Goal: Task Accomplishment & Management: Use online tool/utility

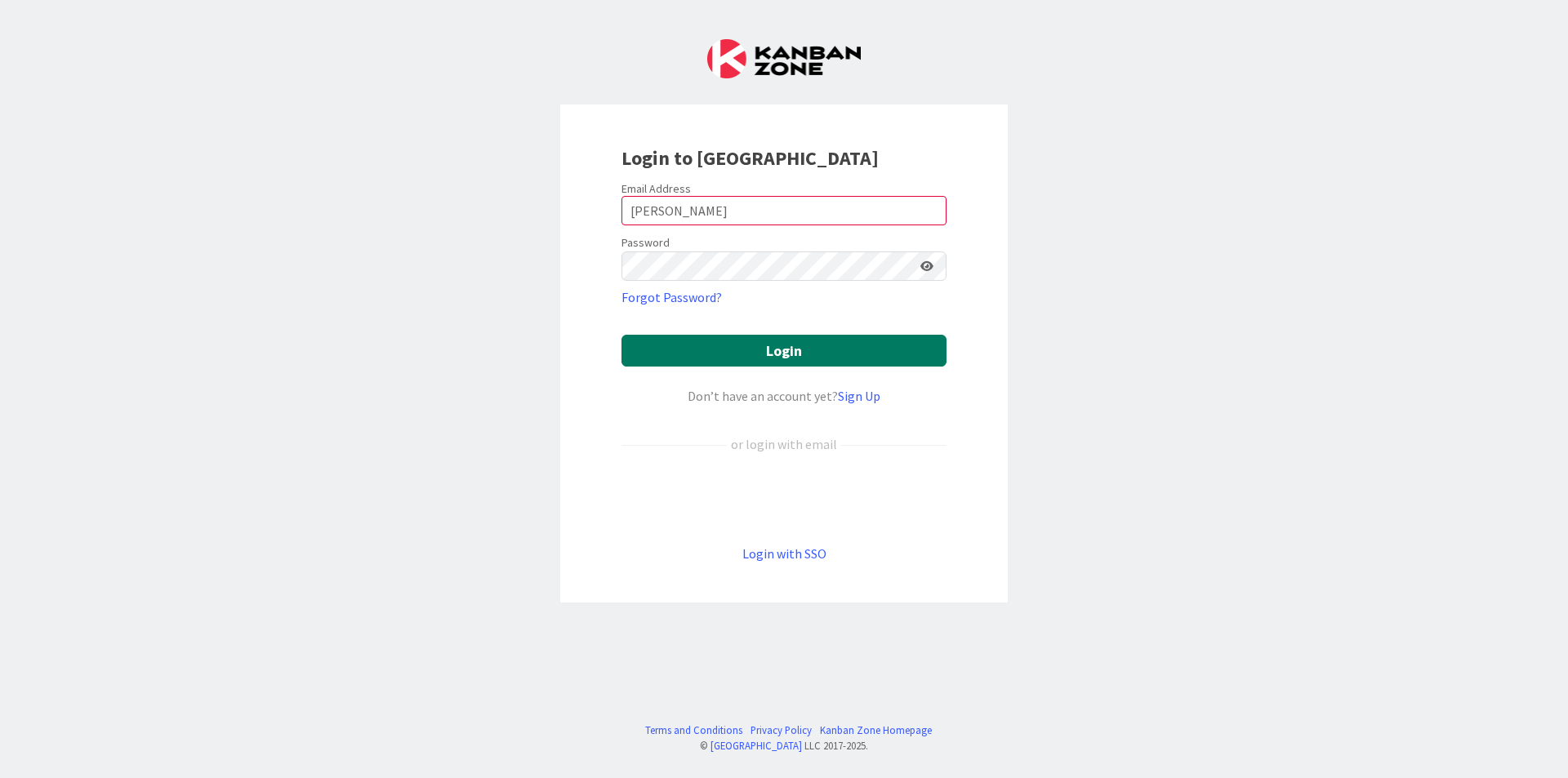
click at [765, 360] on button "Login" at bounding box center [784, 350] width 325 height 31
drag, startPoint x: 803, startPoint y: 316, endPoint x: 798, endPoint y: 308, distance: 9.4
click at [802, 314] on form "Email Address [PERSON_NAME] Password Forgot Password? Login Don’t have an accou…" at bounding box center [784, 372] width 325 height 382
click at [669, 203] on input "[PERSON_NAME]" at bounding box center [784, 210] width 325 height 30
drag, startPoint x: 680, startPoint y: 210, endPoint x: 437, endPoint y: 201, distance: 243.2
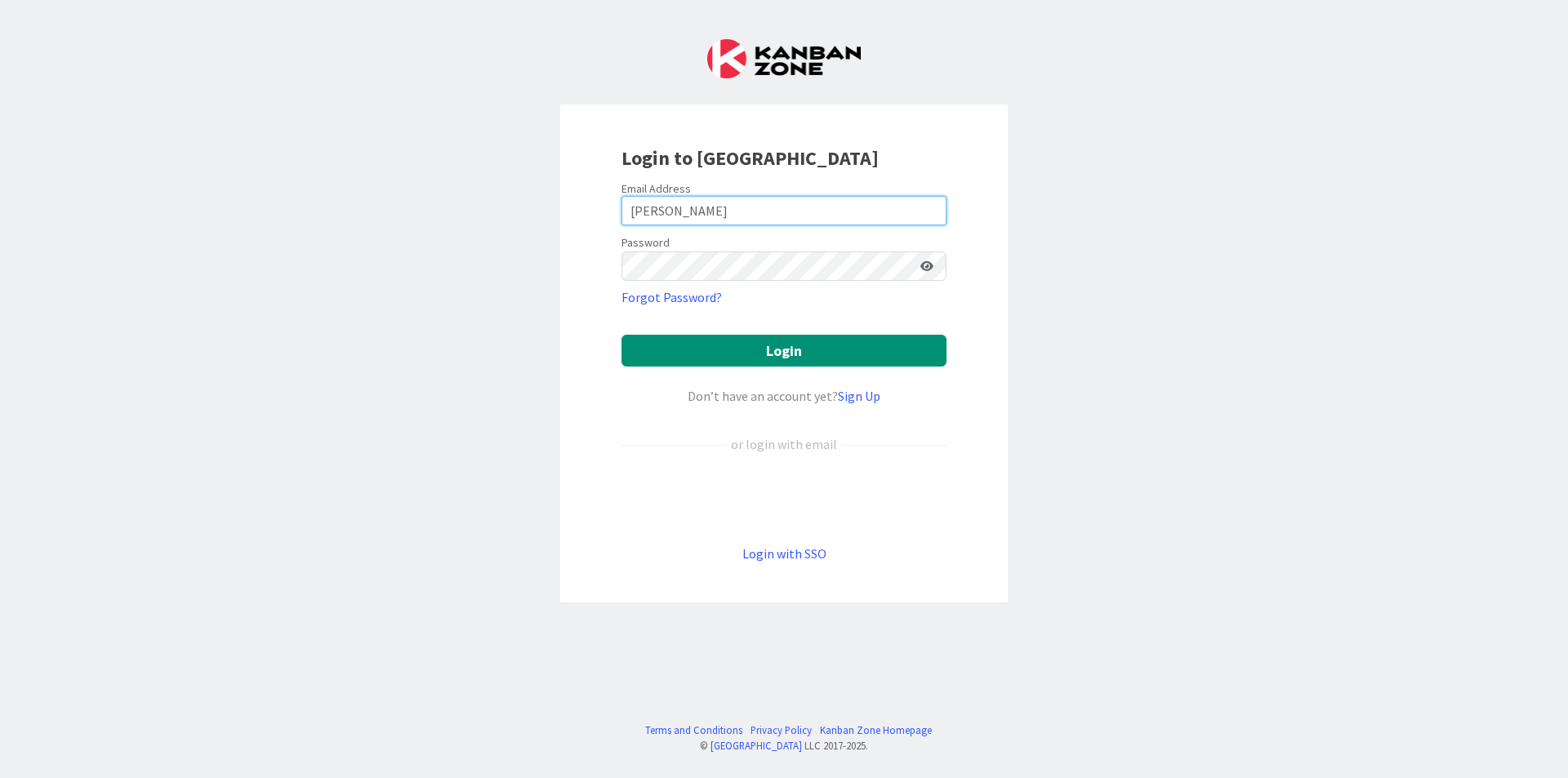
click at [470, 203] on div "Login to [GEOGRAPHIC_DATA] Email Address [PERSON_NAME] Password Forgot Password…" at bounding box center [784, 389] width 1568 height 778
type input "[PERSON_NAME][EMAIL_ADDRESS][DOMAIN_NAME]"
click at [622, 335] on button "Login" at bounding box center [784, 350] width 325 height 31
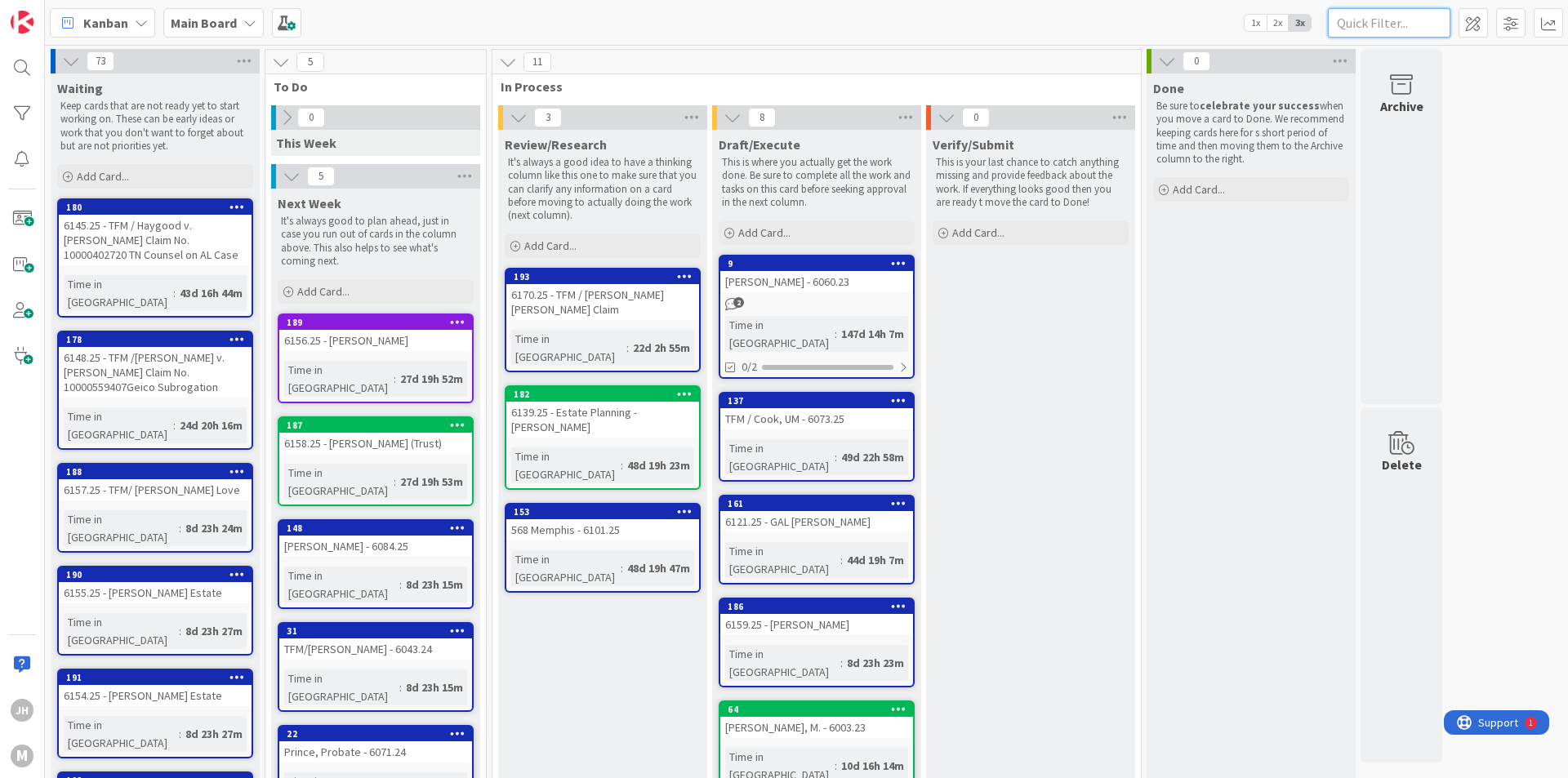
click at [1370, 26] on input "text" at bounding box center [1389, 22] width 122 height 30
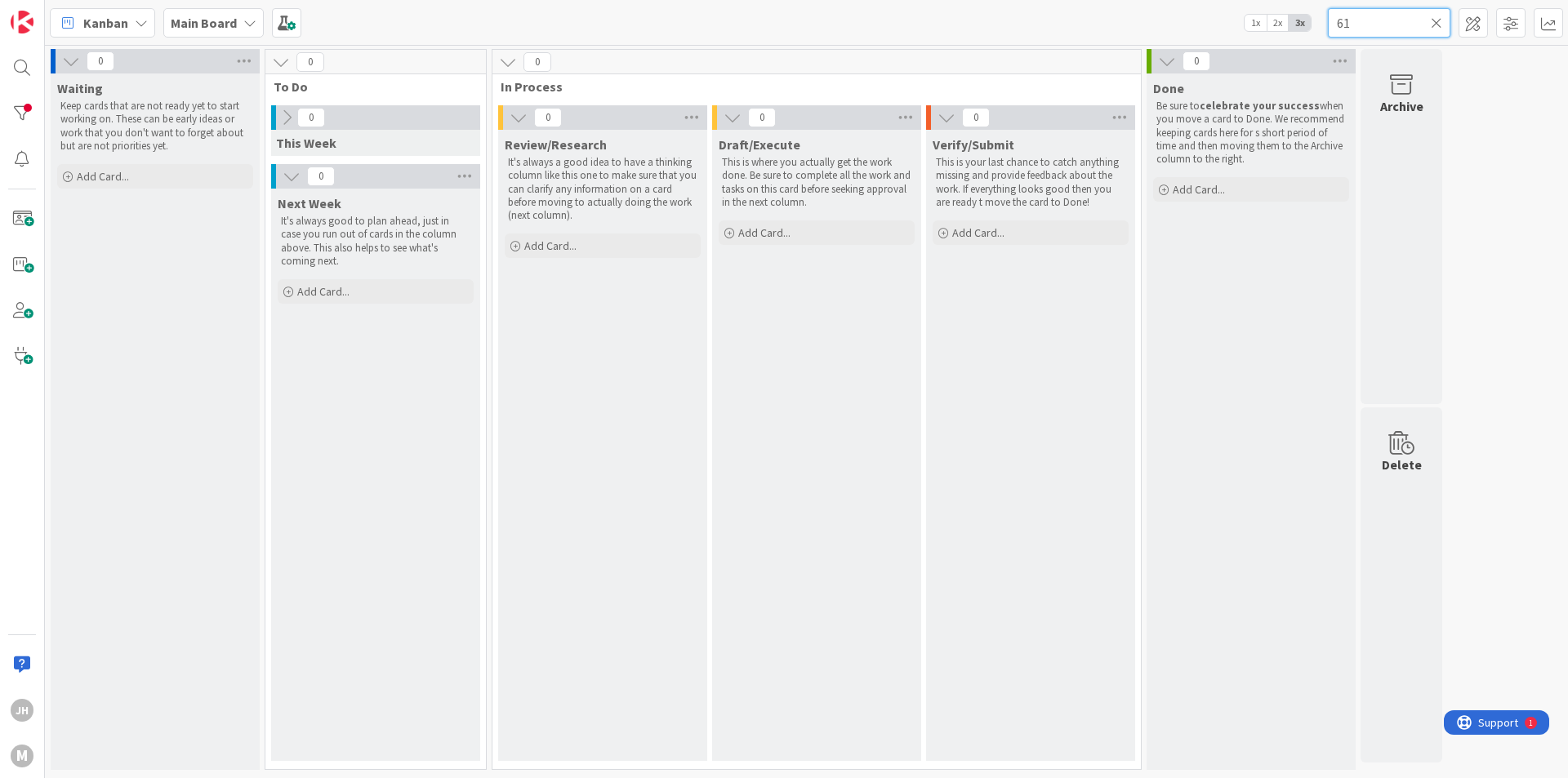
type input "6"
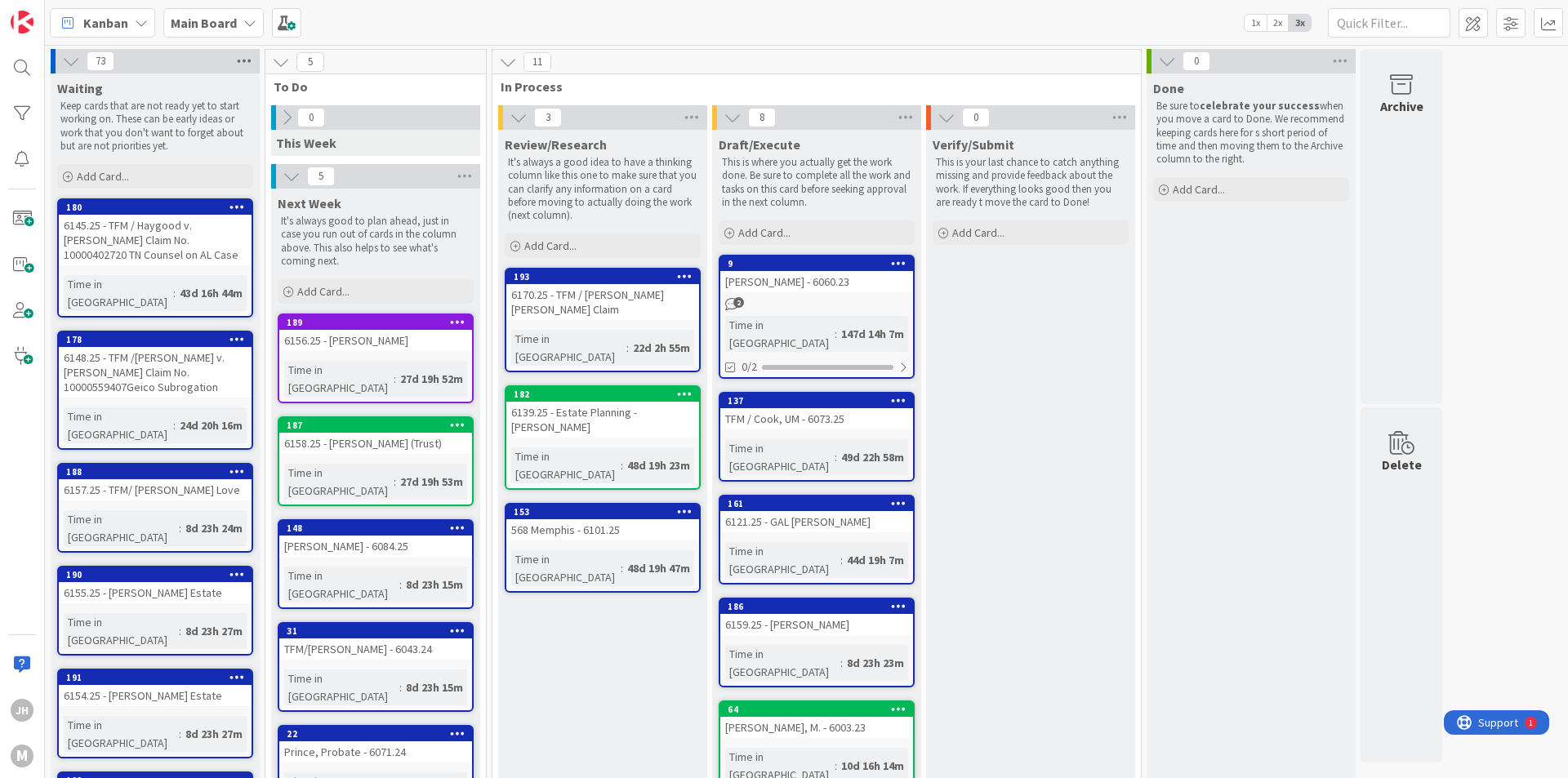
click at [252, 58] on icon at bounding box center [245, 60] width 22 height 24
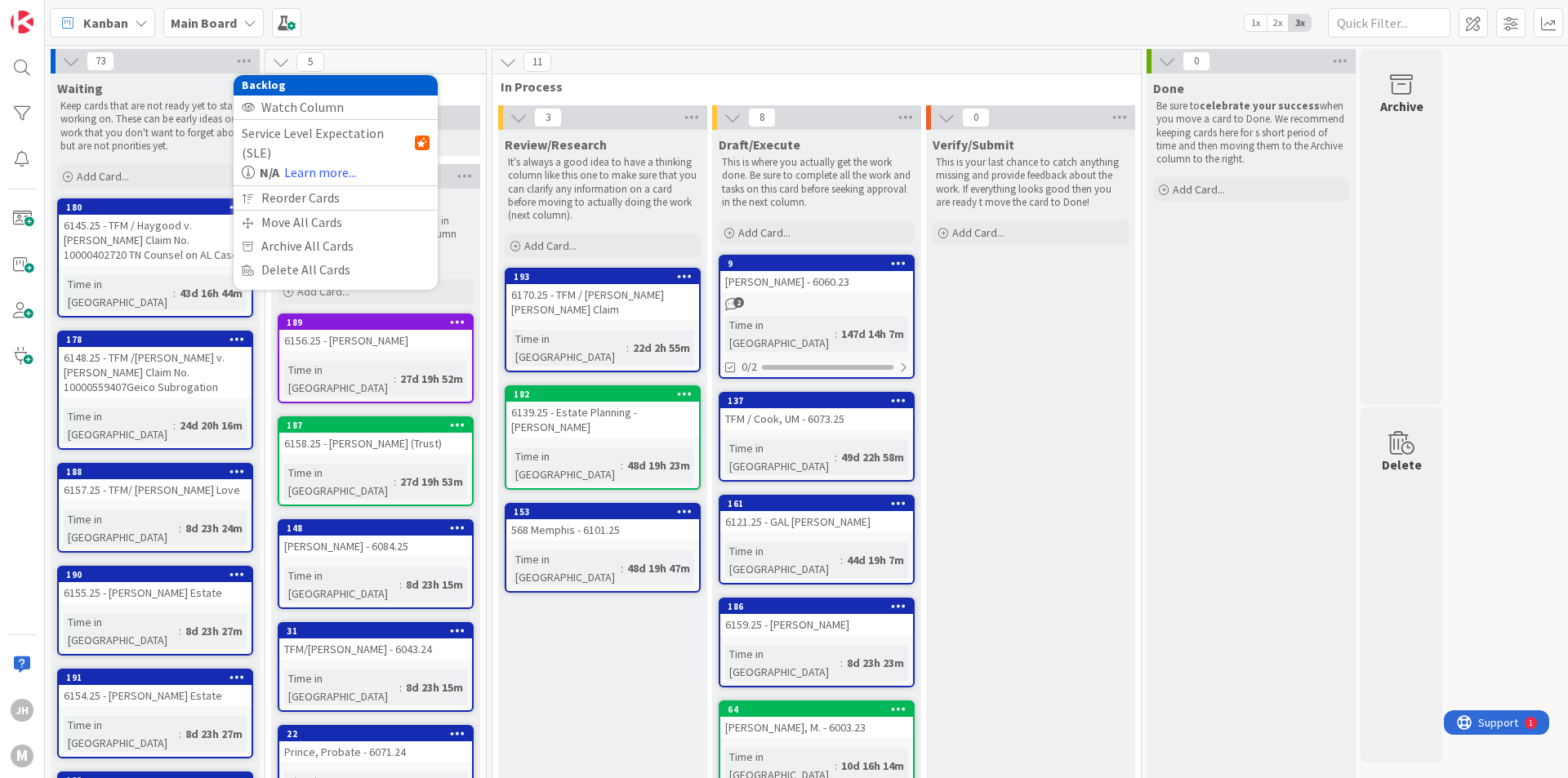
click at [458, 31] on div "Kanban Main Board 1x 2x 3x" at bounding box center [806, 22] width 1523 height 45
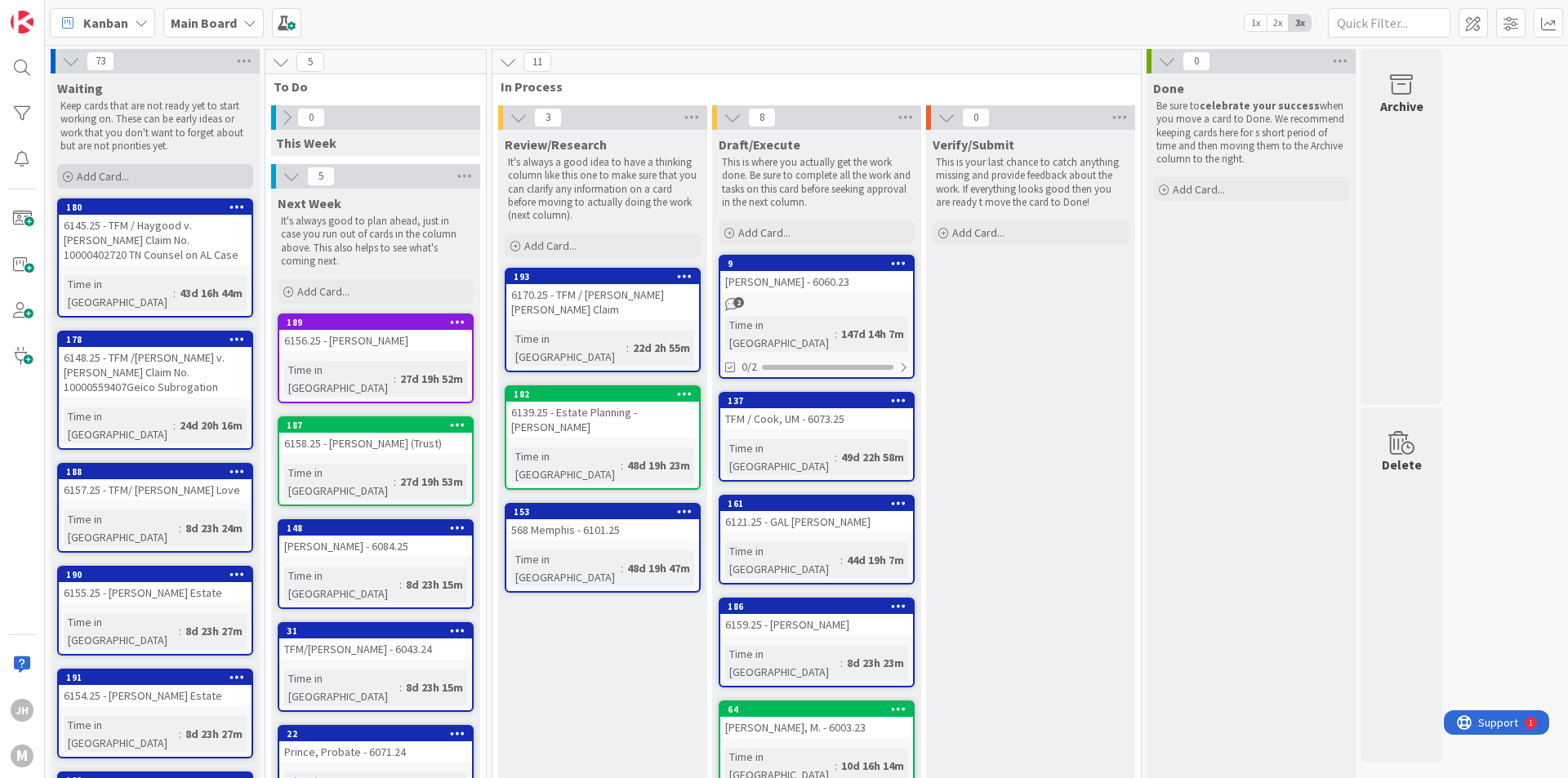
click at [174, 177] on div "Add Card..." at bounding box center [156, 175] width 196 height 24
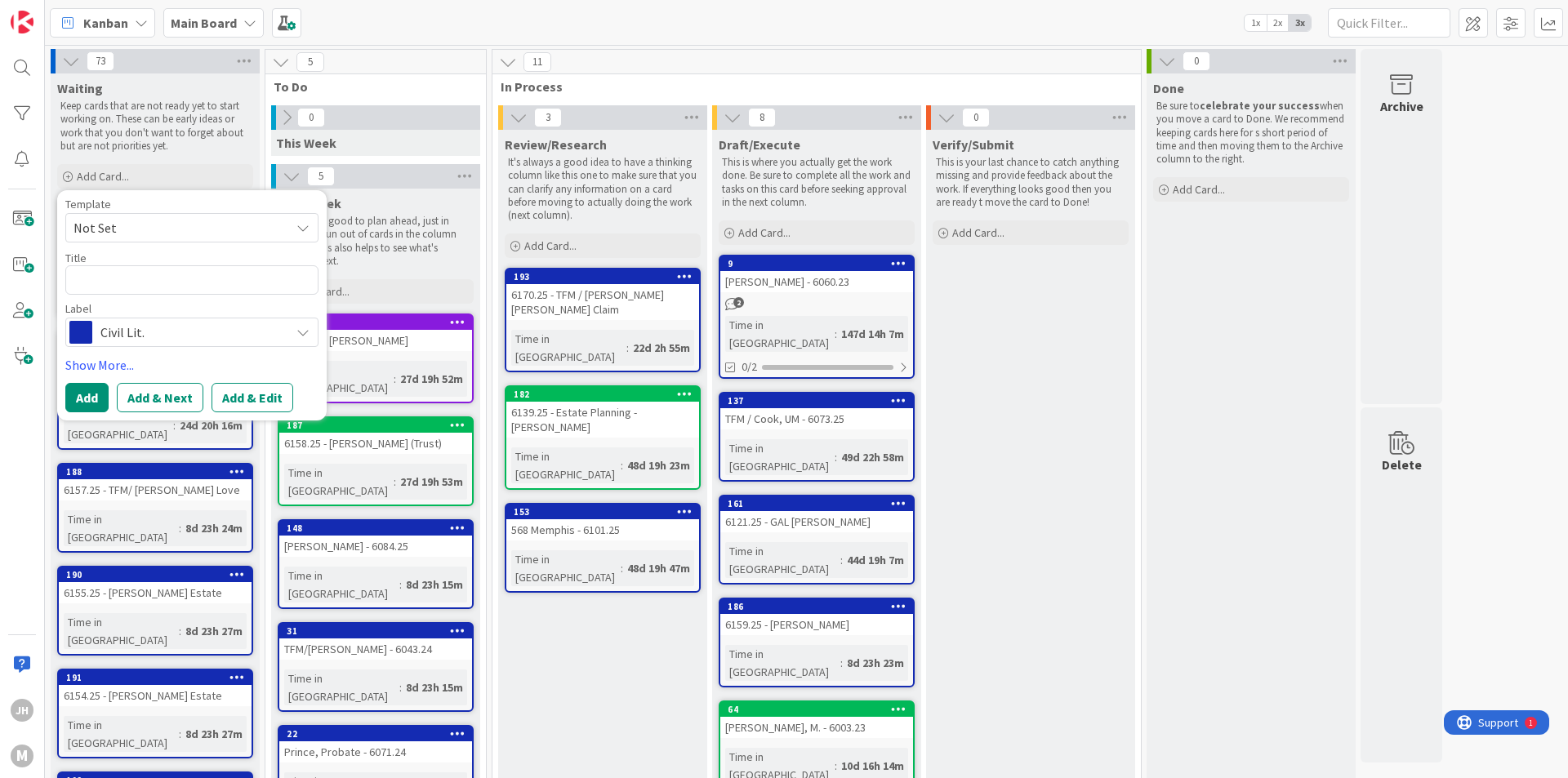
type textarea "x"
type textarea "6"
type textarea "x"
type textarea "61"
type textarea "x"
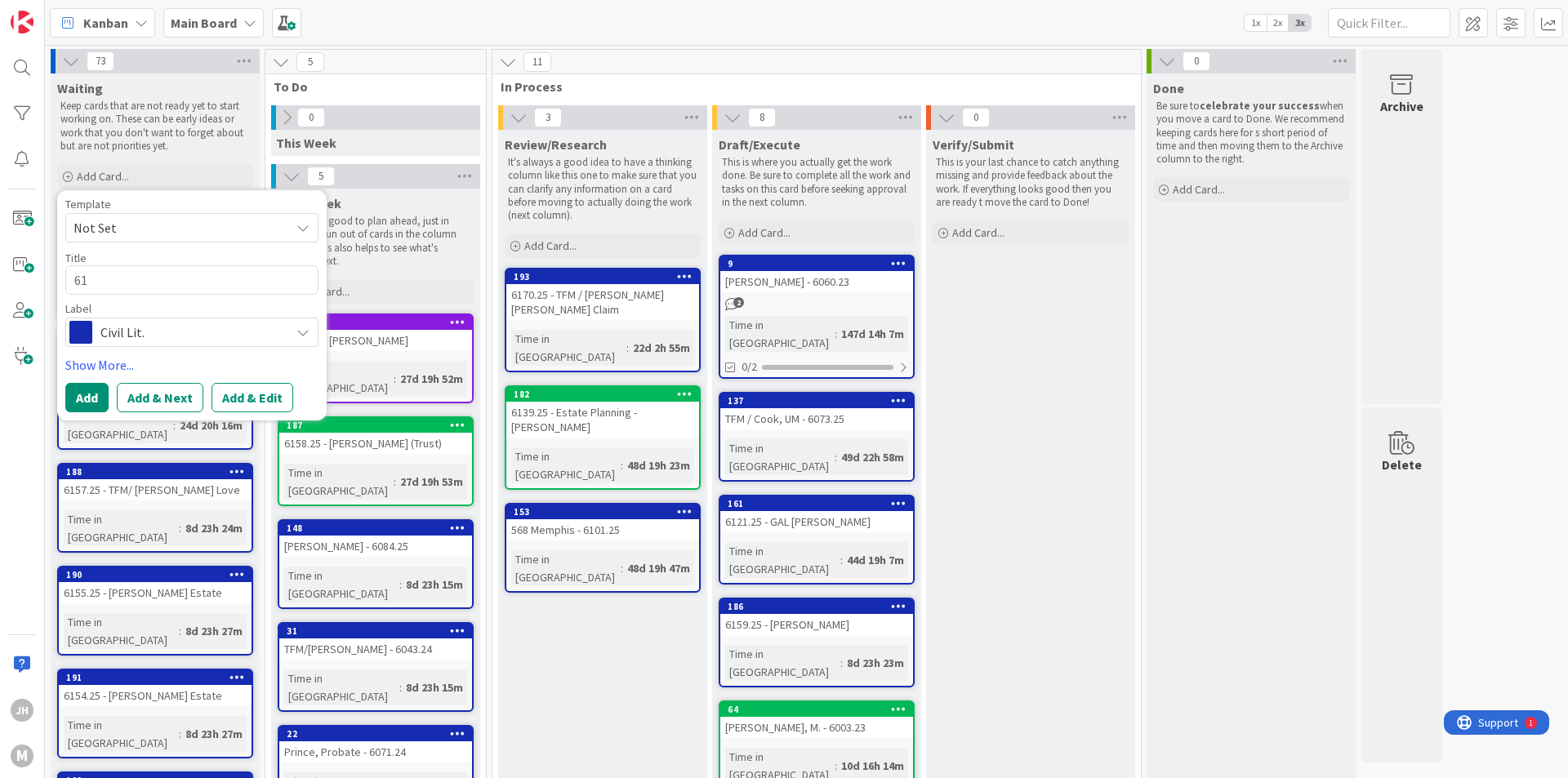
type textarea "615"
type textarea "x"
type textarea "6151"
type textarea "x"
type textarea "6151."
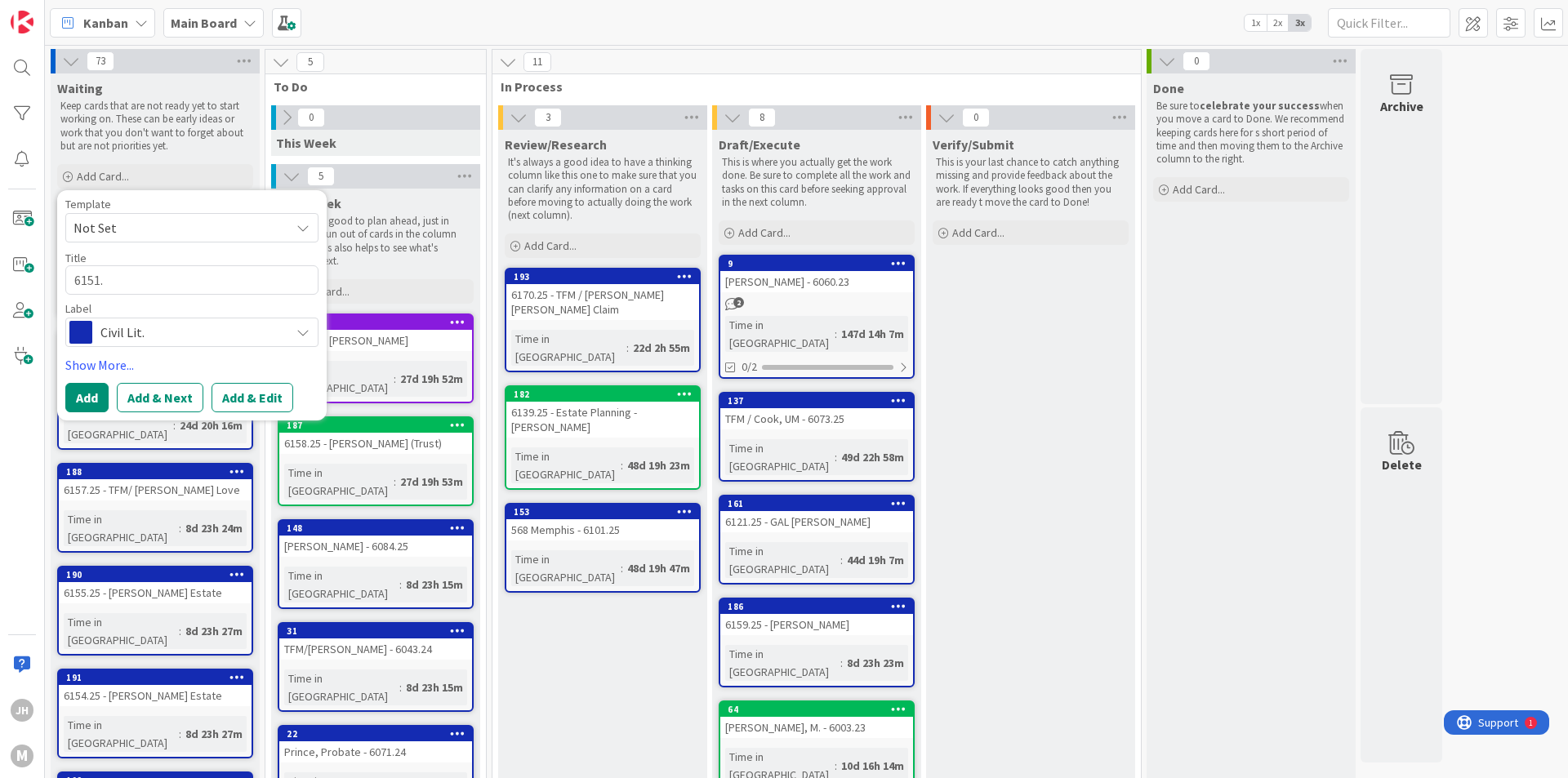
type textarea "x"
type textarea "6151.2"
type textarea "x"
type textarea "6151.25"
type textarea "x"
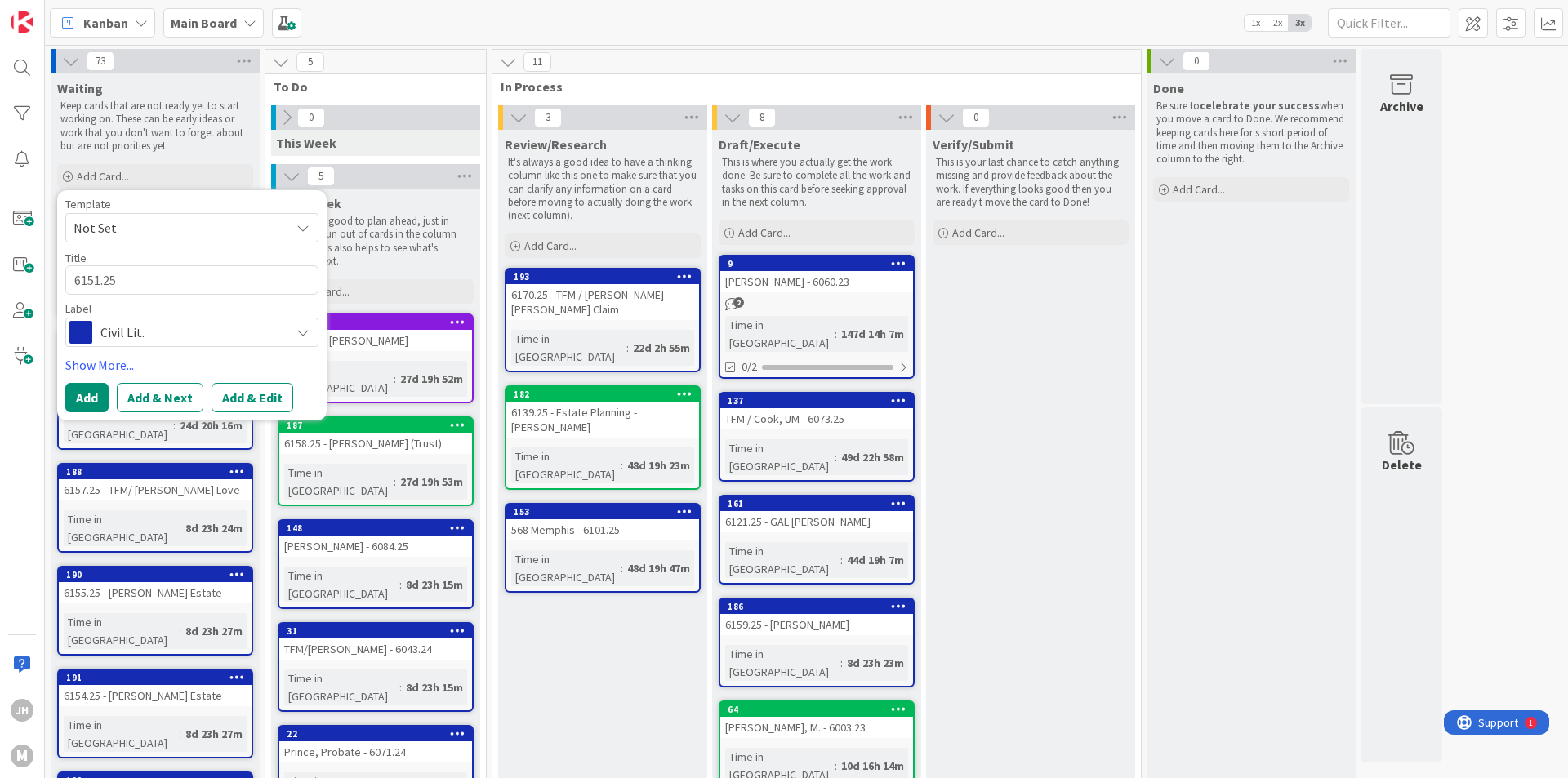
type textarea "6151.2"
type textarea "x"
type textarea "6151."
type textarea "x"
type textarea "6151"
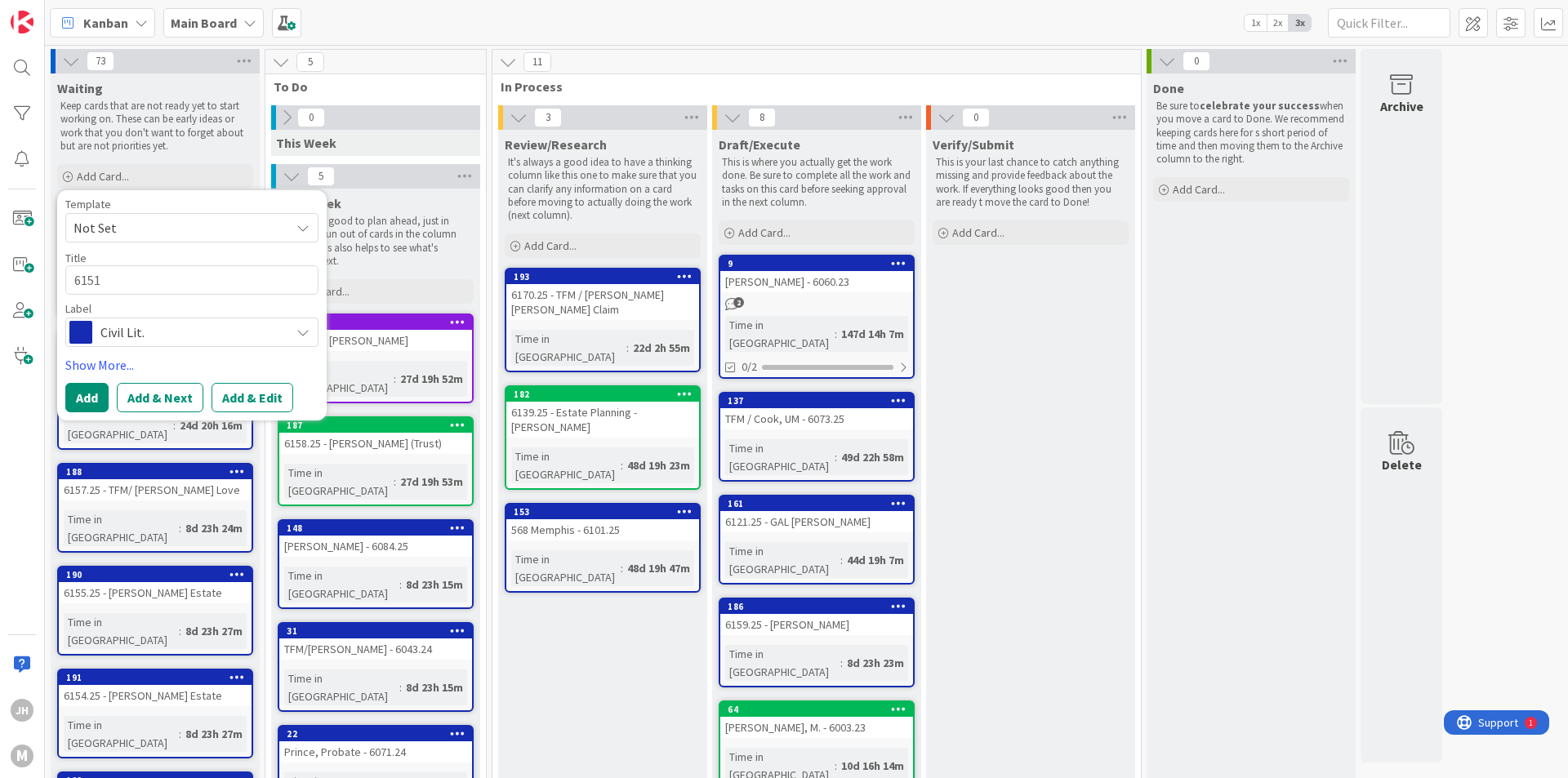
type textarea "x"
type textarea "615"
click at [1424, 19] on input "text" at bounding box center [1389, 22] width 122 height 30
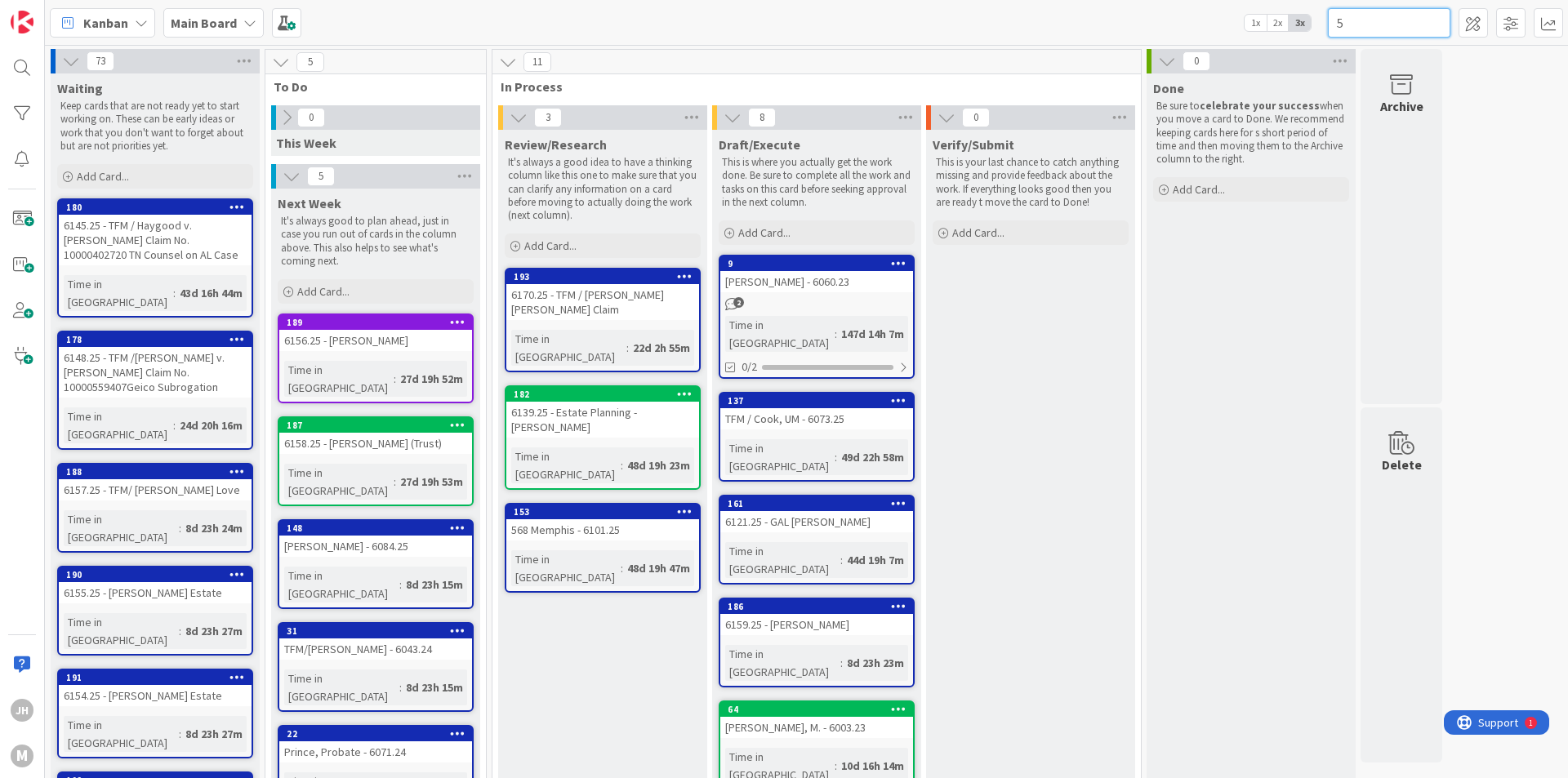
type input "51"
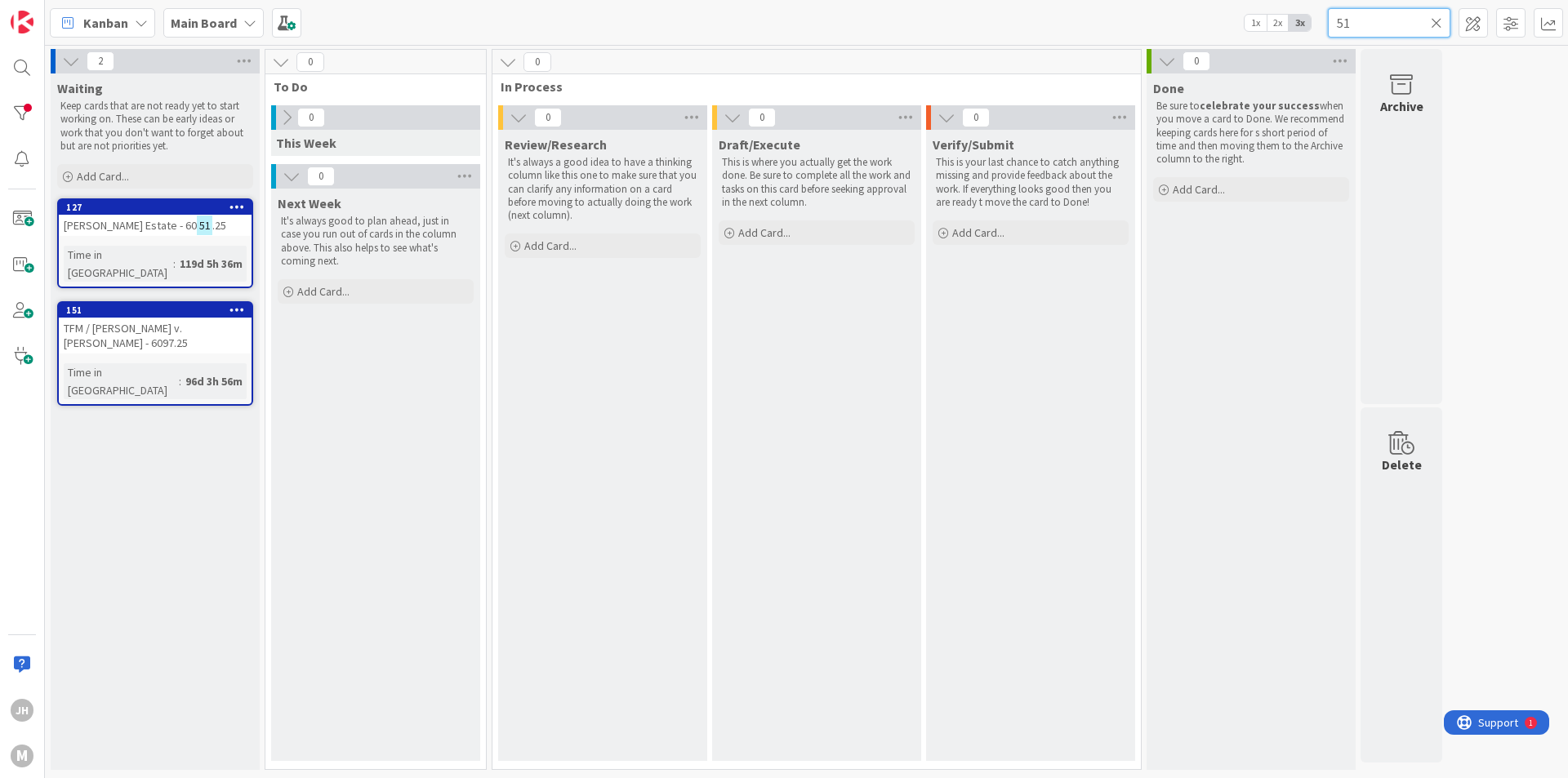
type textarea "x"
type input "5152"
type textarea "x"
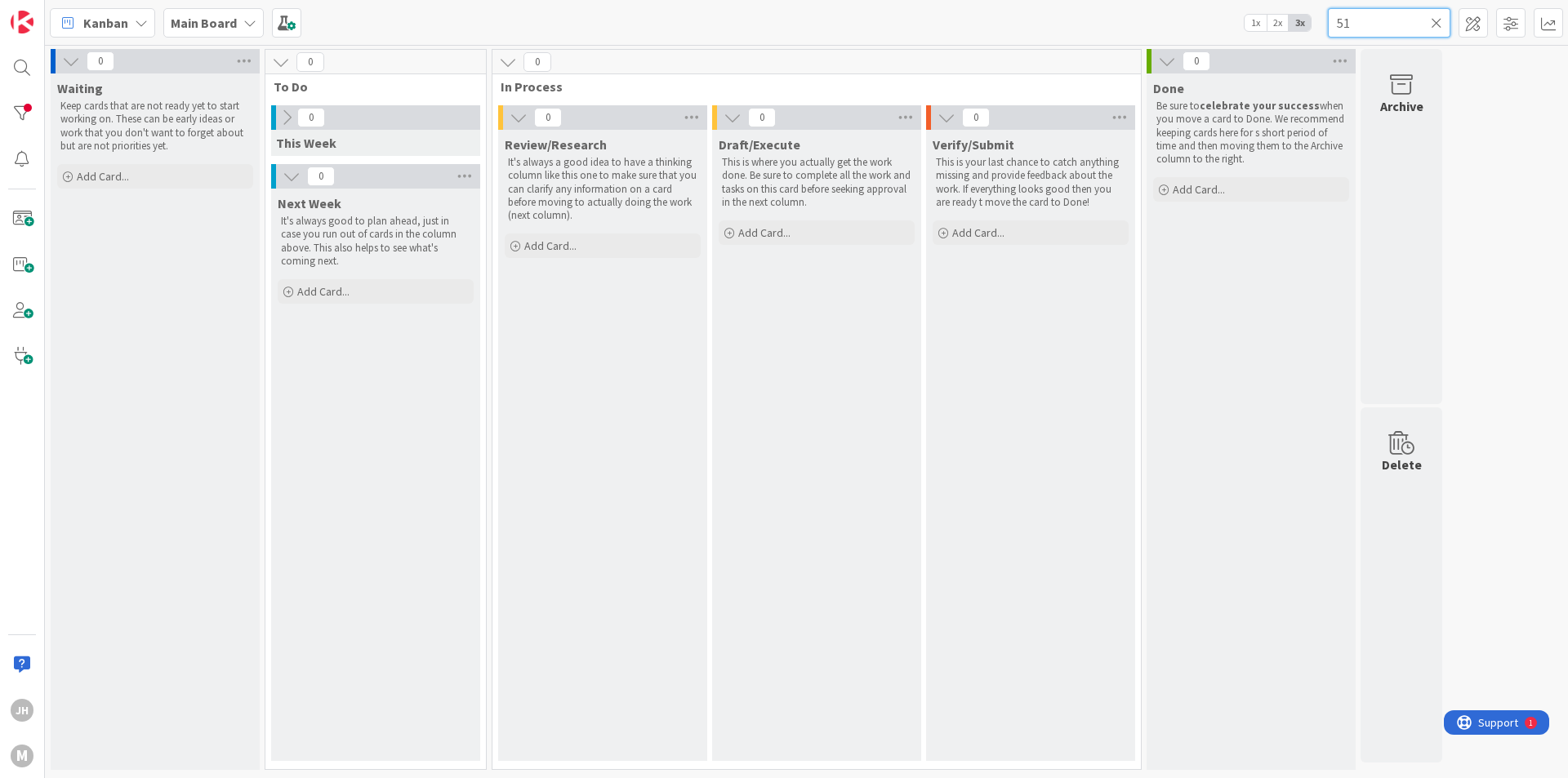
type input "5"
type input "6152"
type textarea "x"
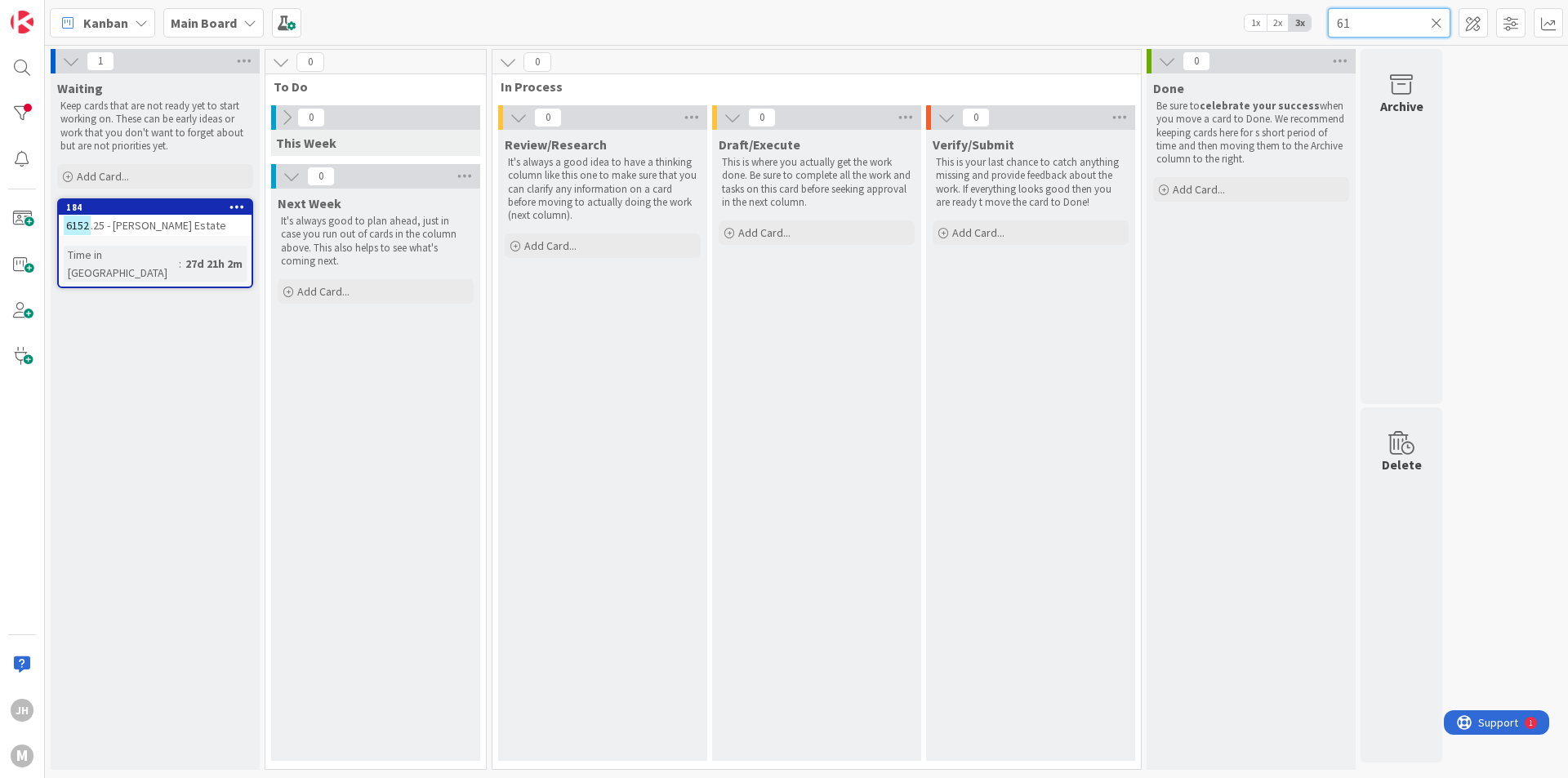
type input "6"
type textarea "x"
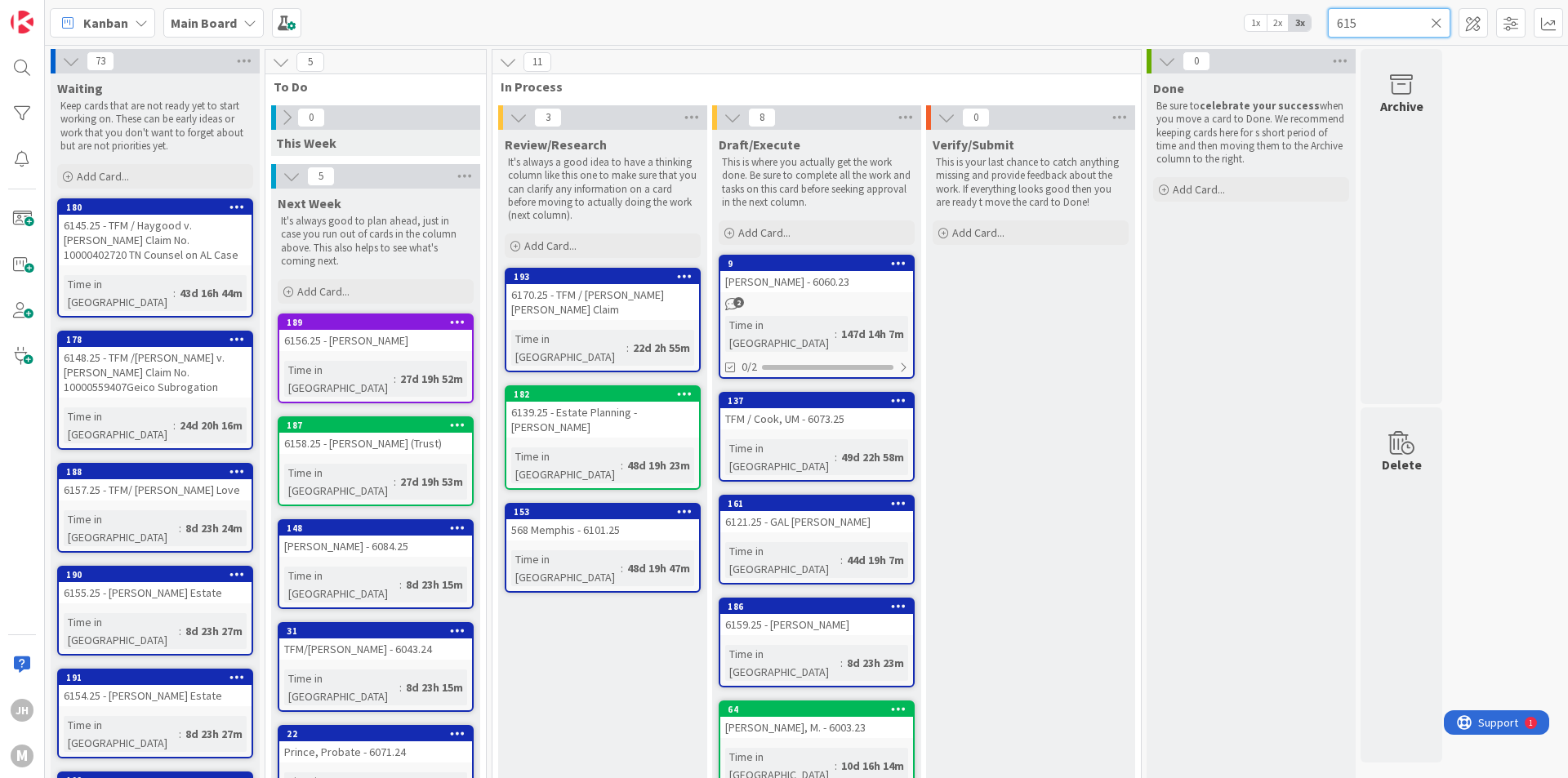
type input "6153"
type textarea "x"
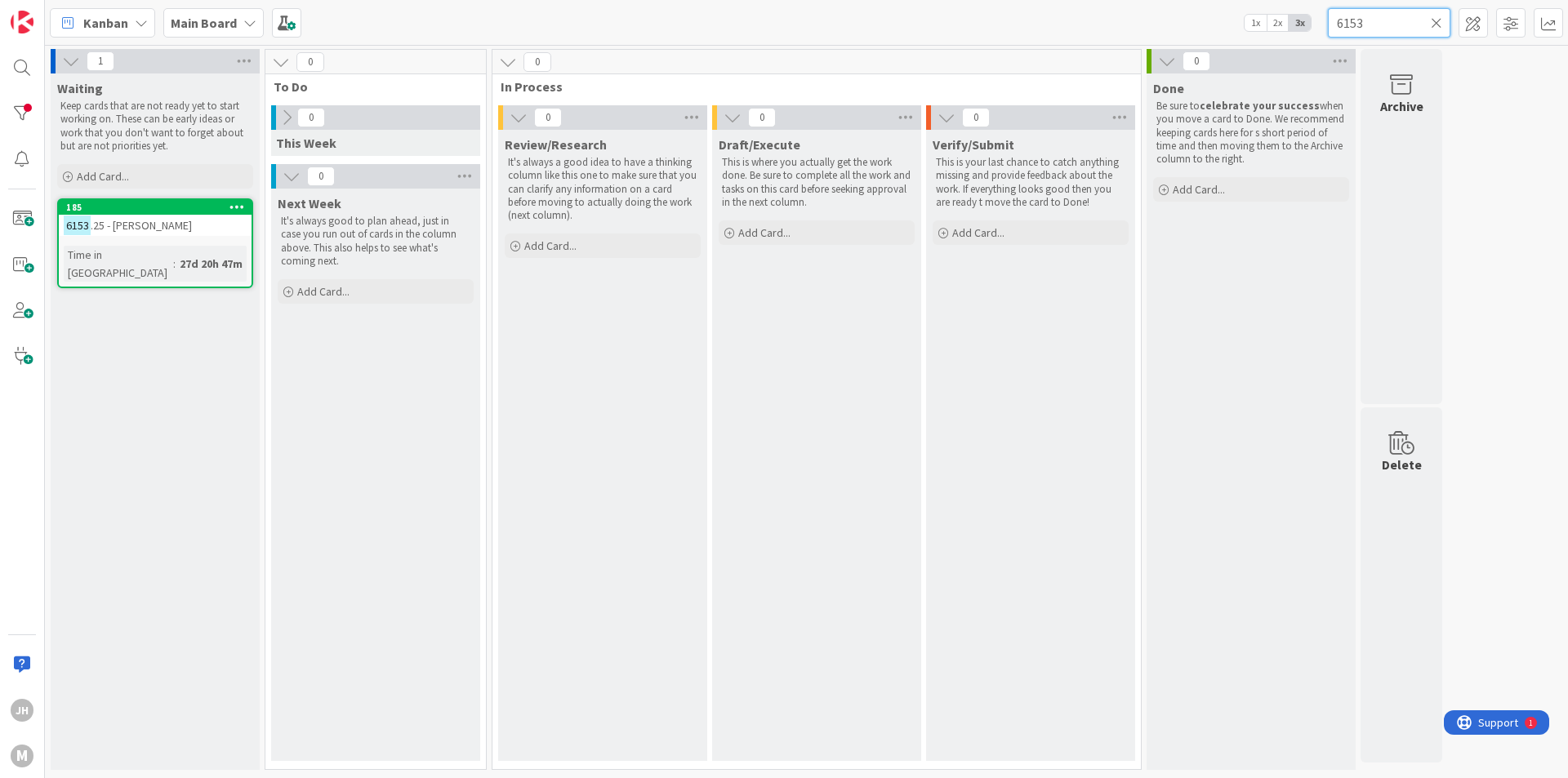
type input "615"
type textarea "x"
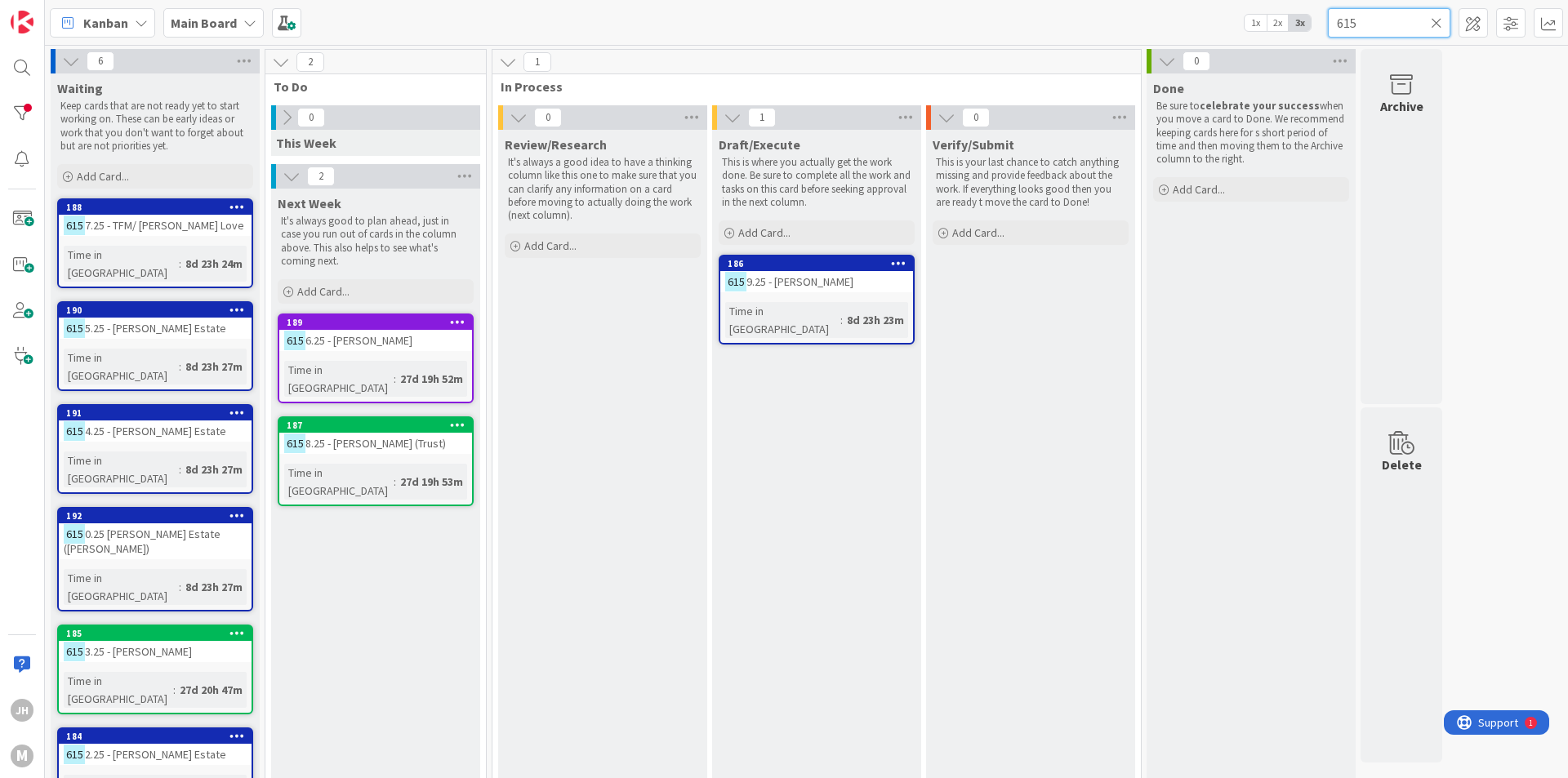
type input "6154"
type textarea "x"
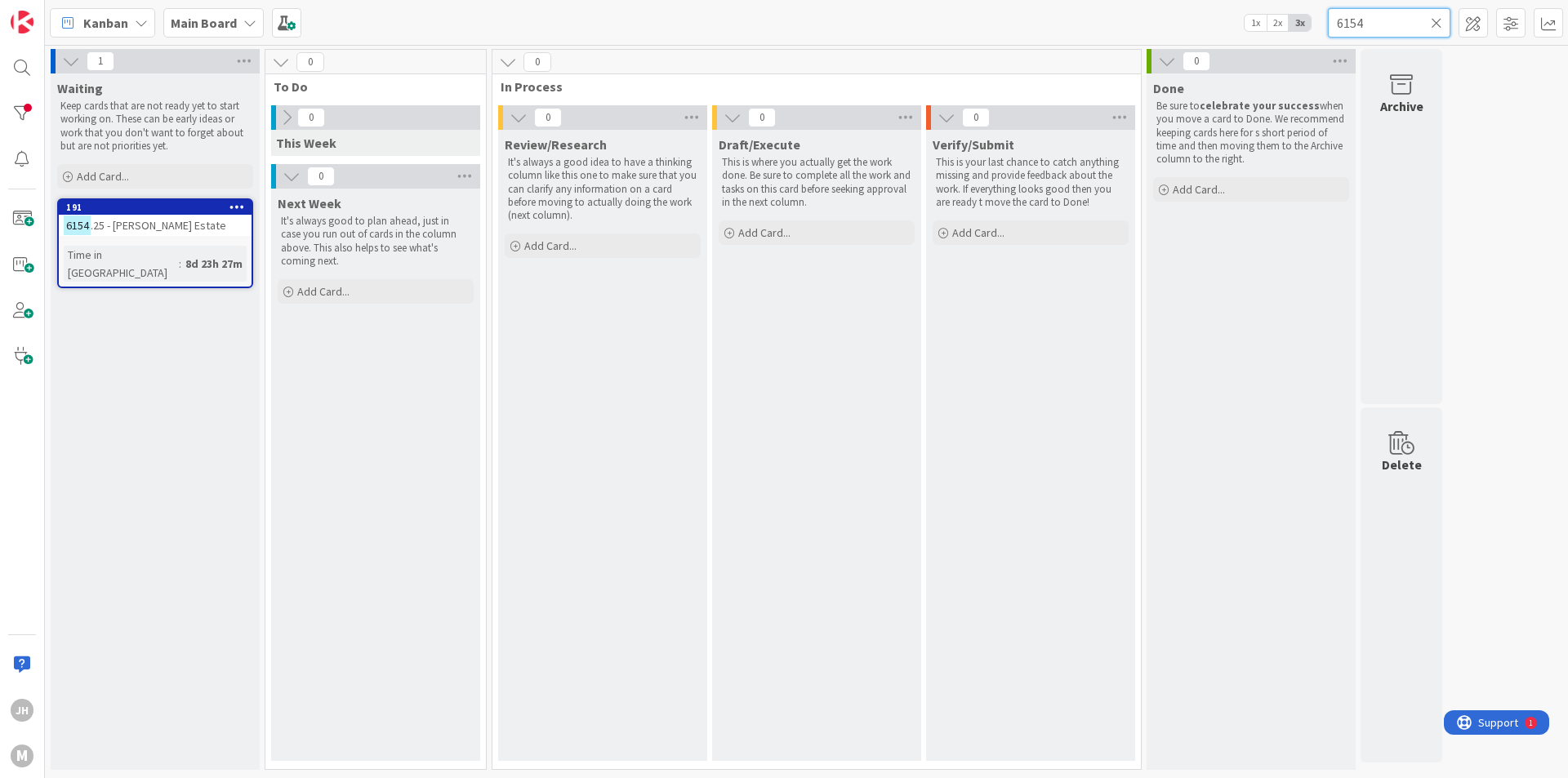
type input "615"
type textarea "x"
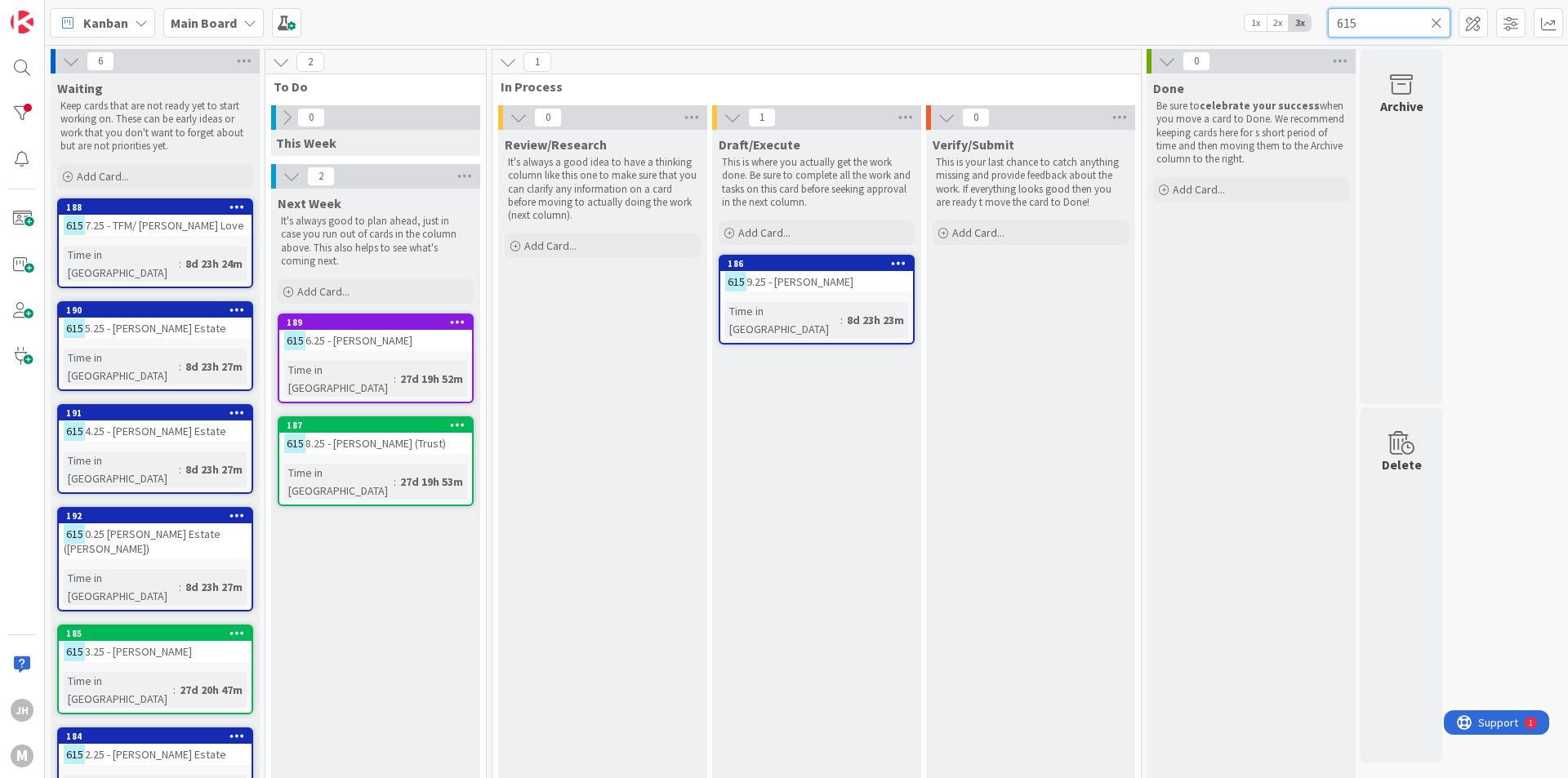
type input "6155"
type textarea "x"
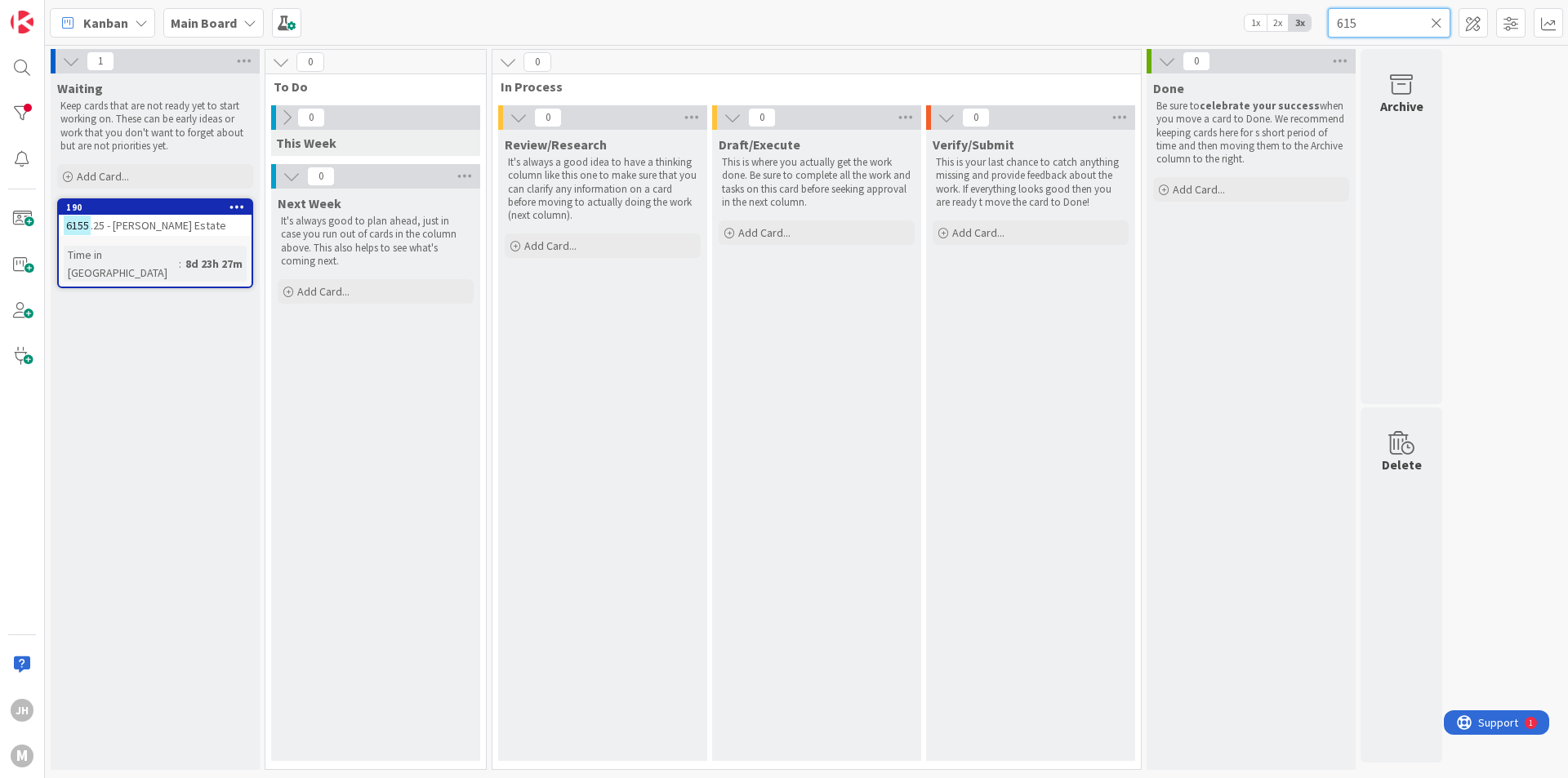
type input "6156"
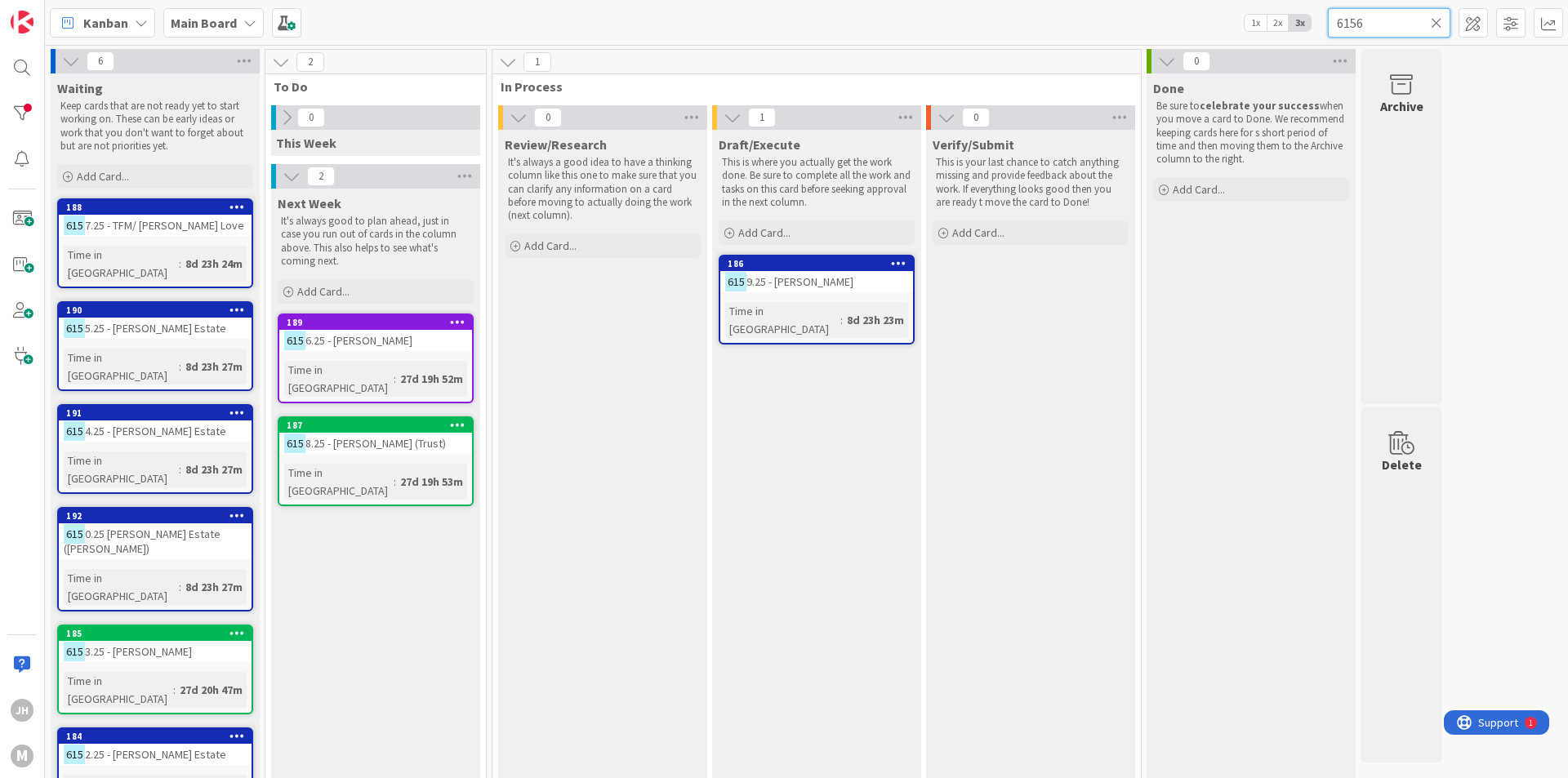
type textarea "x"
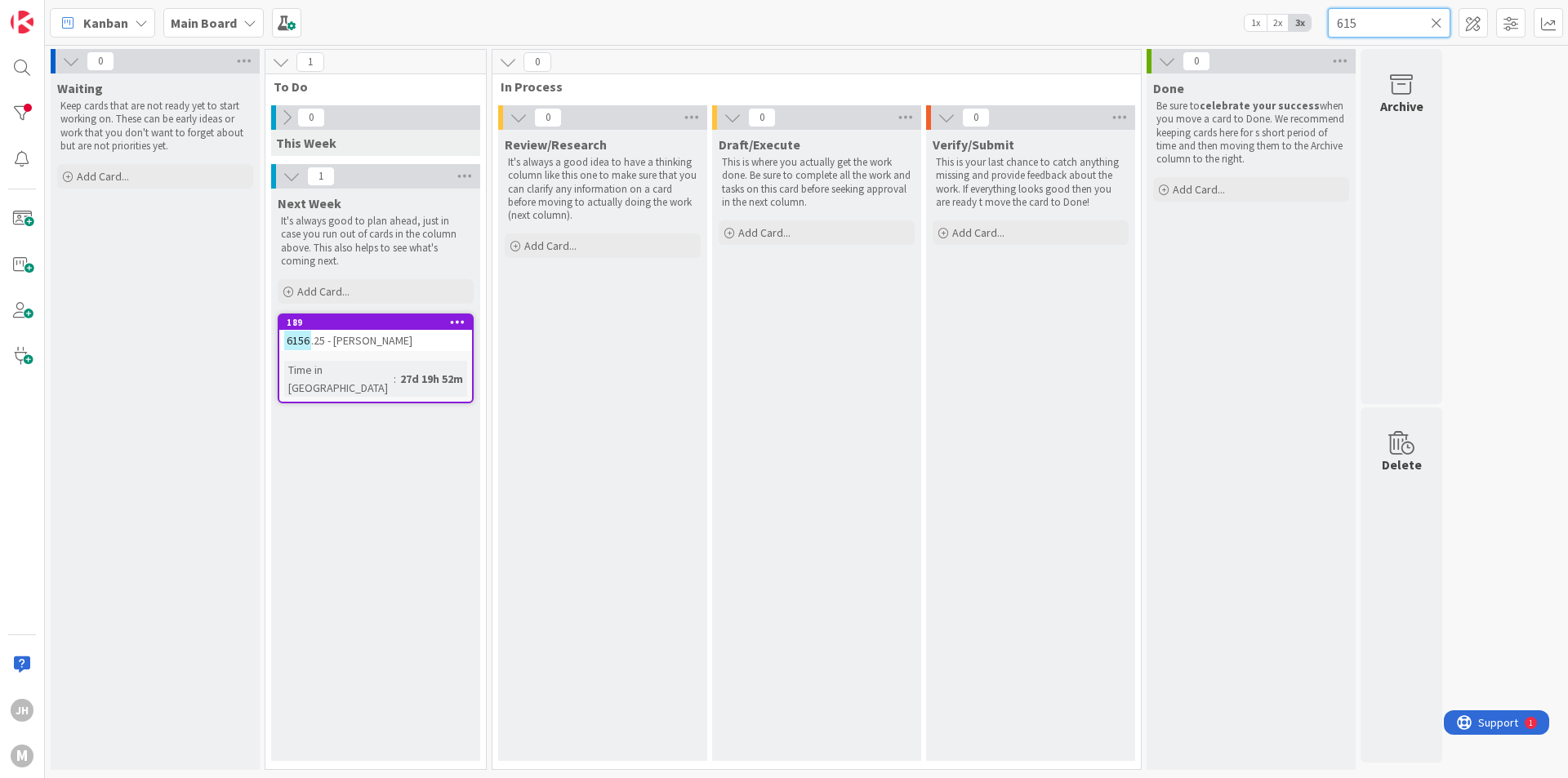
type input "6157"
type textarea "x"
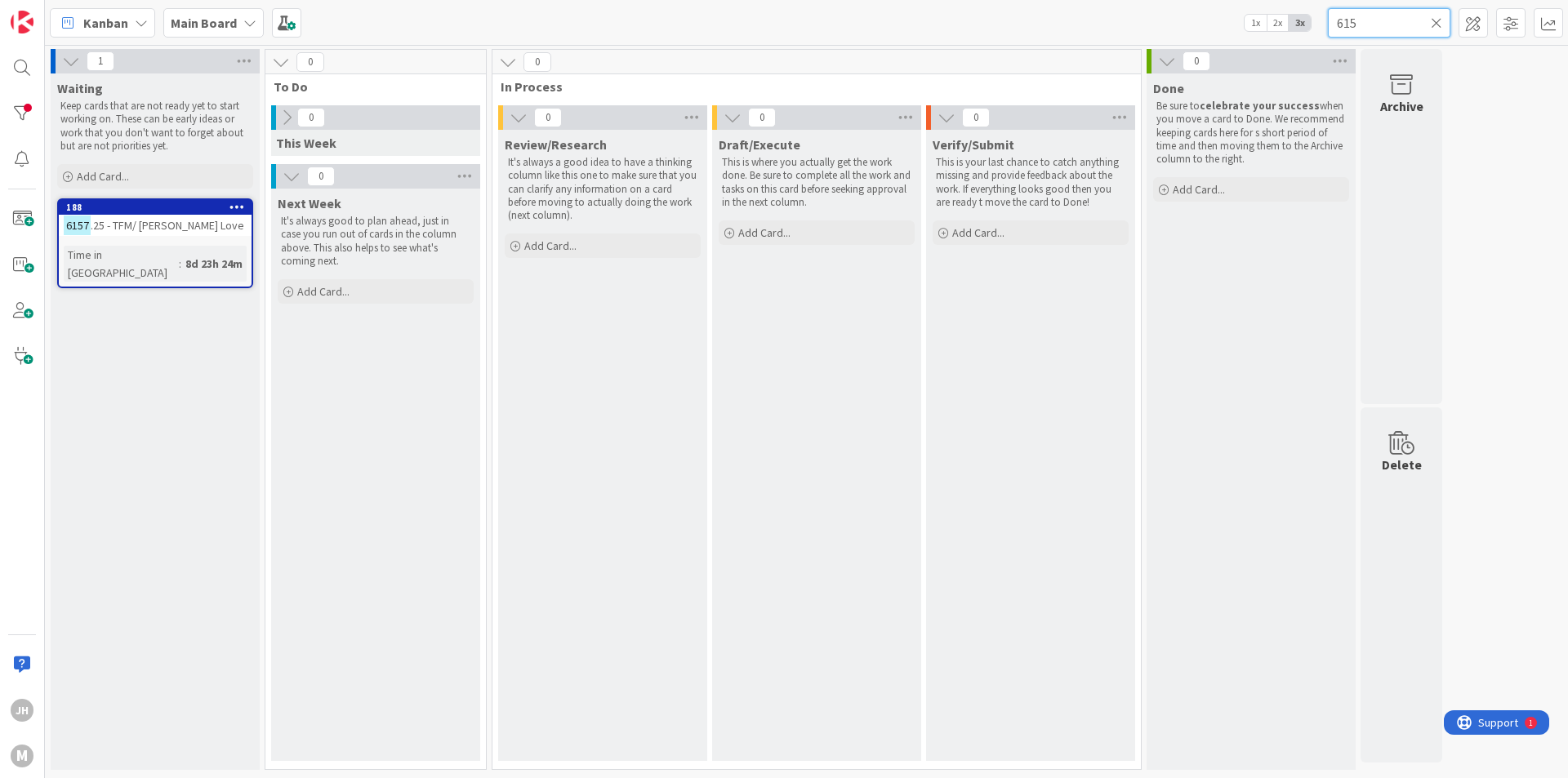
type input "6158"
type textarea "x"
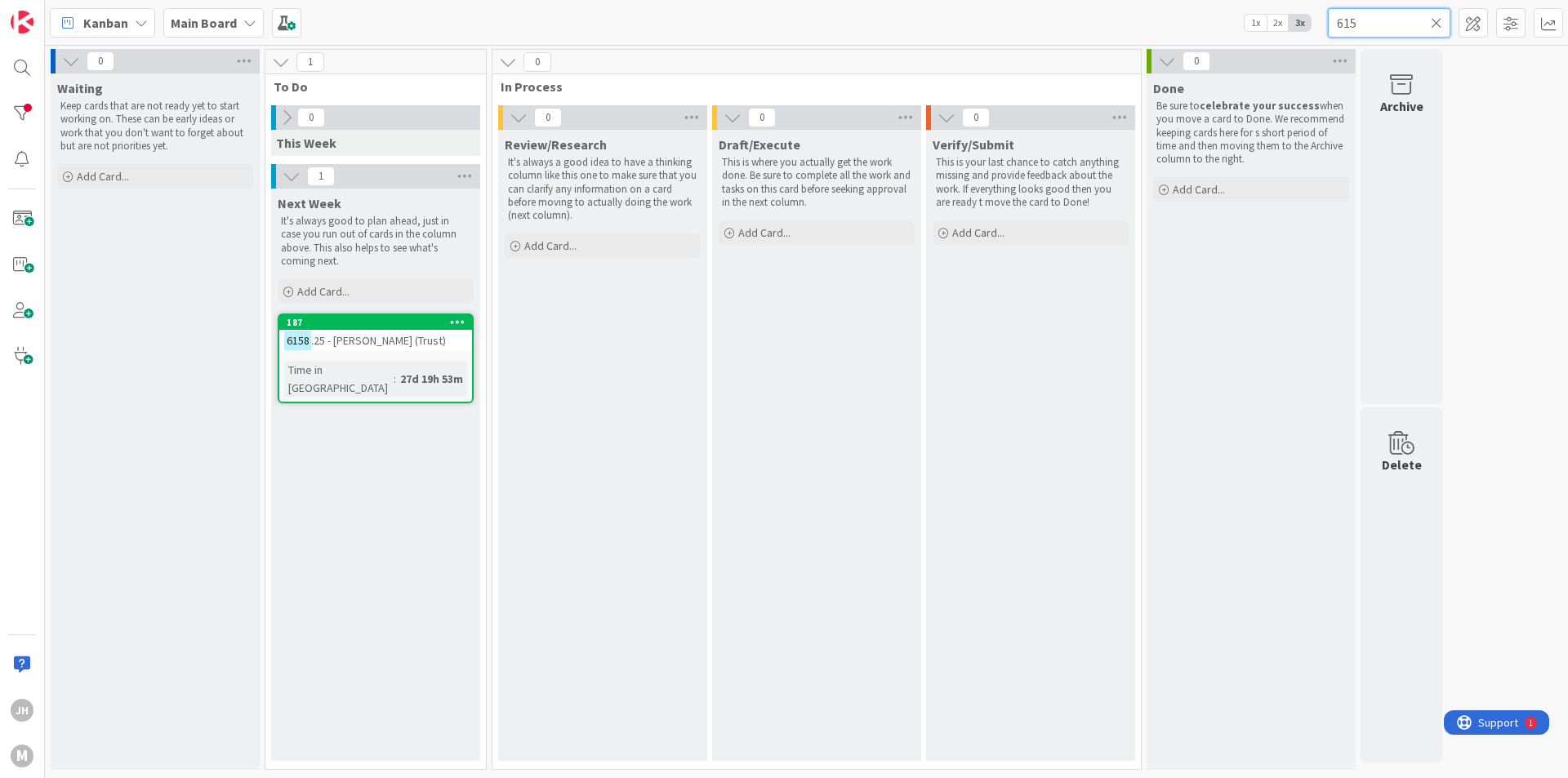
type input "6159"
type textarea "x"
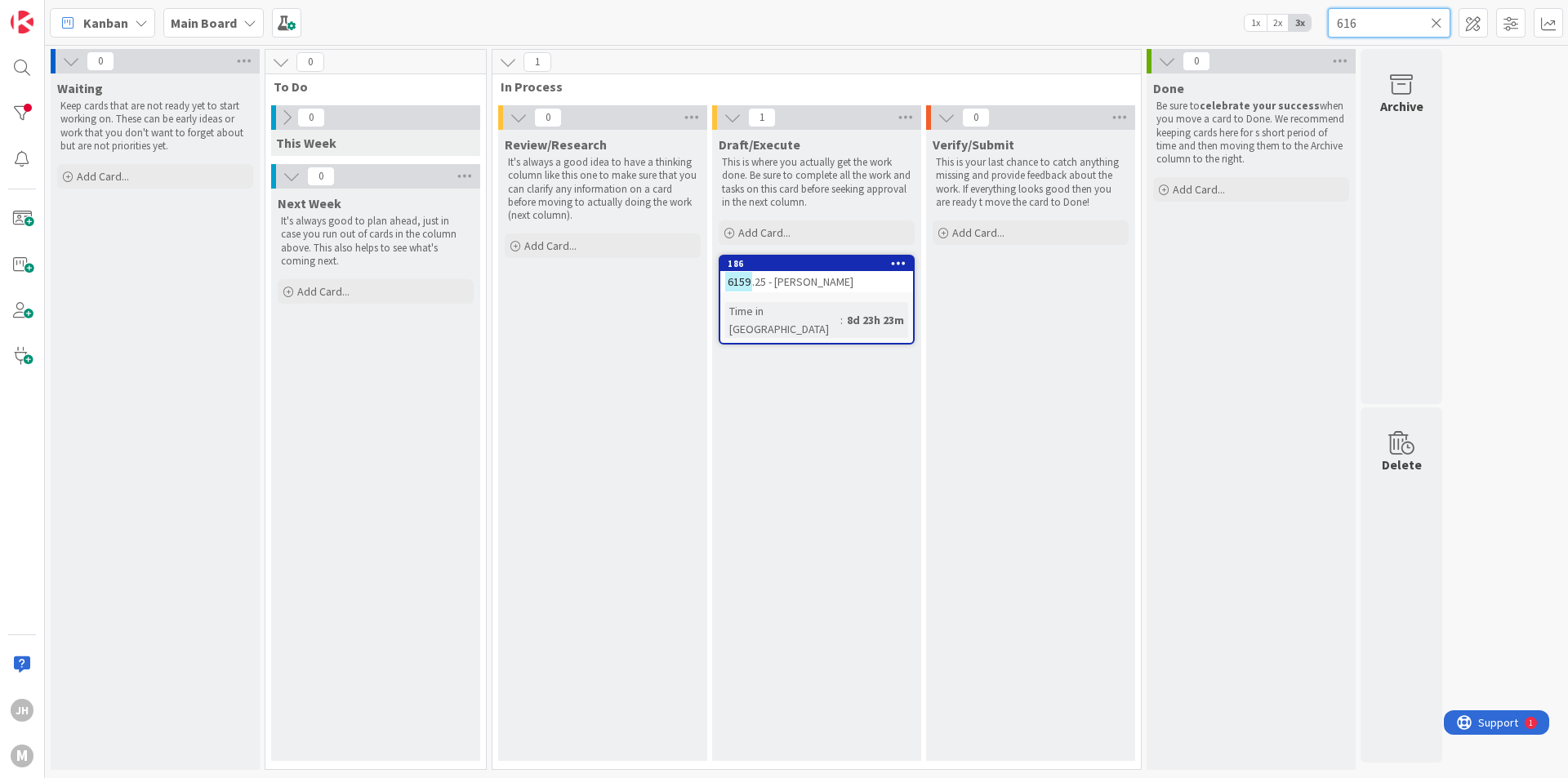
type input "6160"
type textarea "x"
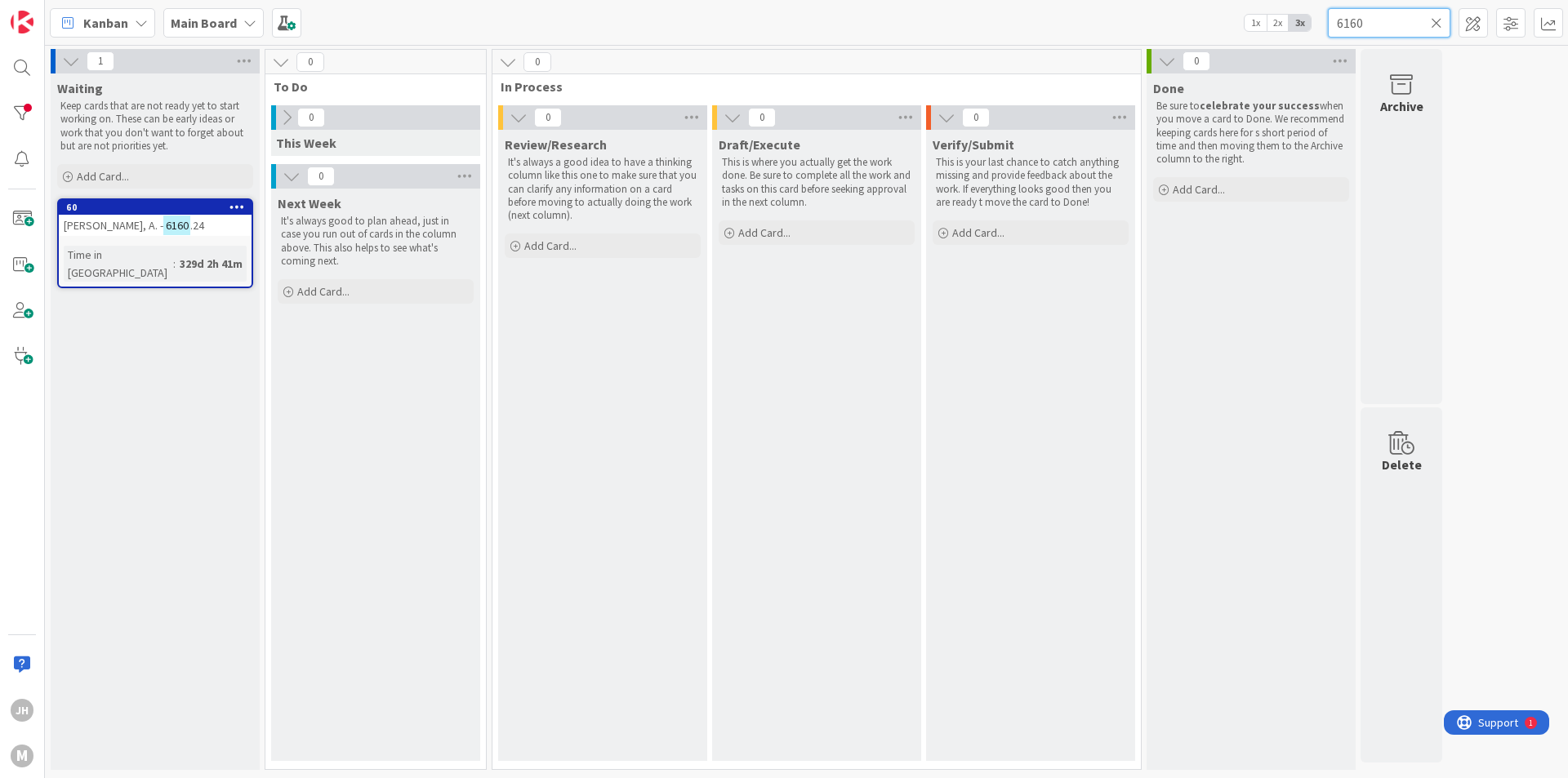
type input "616"
type textarea "x"
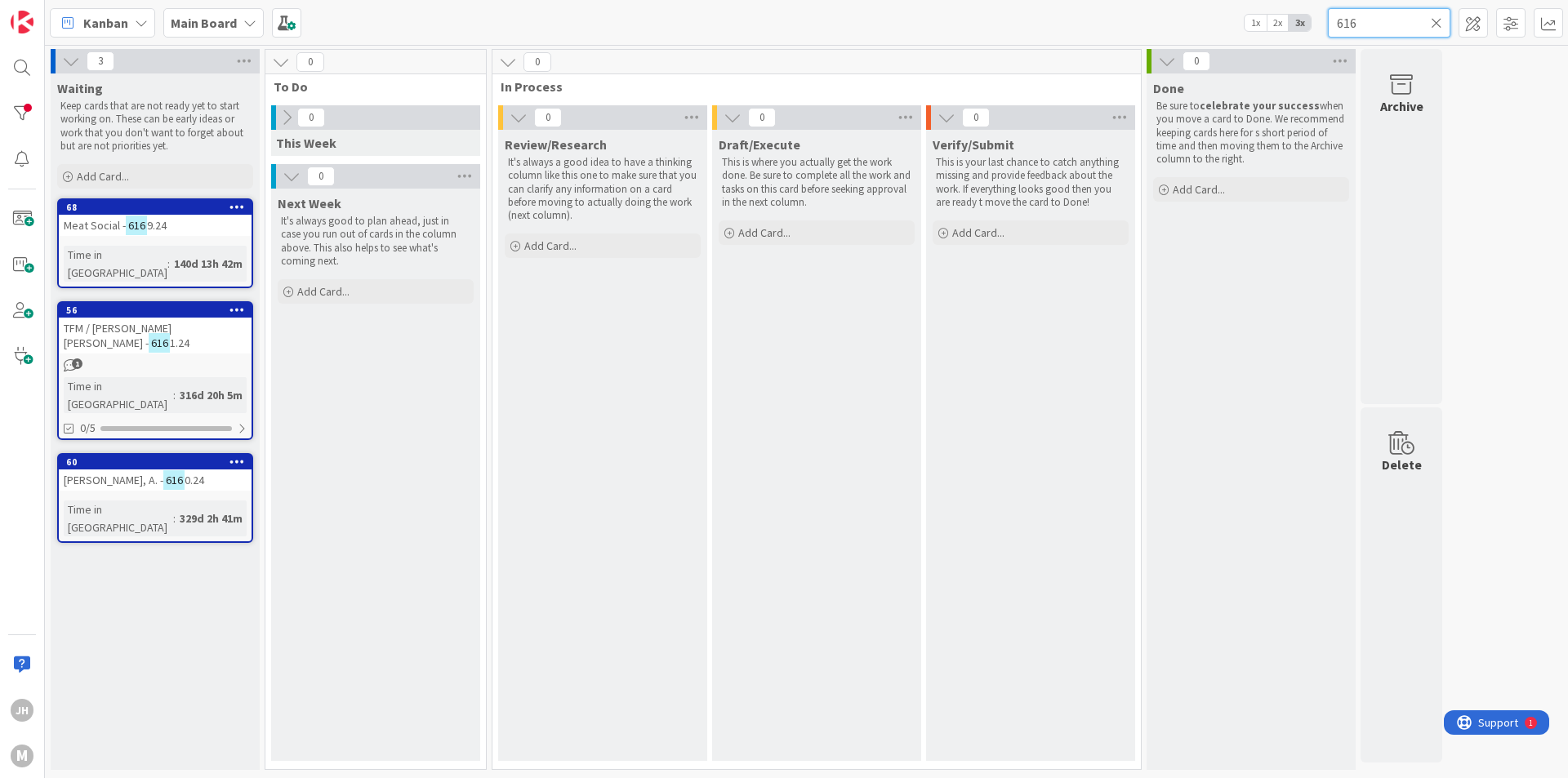
type input "6161"
type textarea "x"
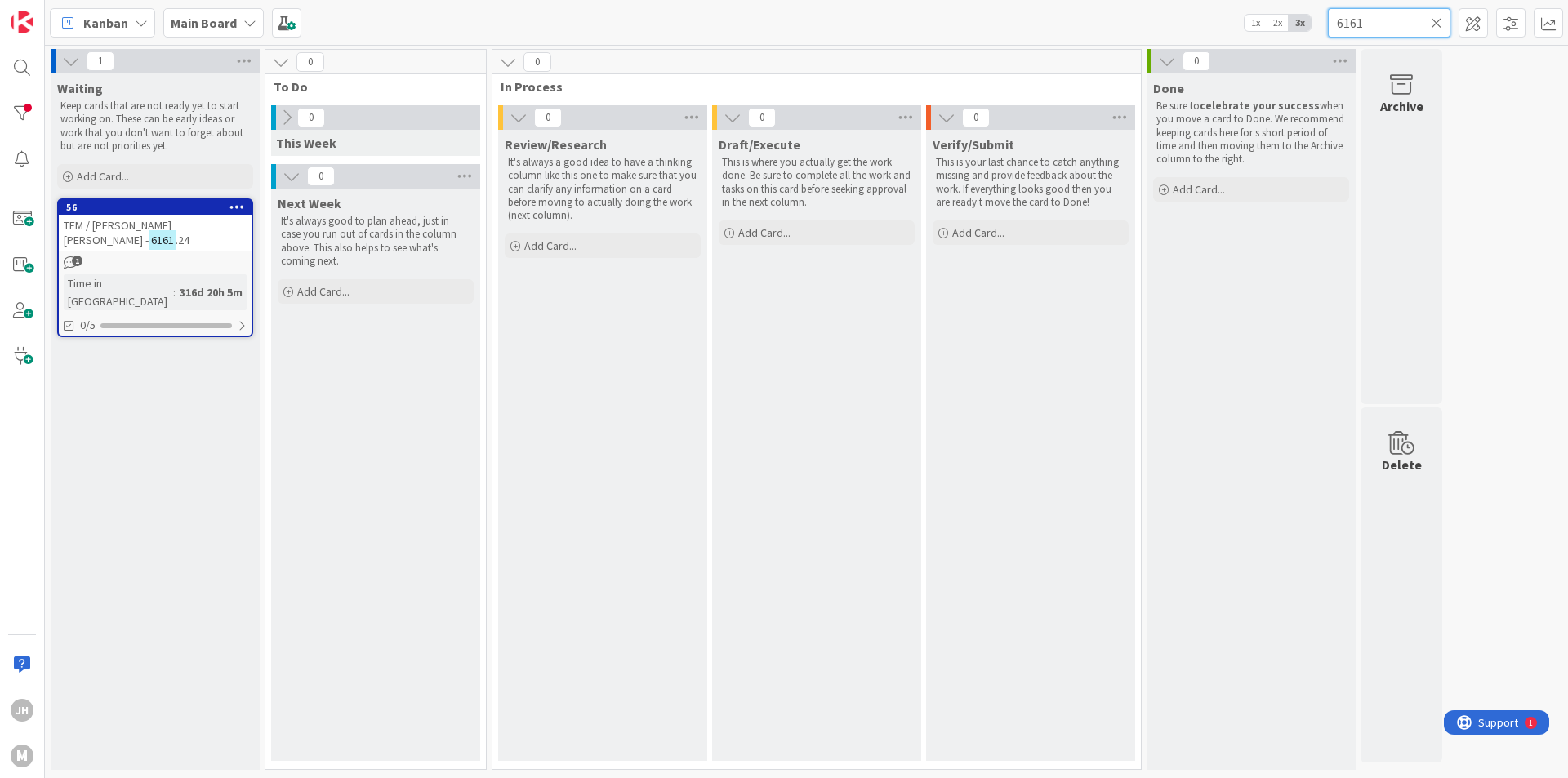
drag, startPoint x: 1369, startPoint y: 21, endPoint x: 1291, endPoint y: 22, distance: 78.0
click at [1291, 22] on div "Kanban Main Board 1x 2x 3x 6161" at bounding box center [806, 22] width 1523 height 45
type input "6171"
type textarea "x"
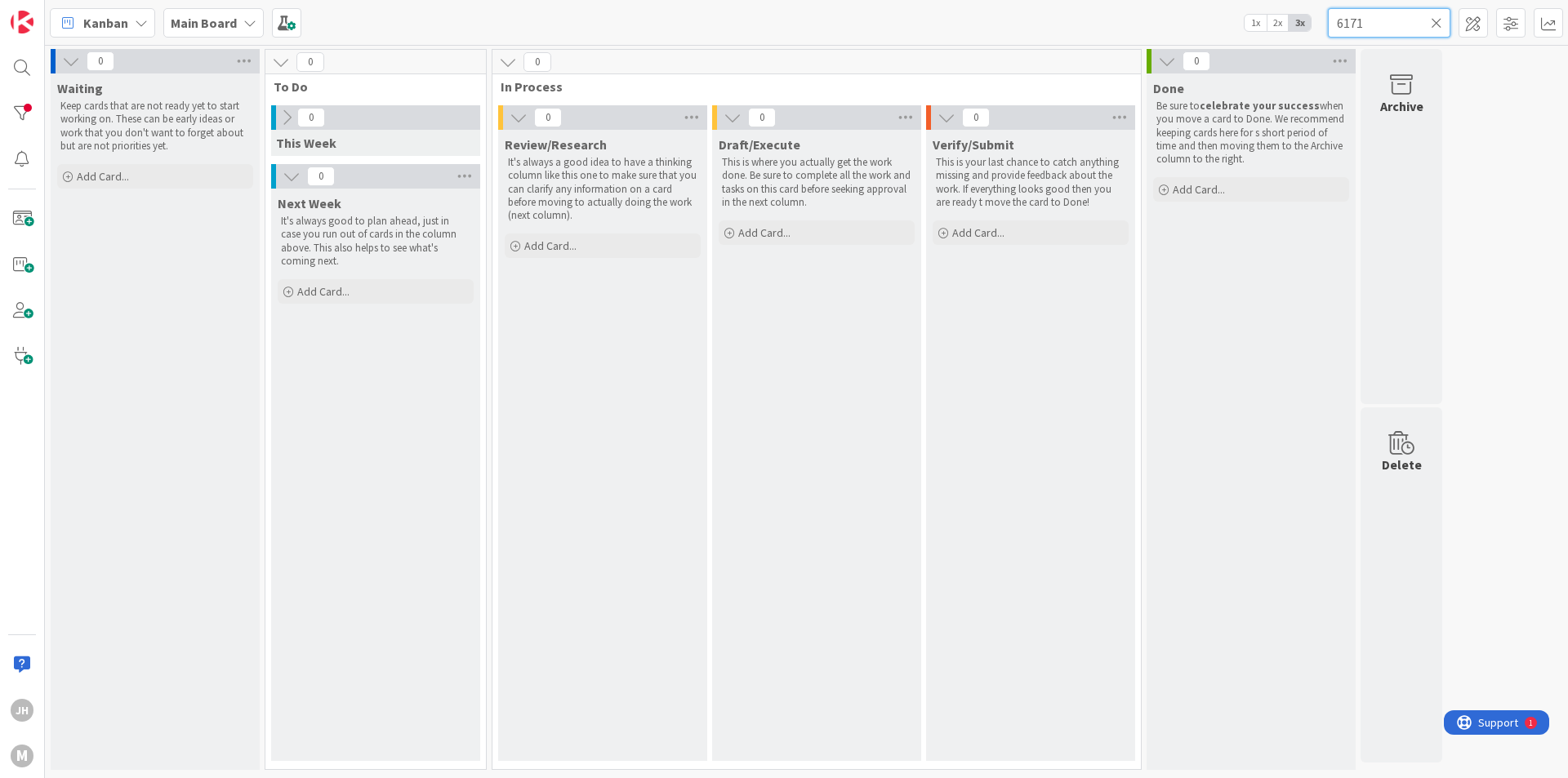
type input "617"
type textarea "x"
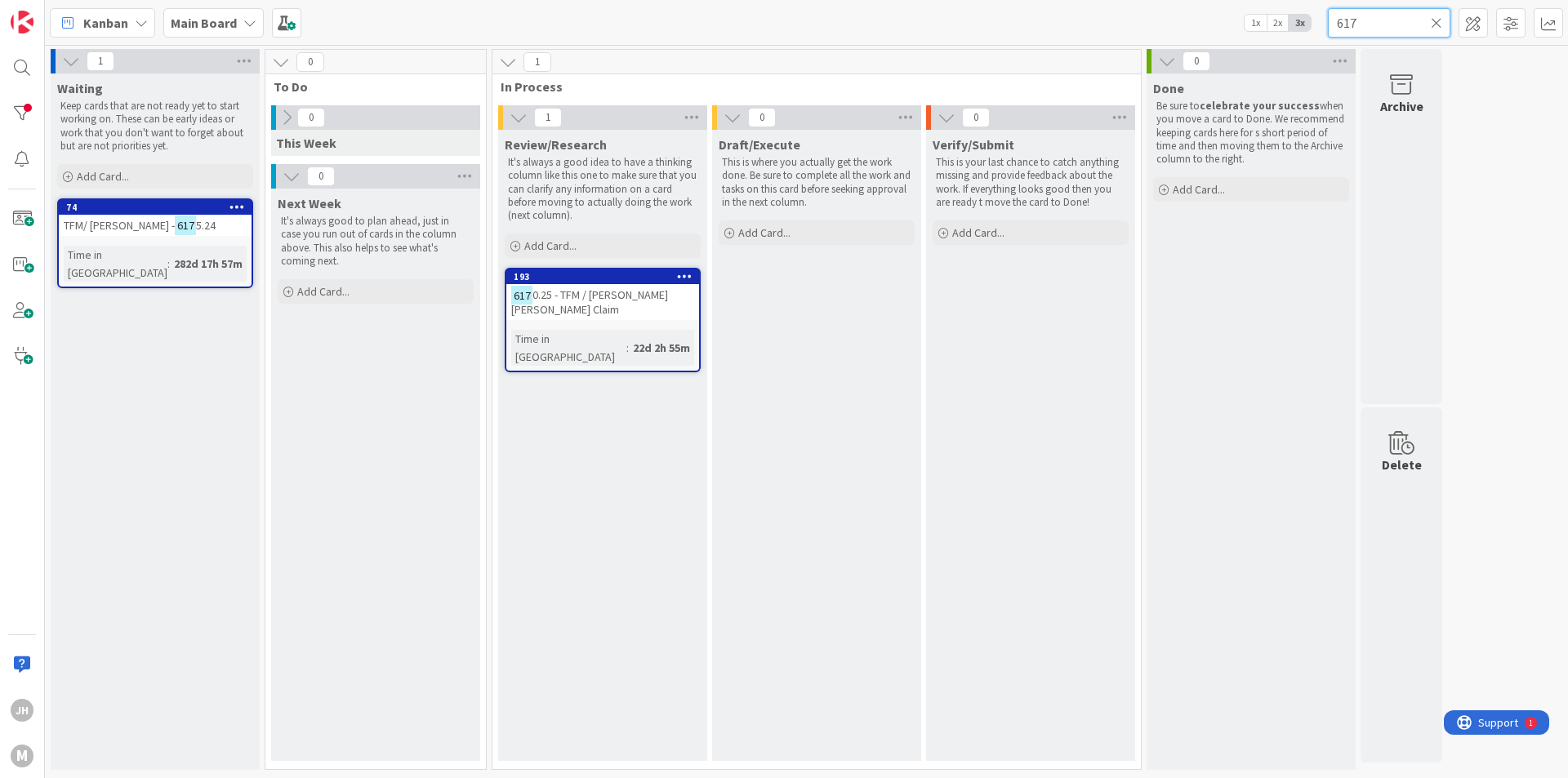
type input "6170"
type textarea "x"
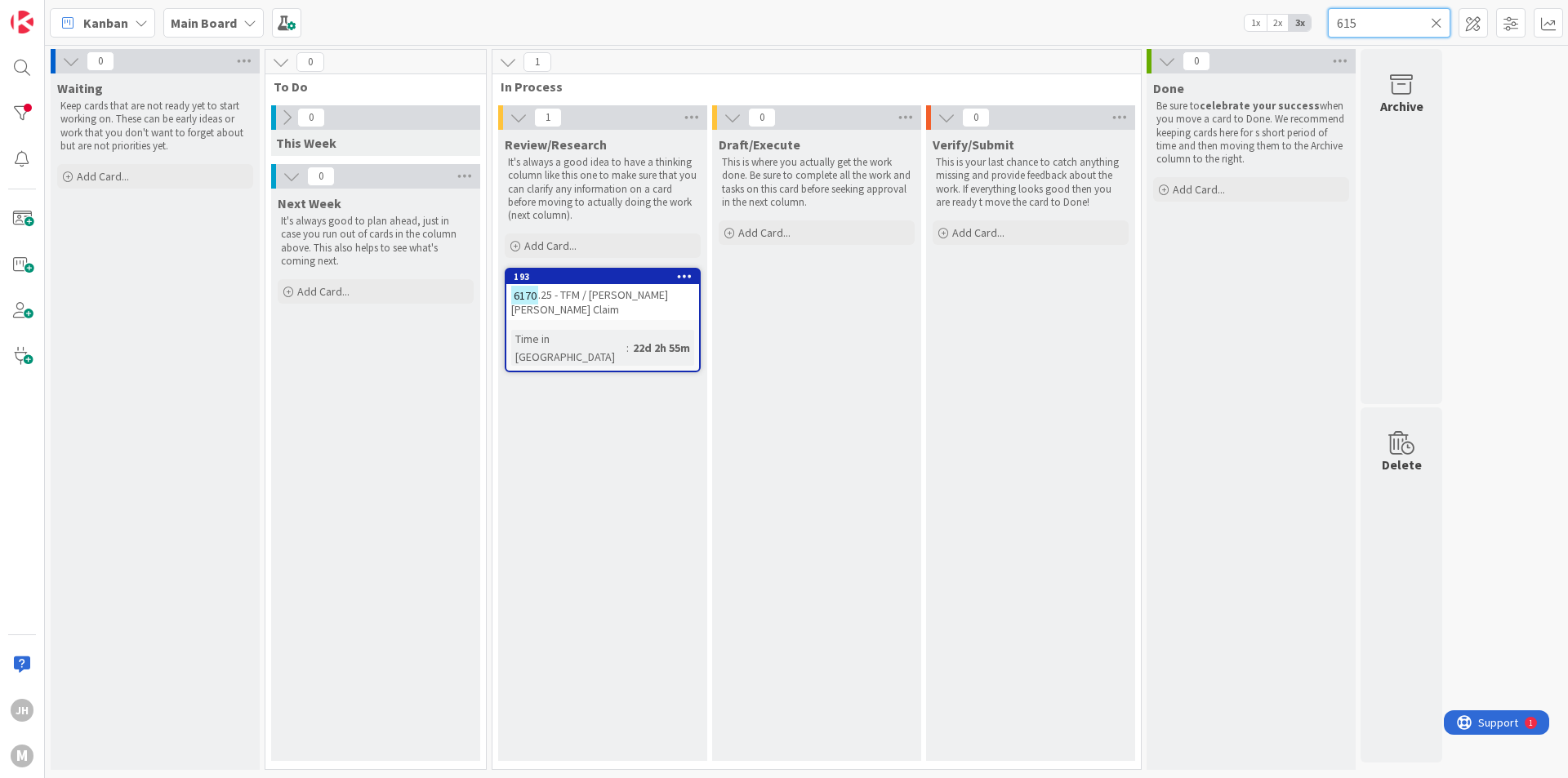
type input "6159"
type textarea "x"
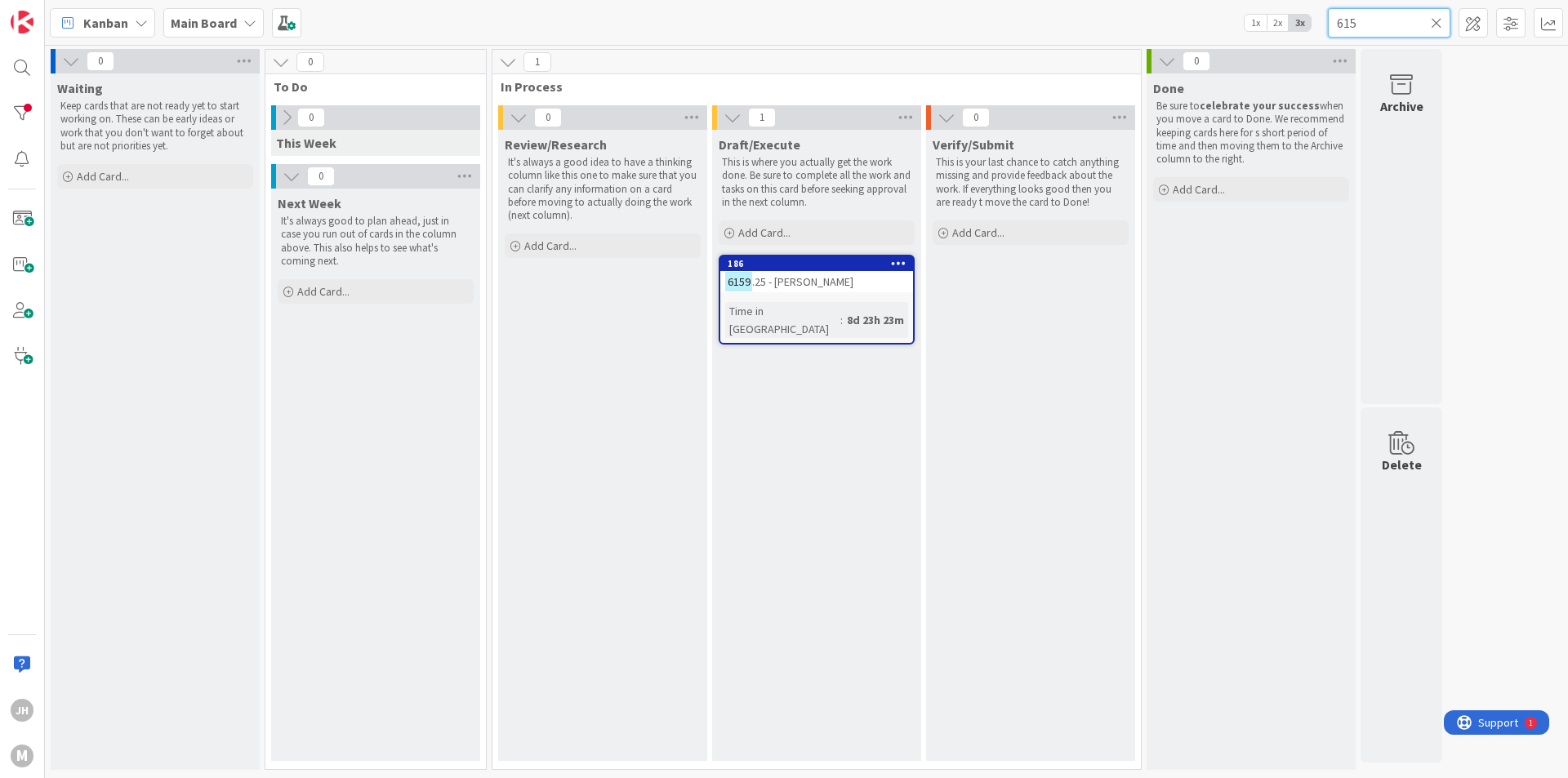
type input "61"
type textarea "x"
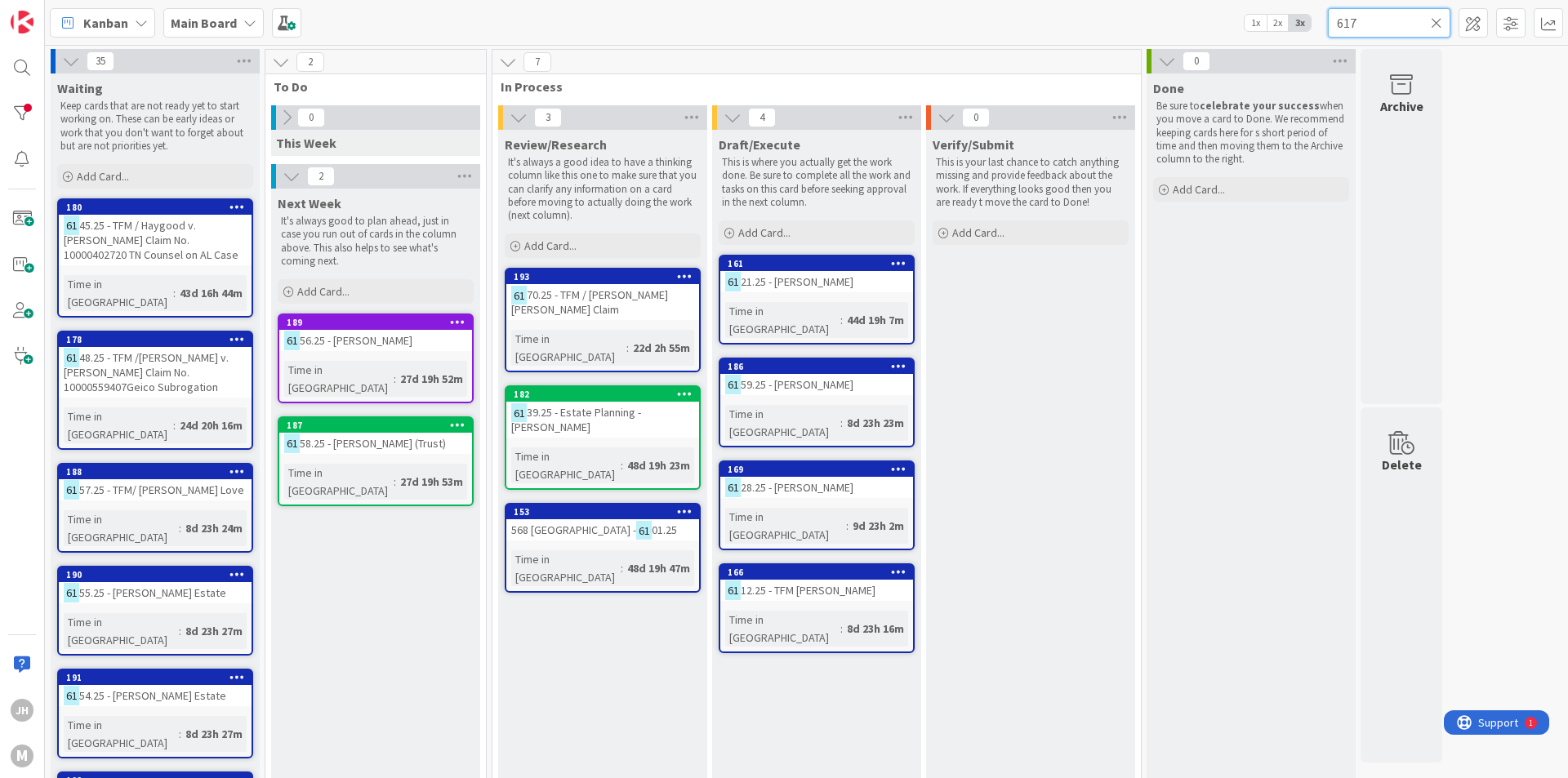
type input "6170"
type textarea "x"
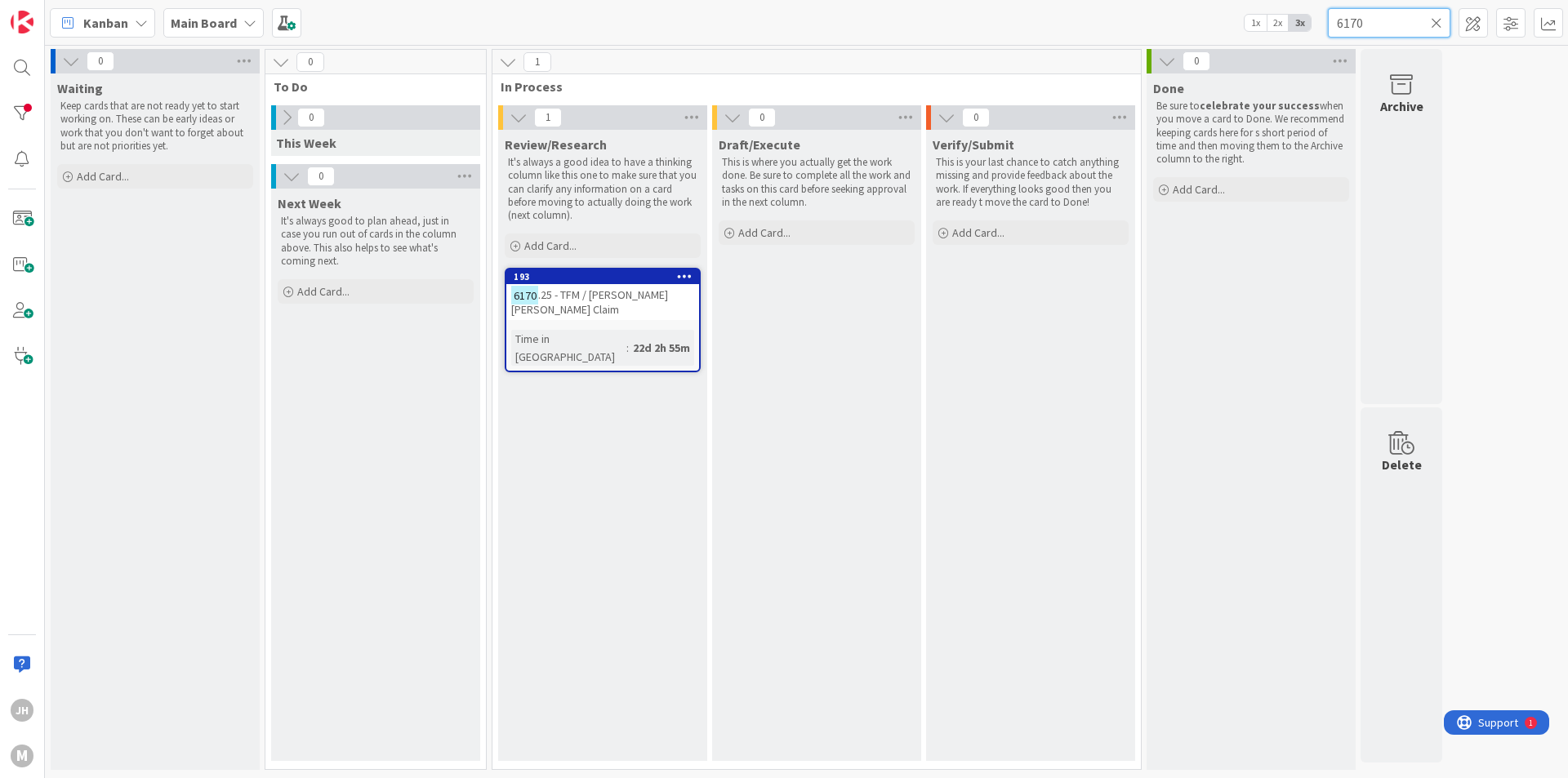
type input "617"
type textarea "x"
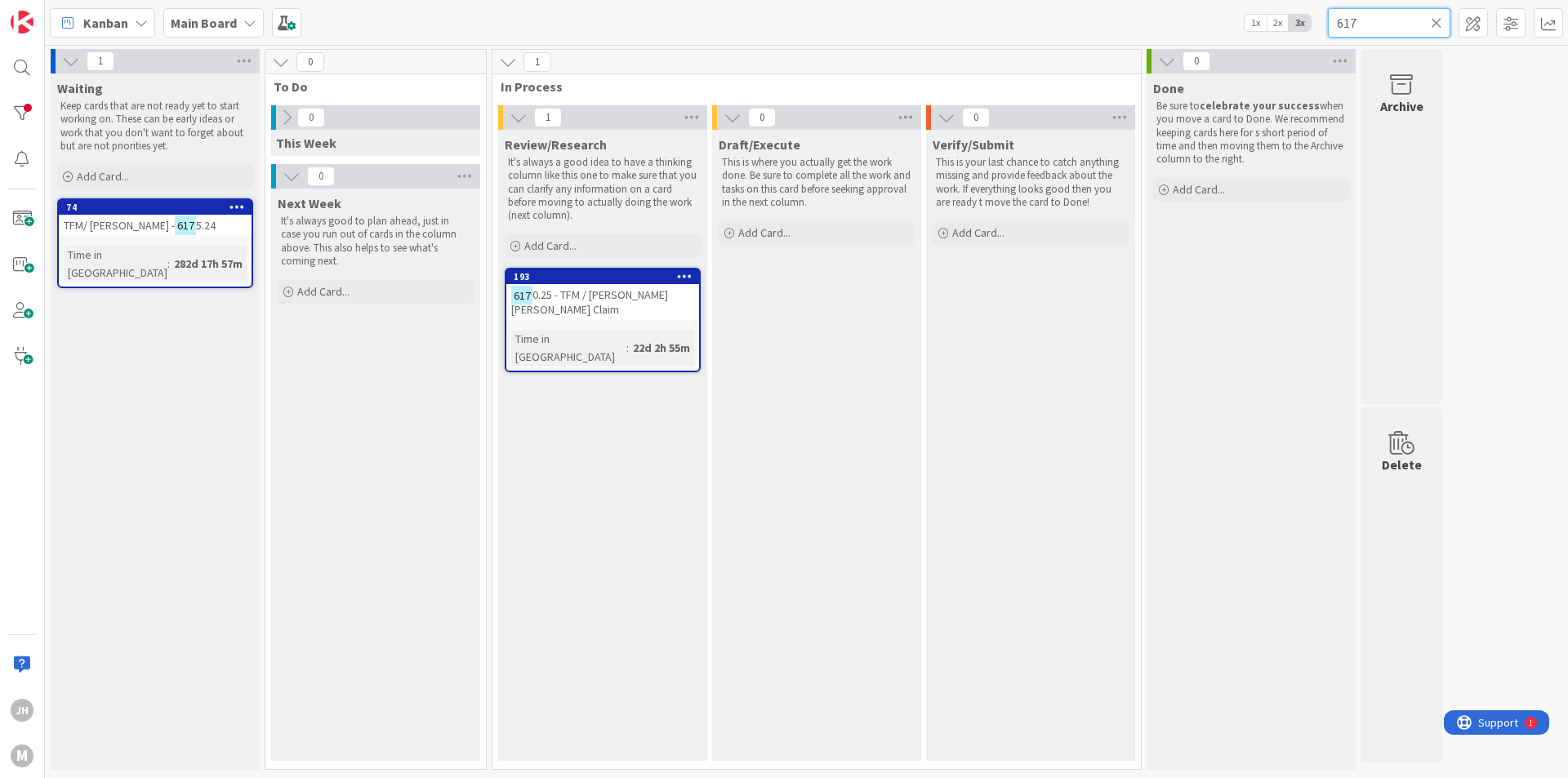
type input "6171"
type textarea "x"
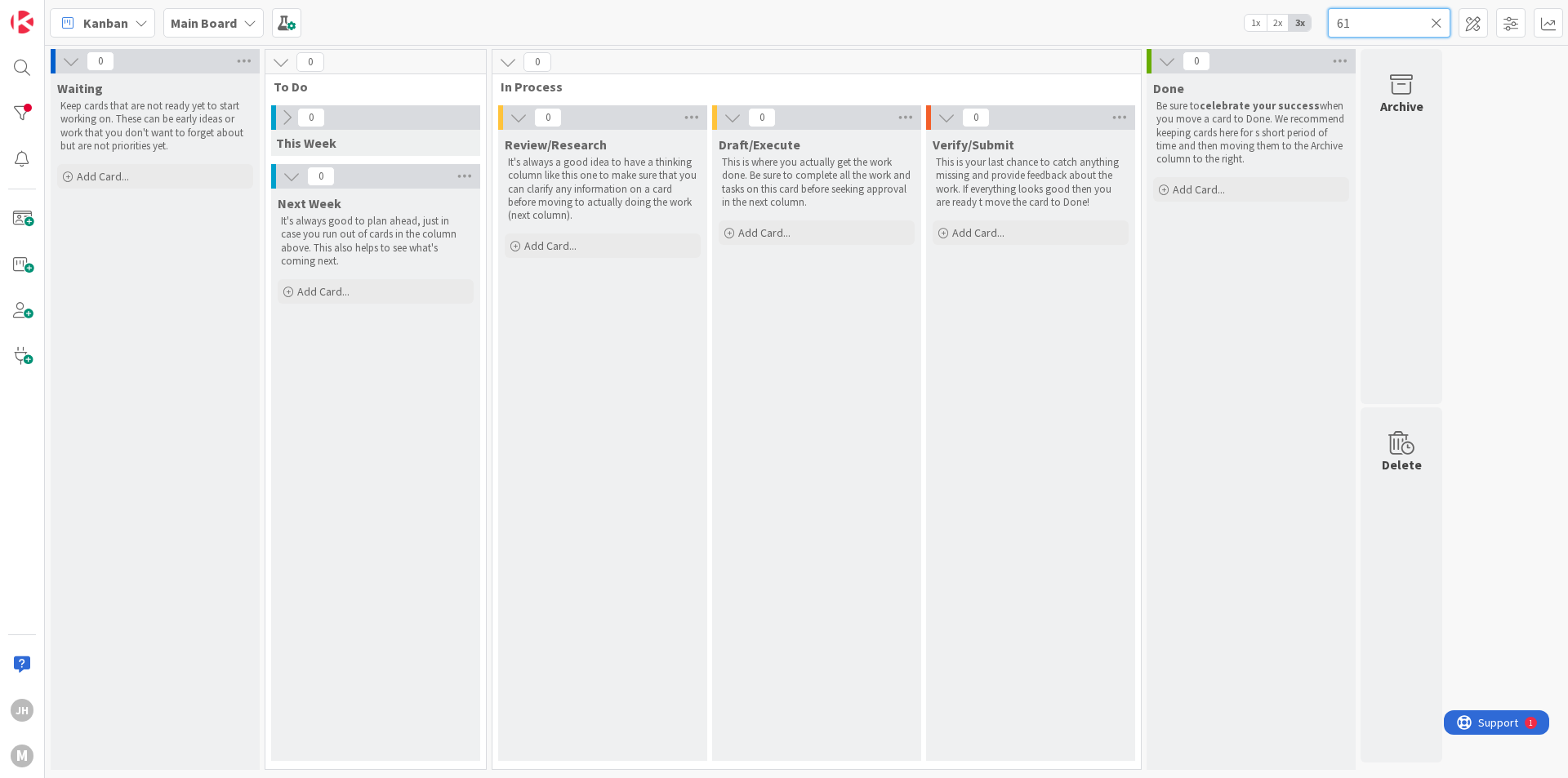
type input "6"
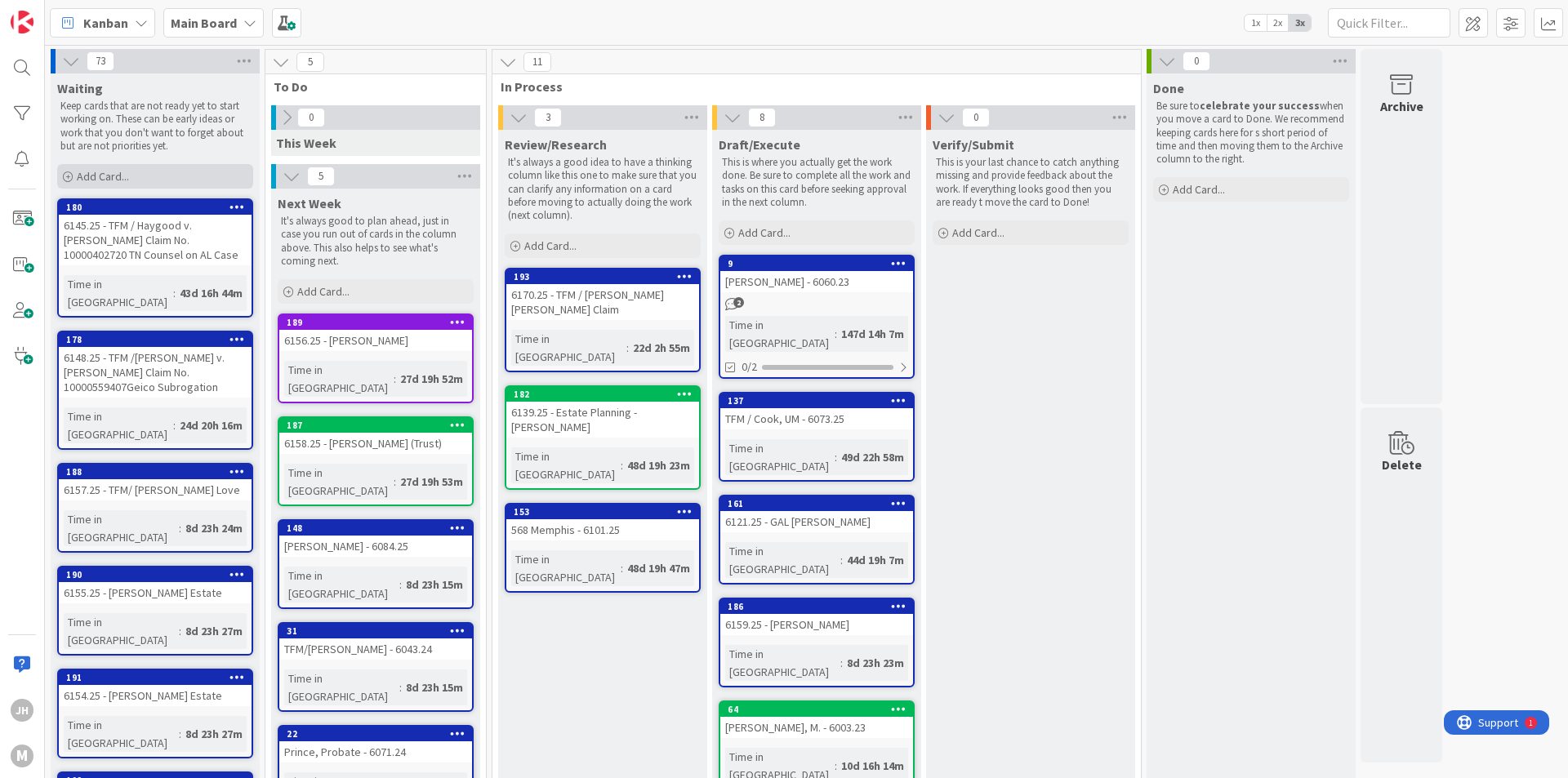
click at [119, 181] on span "Add Card..." at bounding box center [103, 176] width 52 height 14
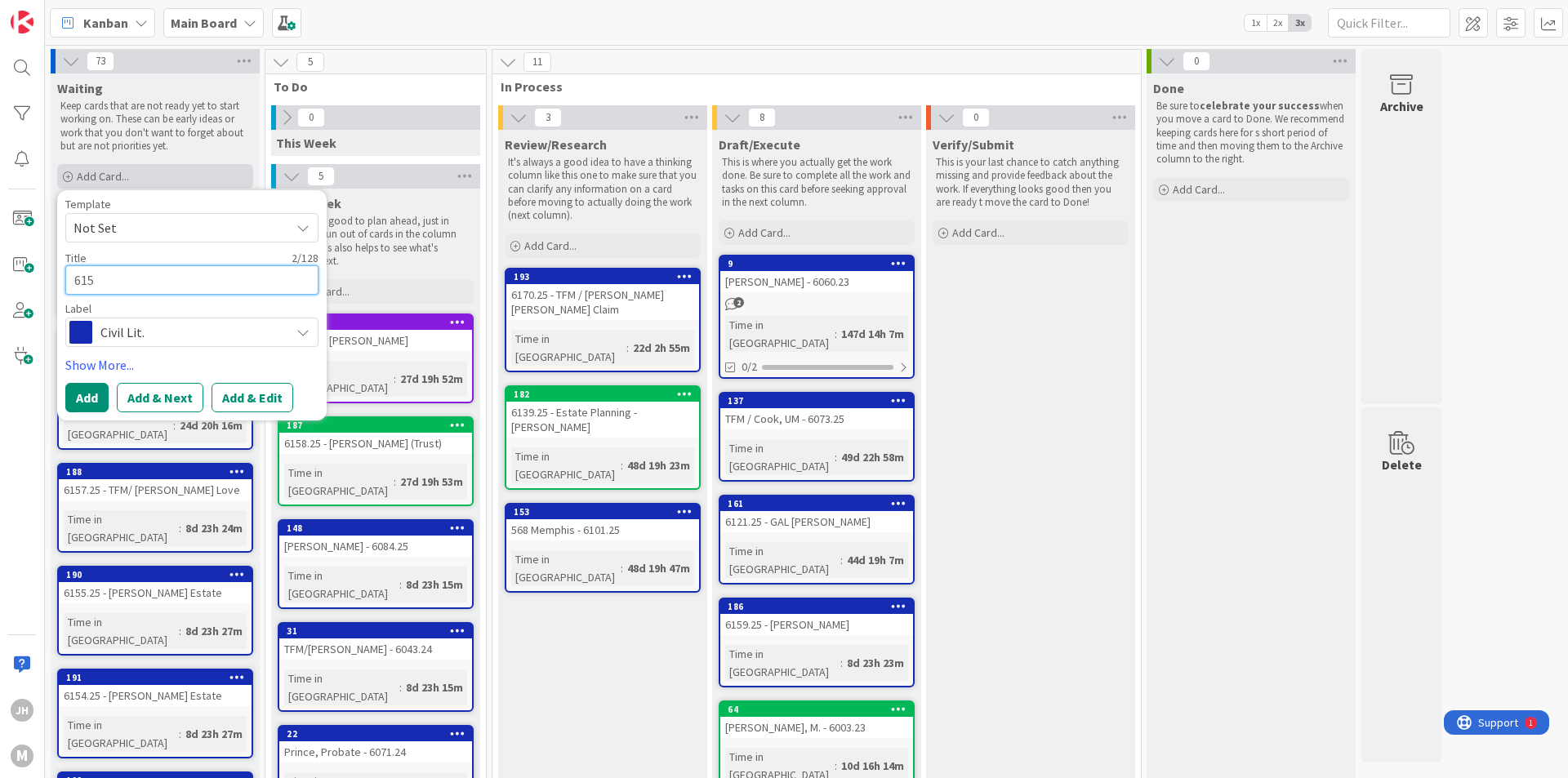
type textarea "x"
type textarea "61"
type textarea "x"
type textarea "617"
type textarea "x"
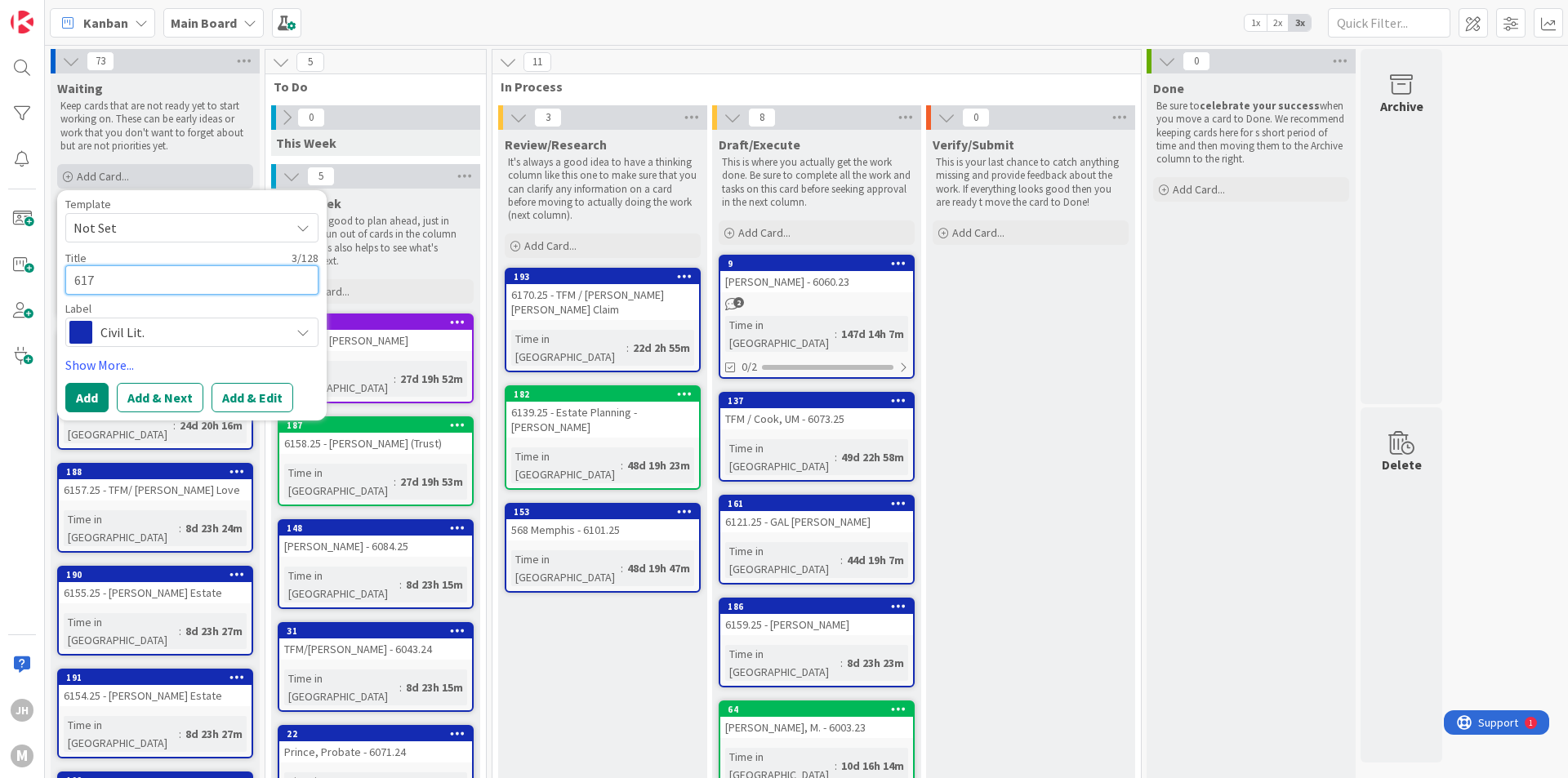
type textarea "6171"
type textarea "x"
type textarea "6171."
type textarea "x"
type textarea "6171.2"
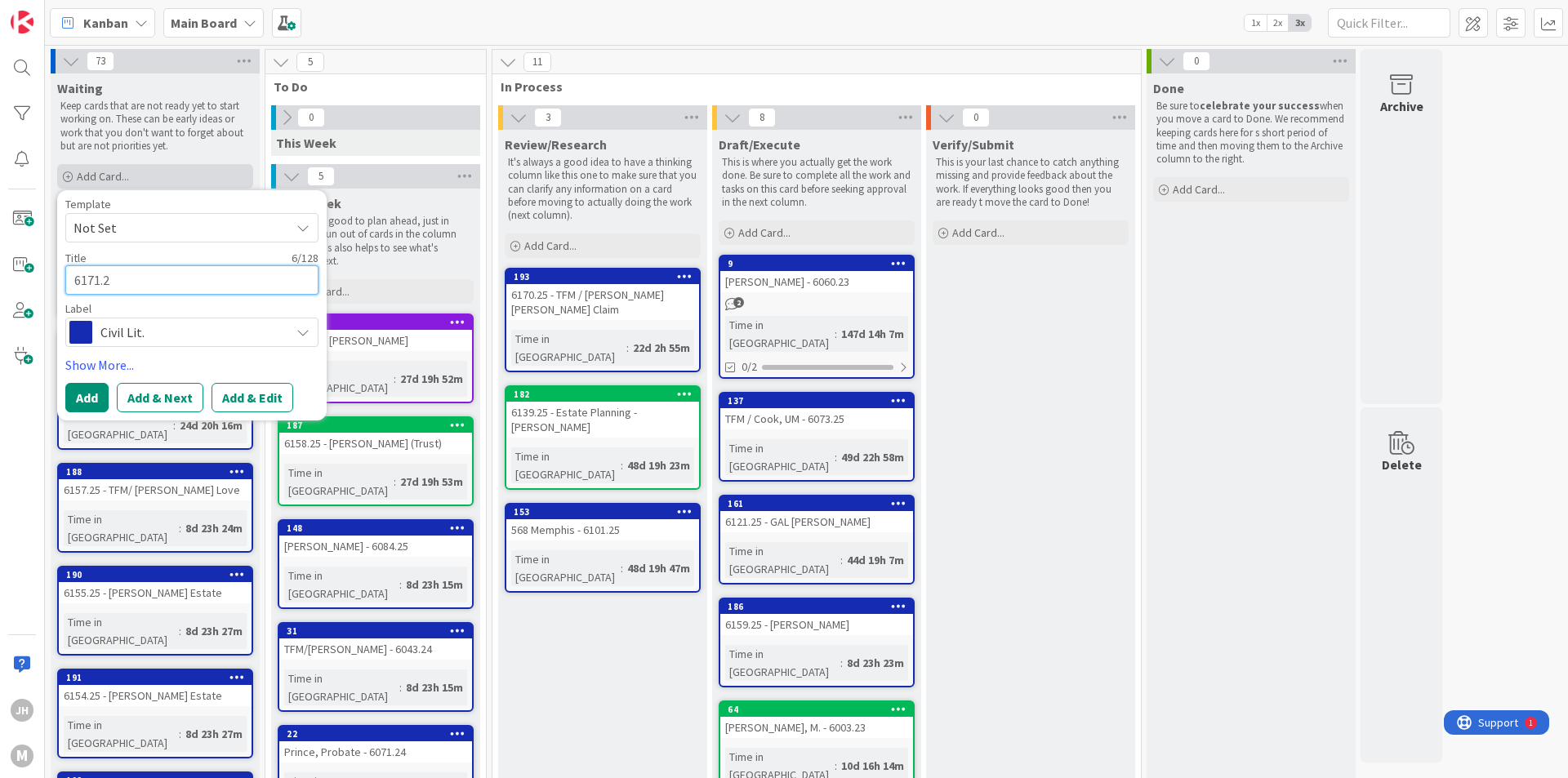
type textarea "x"
type textarea "6171.25"
type textarea "x"
type textarea "6171.25"
type textarea "x"
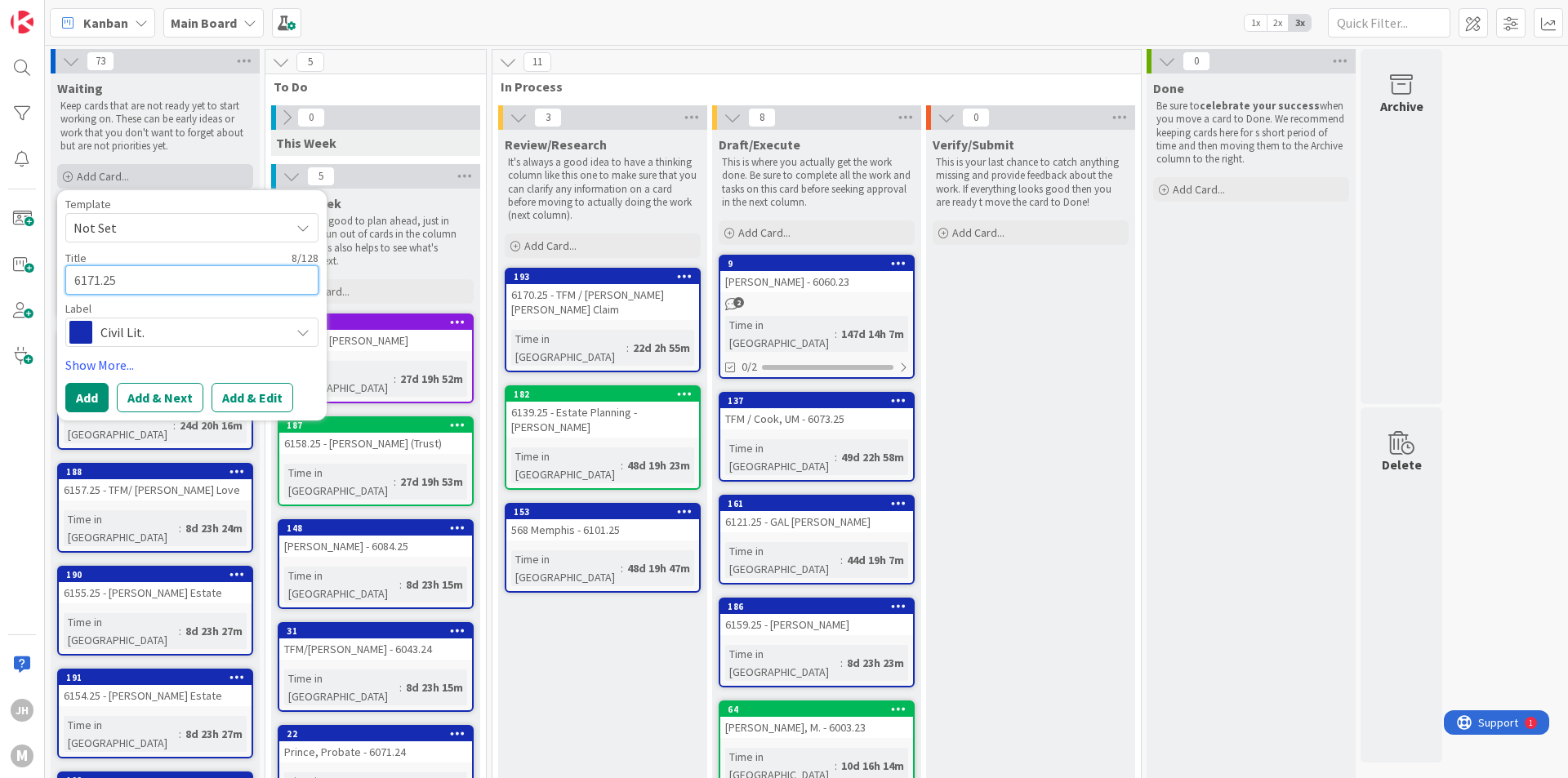
type textarea "6171.25 -"
type textarea "x"
type textarea "6171.25 -"
type textarea "x"
type textarea "6171.25 - M"
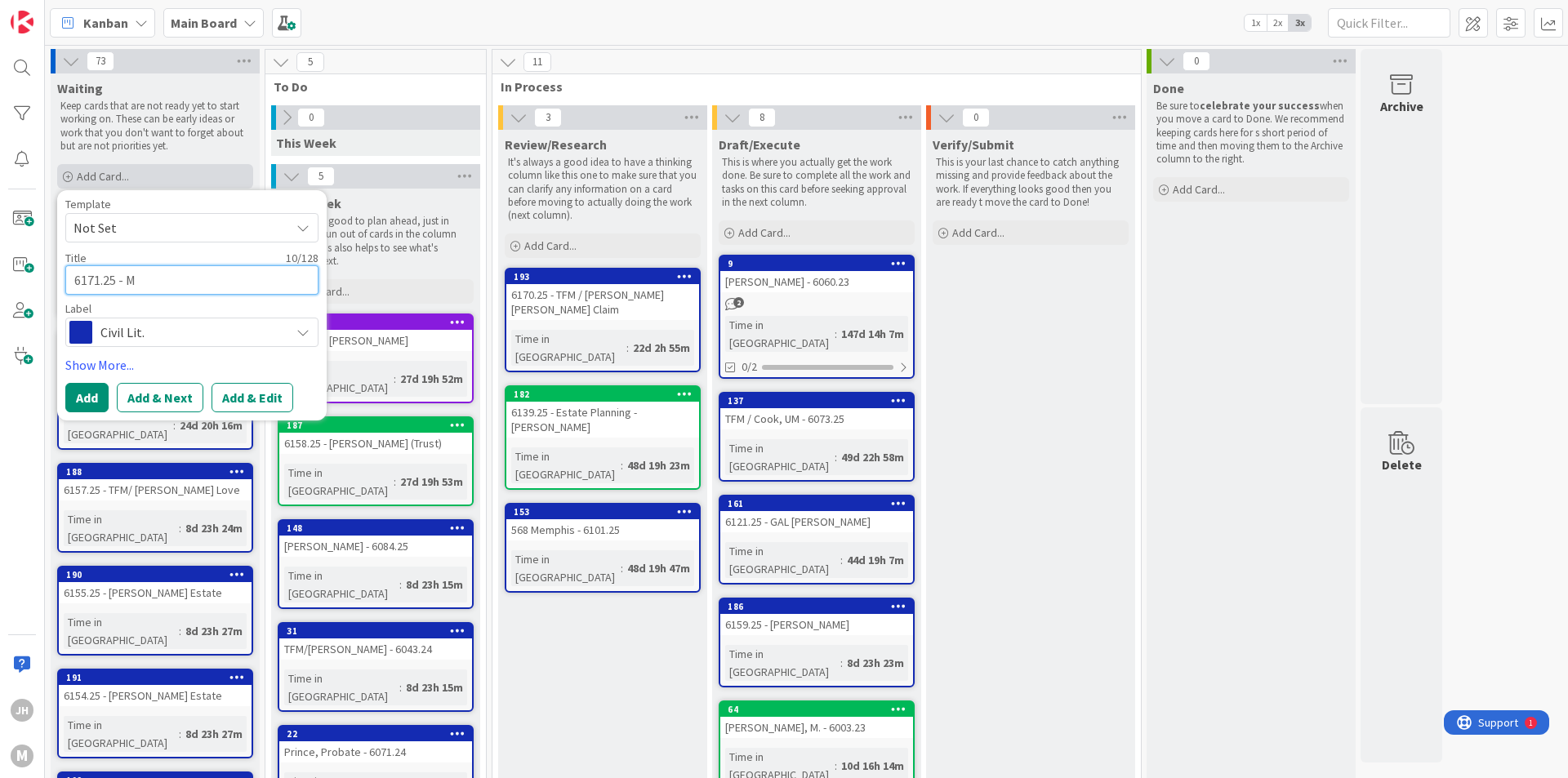
type textarea "x"
type textarea "6171.25 - Ma"
type textarea "x"
type textarea "6171.25 - Mar"
type textarea "x"
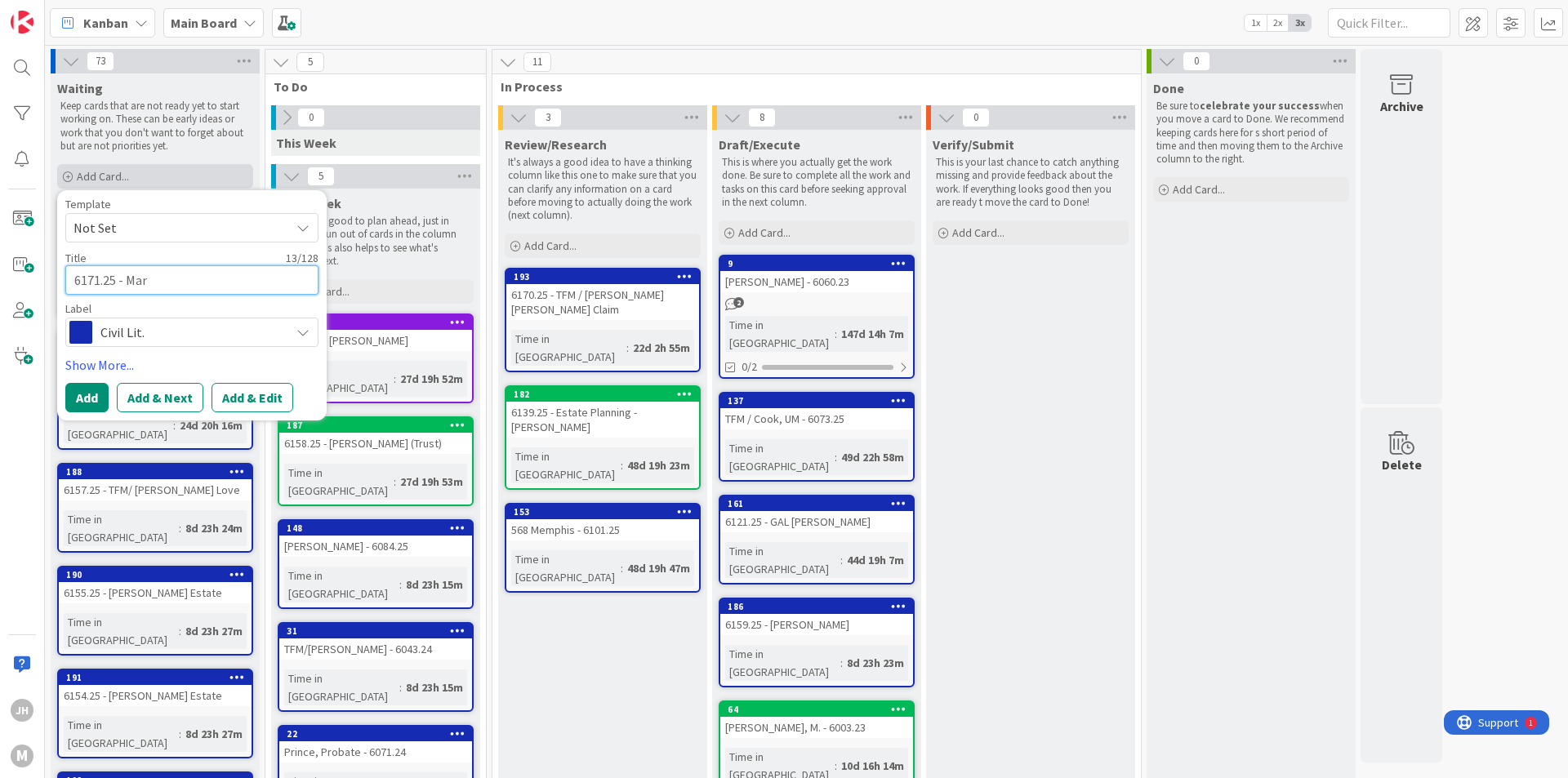
type textarea "6171.25 - Mari"
type textarea "x"
type textarea "6171.25 - Mario"
type textarea "x"
type textarea "6171.25 - [PERSON_NAME]"
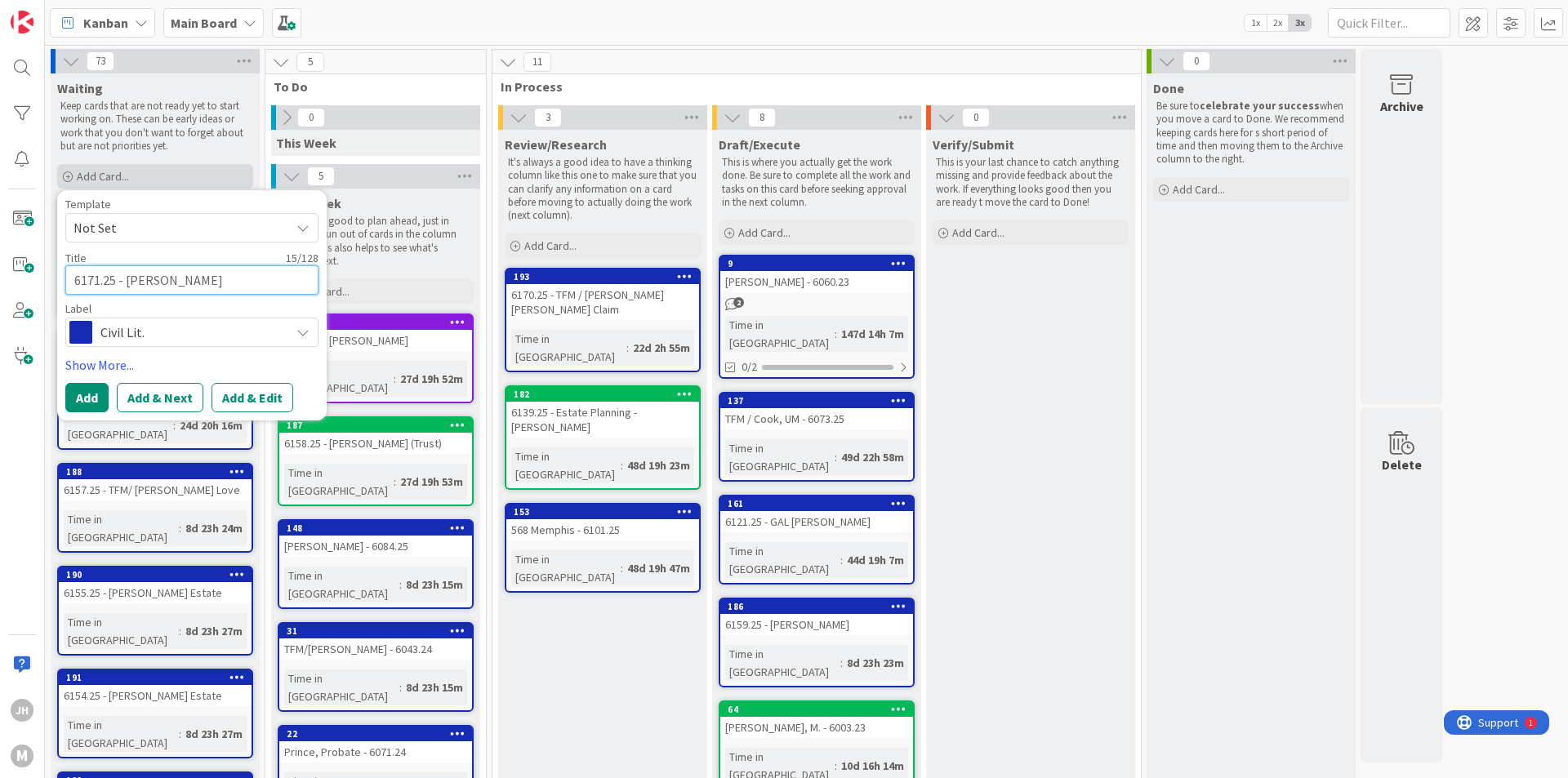
type textarea "x"
type textarea "6171.25 - [PERSON_NAME]"
type textarea "x"
type textarea "6171.25 - [PERSON_NAME]"
type textarea "x"
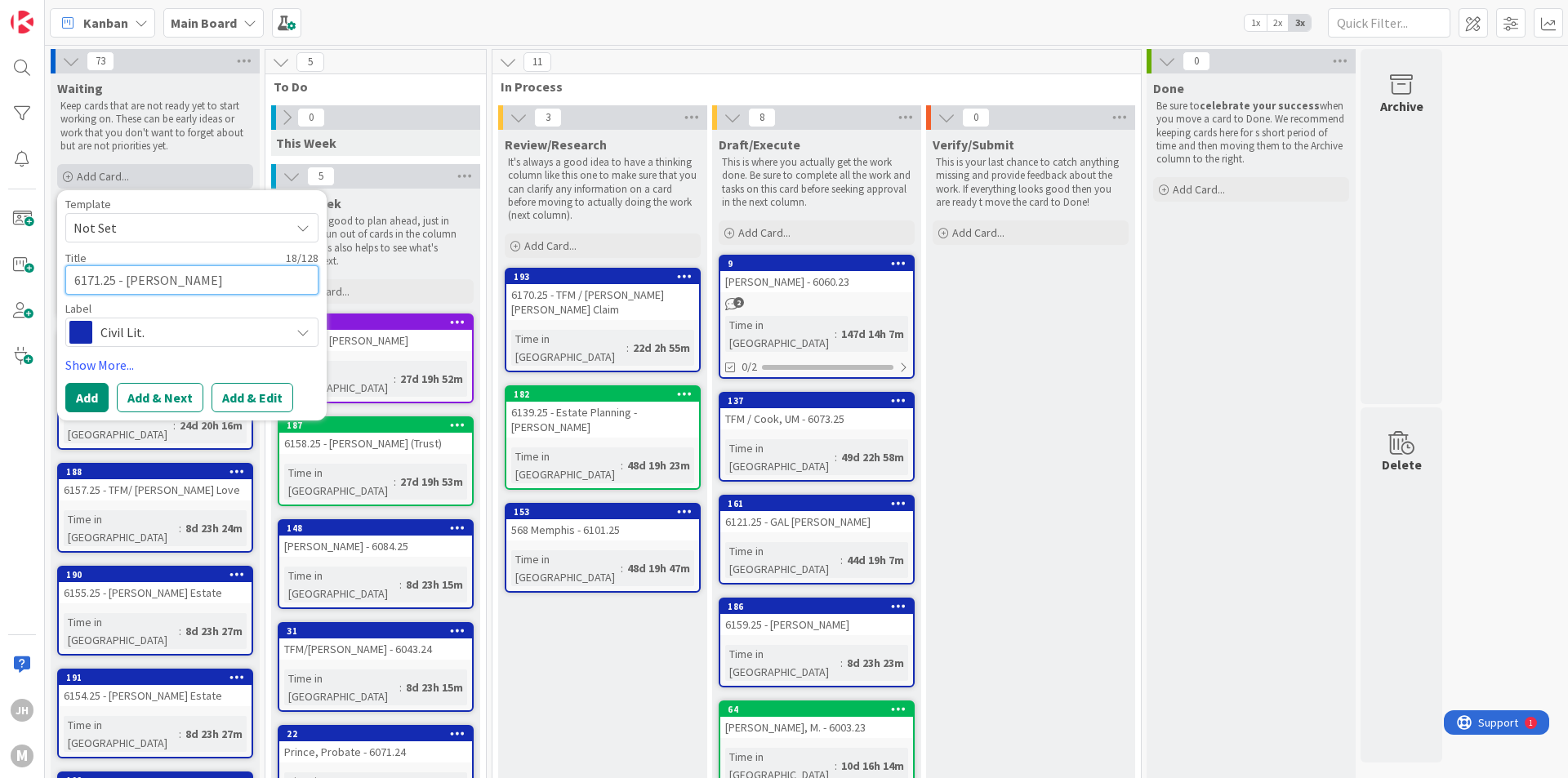
type textarea "6171.25 - [PERSON_NAME]"
type textarea "x"
type textarea "6171.25 - [PERSON_NAME]"
type textarea "x"
type textarea "6171.25 - [PERSON_NAME]"
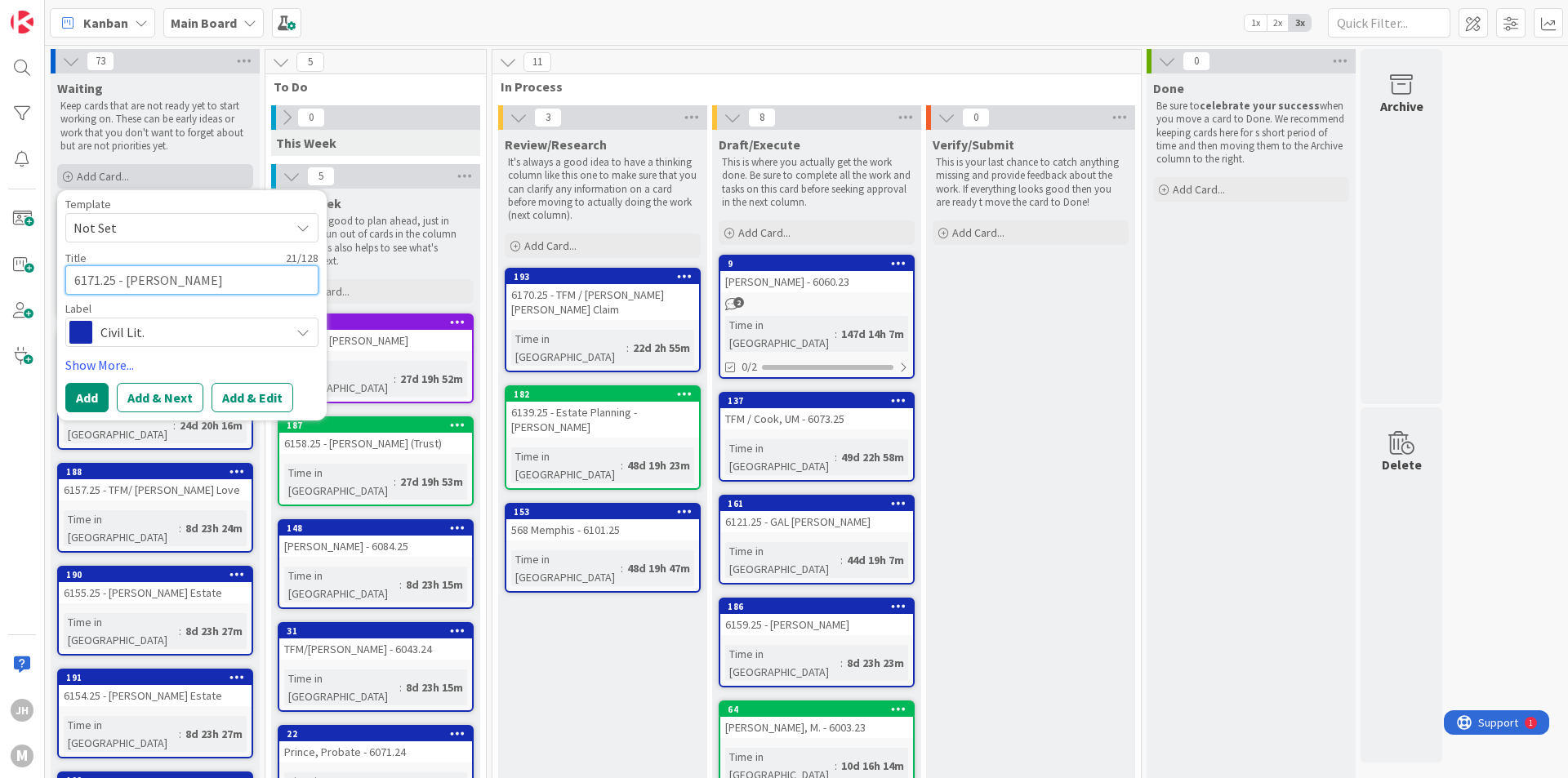
type textarea "x"
type textarea "6171.25 - [PERSON_NAME]"
type textarea "x"
type textarea "6171.25 - [PERSON_NAME]"
type textarea "x"
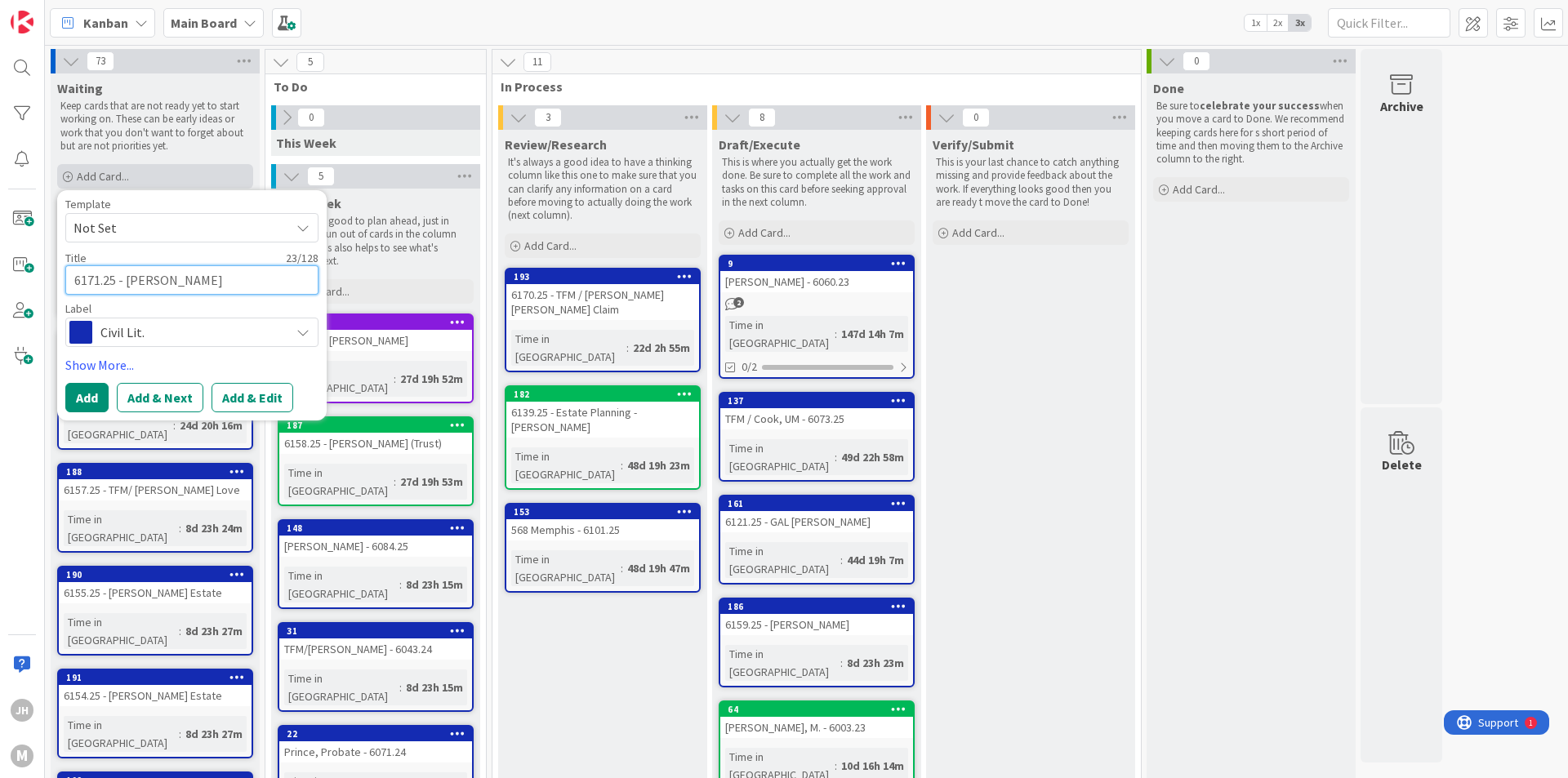
type textarea "6171.25 - [PERSON_NAME]"
type textarea "x"
type textarea "6171.25 - [PERSON_NAME] B"
type textarea "x"
type textarea "6171.25 - [PERSON_NAME] Bu"
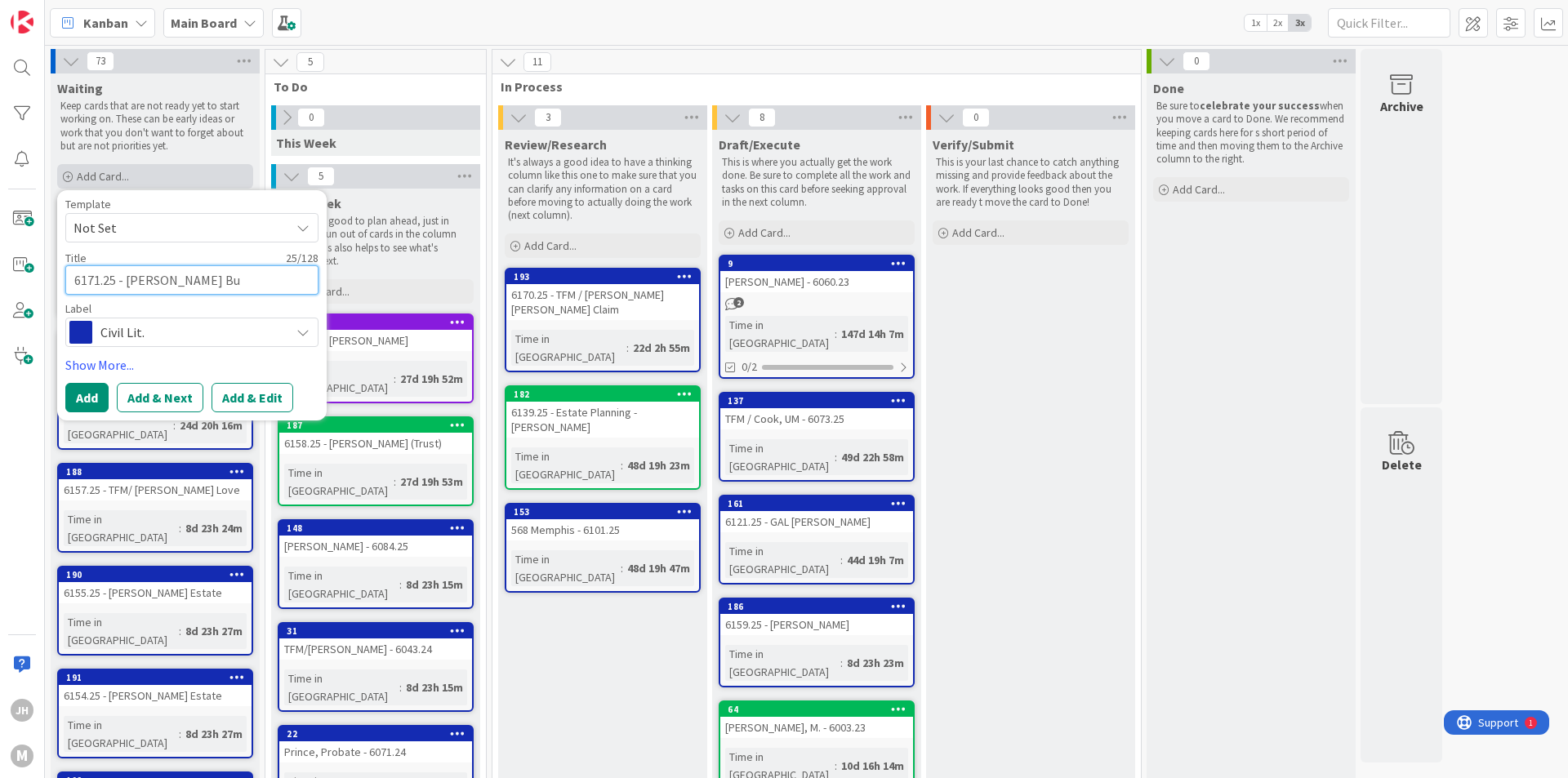
type textarea "x"
type textarea "6171.25 - [PERSON_NAME] Bus"
type textarea "x"
type textarea "6171.25 - [PERSON_NAME]"
type textarea "x"
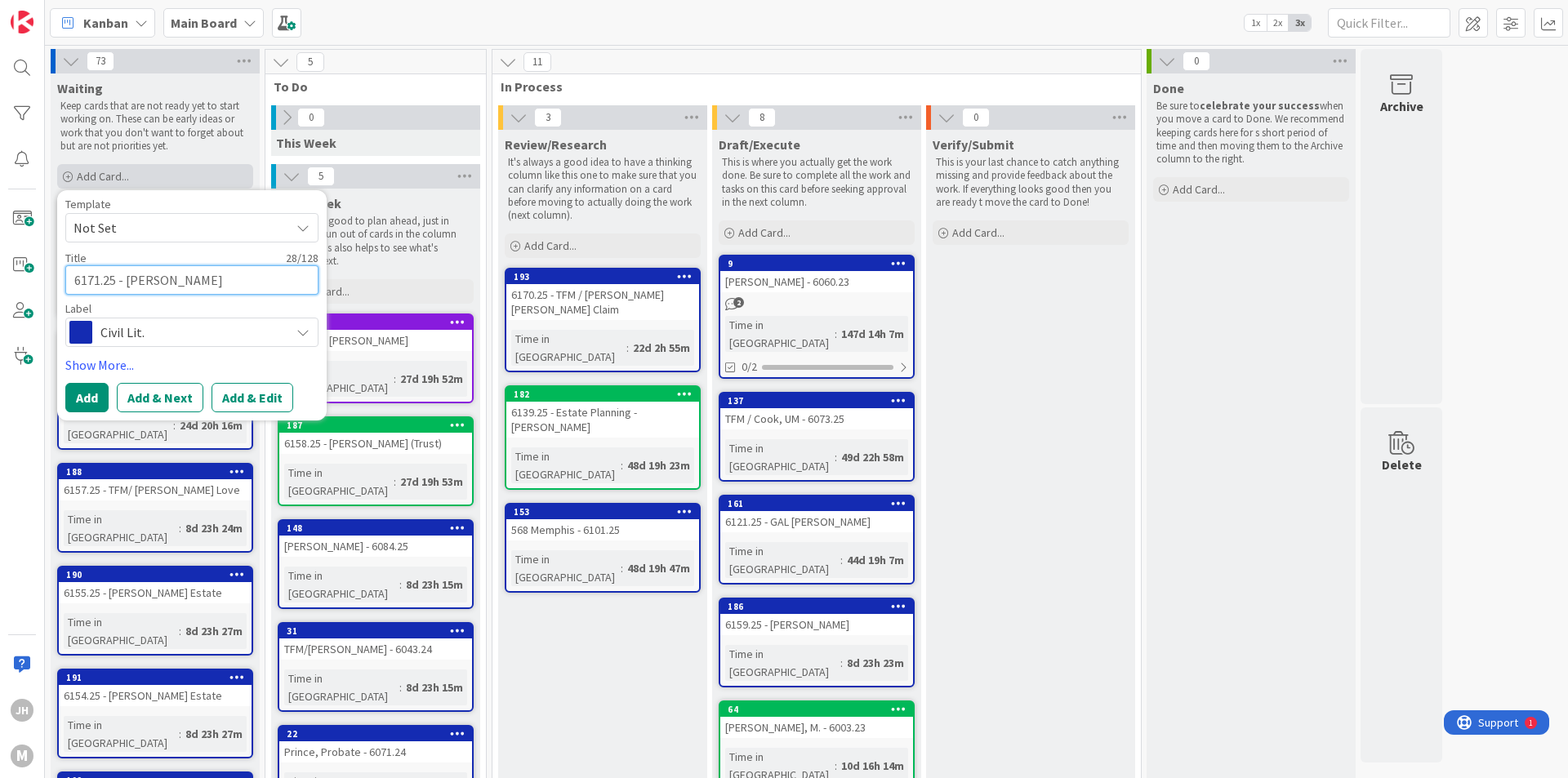
type textarea "6171.25 - [PERSON_NAME]"
type textarea "x"
type textarea "6171.25 - [PERSON_NAME]"
type textarea "x"
type textarea "6171.25 - [PERSON_NAME]"
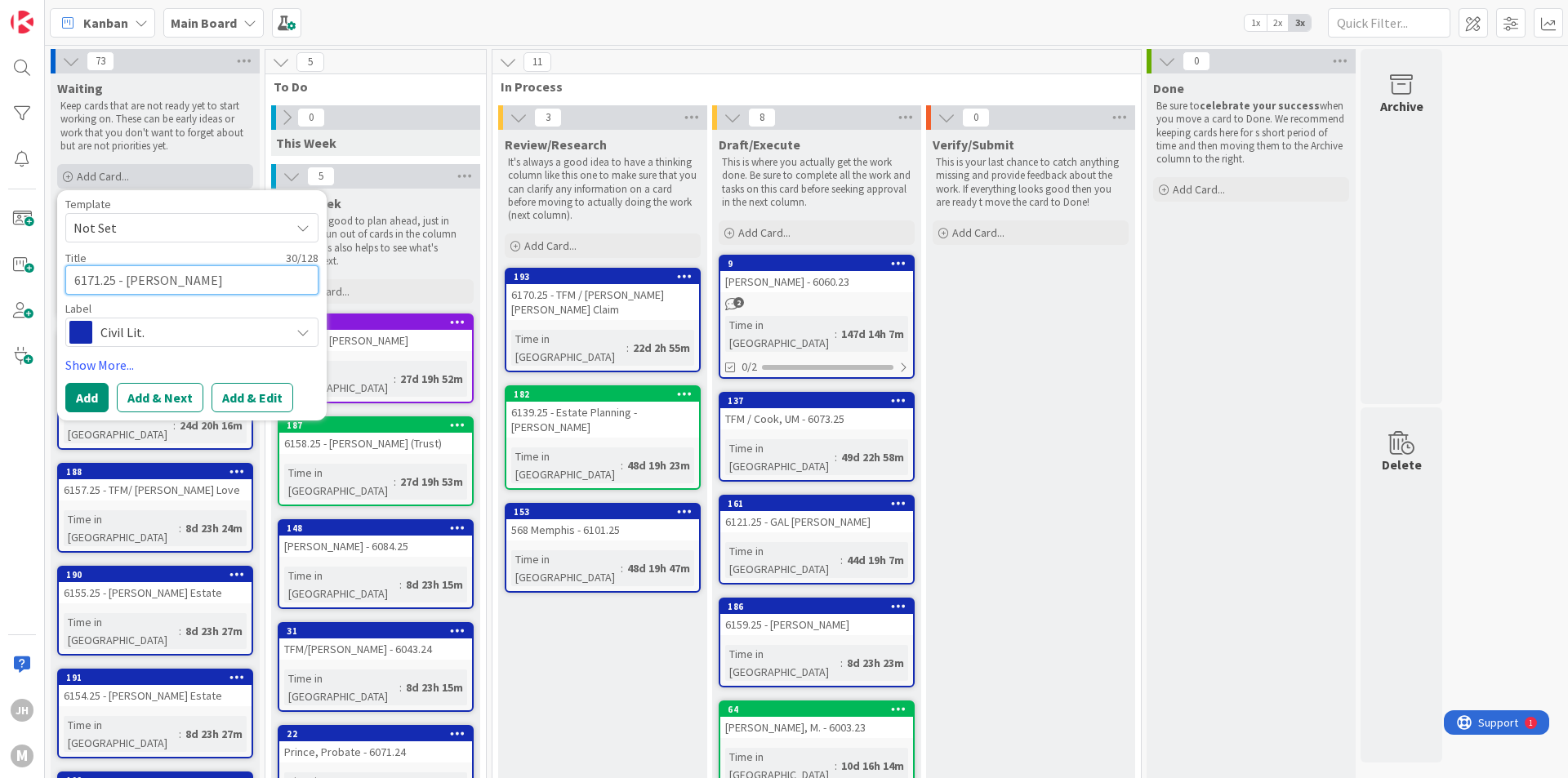
type textarea "x"
type textarea "6171.25 - [PERSON_NAME] Business"
type textarea "x"
type textarea "6171.25 - [PERSON_NAME] Business"
type textarea "x"
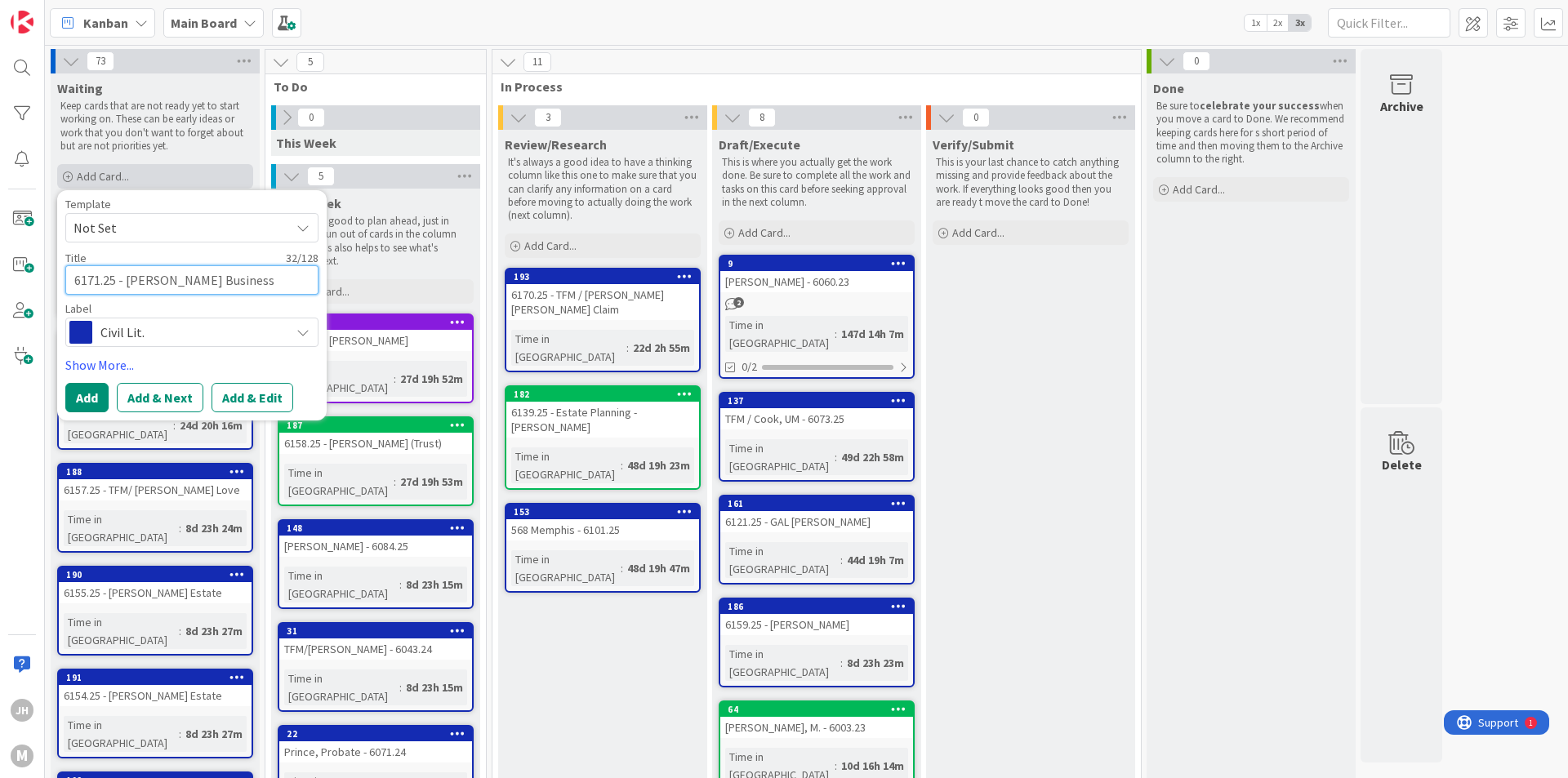
type textarea "6171.25 - [PERSON_NAME] Business S"
type textarea "x"
type textarea "6171.25 - [PERSON_NAME] Business Sa"
type textarea "x"
type textarea "6171.25 - [PERSON_NAME] Business [PERSON_NAME]"
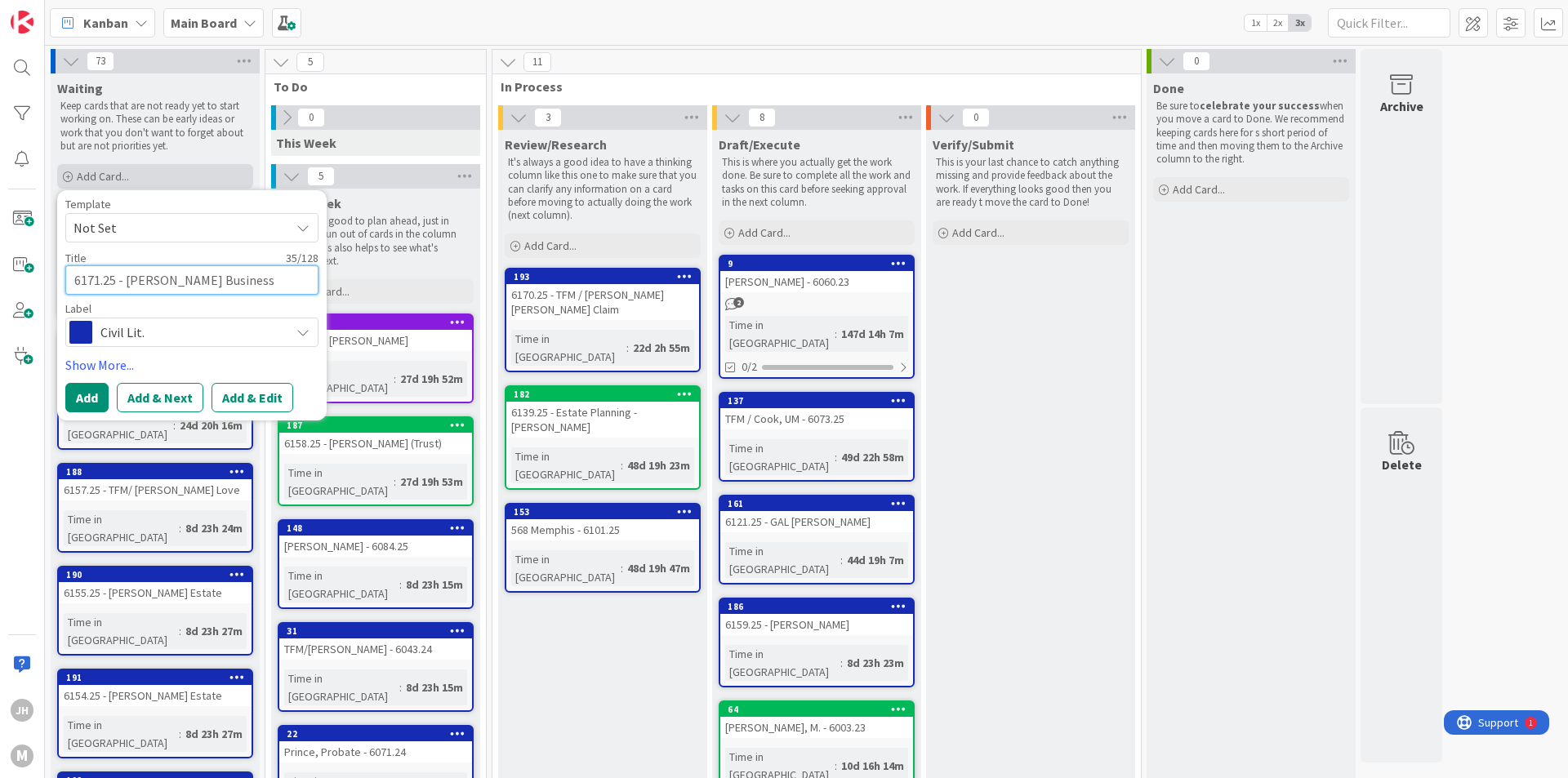
type textarea "x"
type textarea "6171.25 - [PERSON_NAME] Business Sale"
click at [93, 395] on button "Add" at bounding box center [87, 398] width 43 height 30
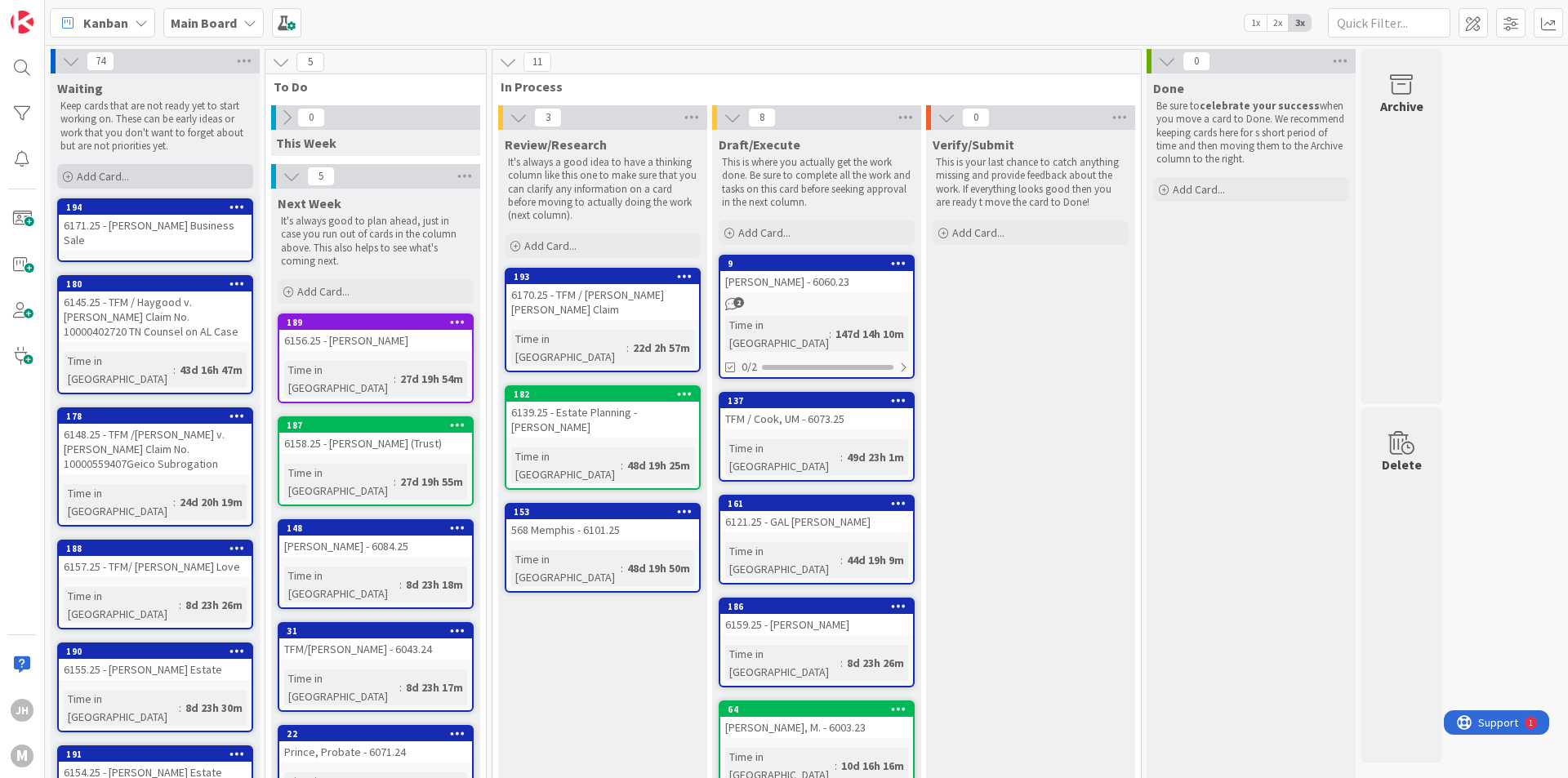
click at [100, 169] on span "Add Card..." at bounding box center [103, 176] width 52 height 14
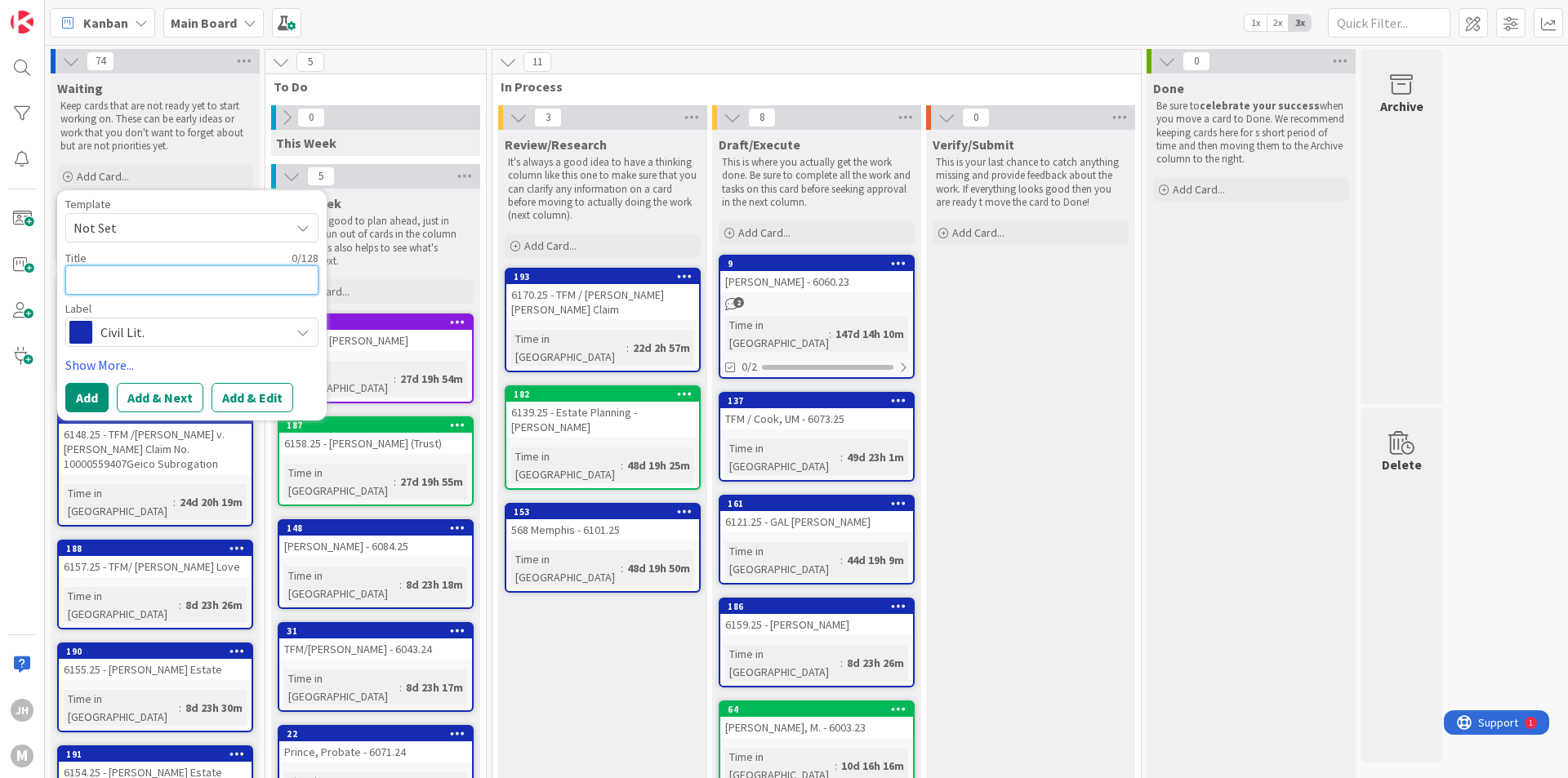
type textarea "x"
type textarea "6"
type textarea "x"
type textarea "61"
type textarea "x"
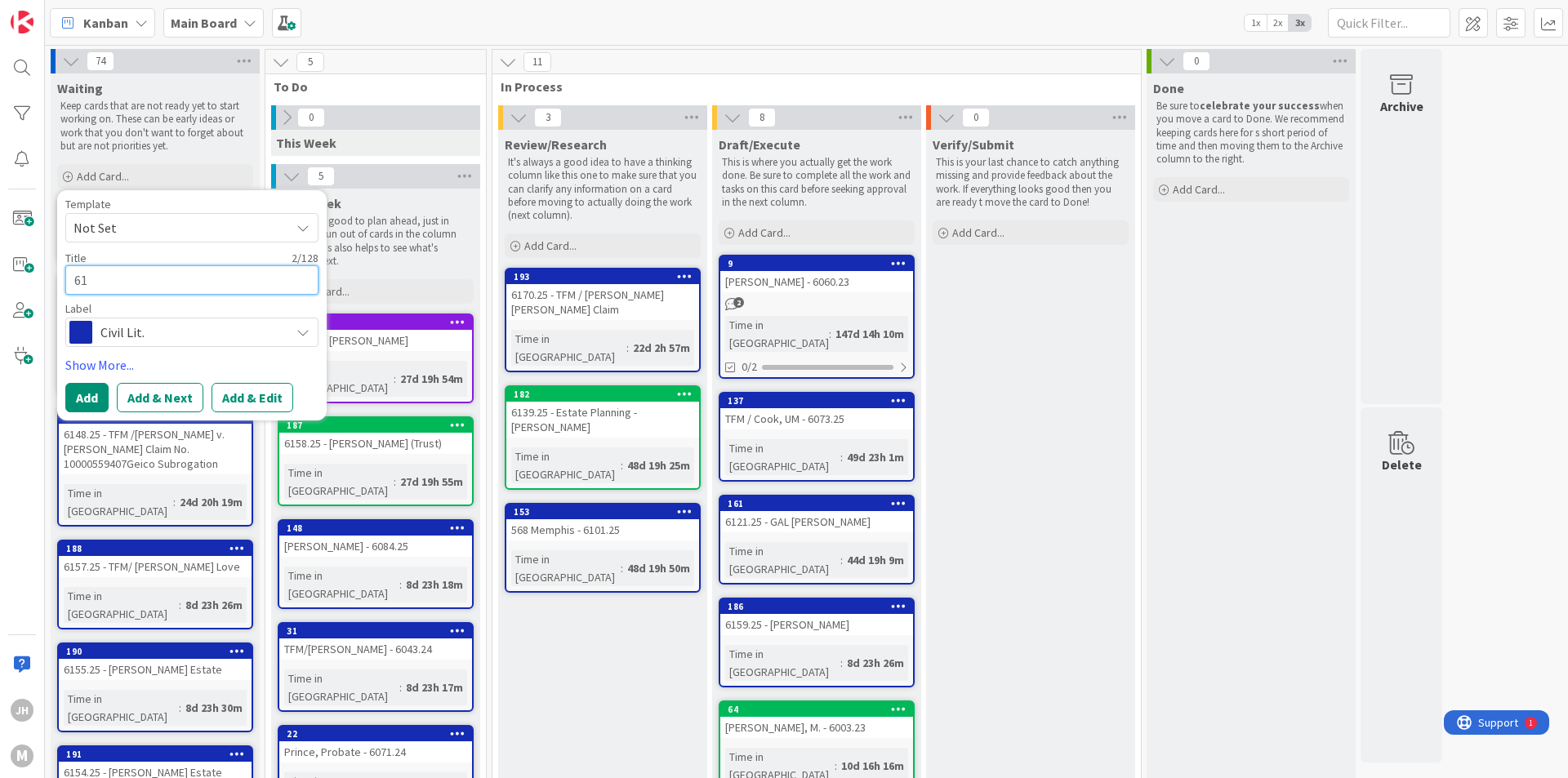
type textarea "617"
type textarea "x"
type textarea "6172"
type textarea "x"
type textarea "6172."
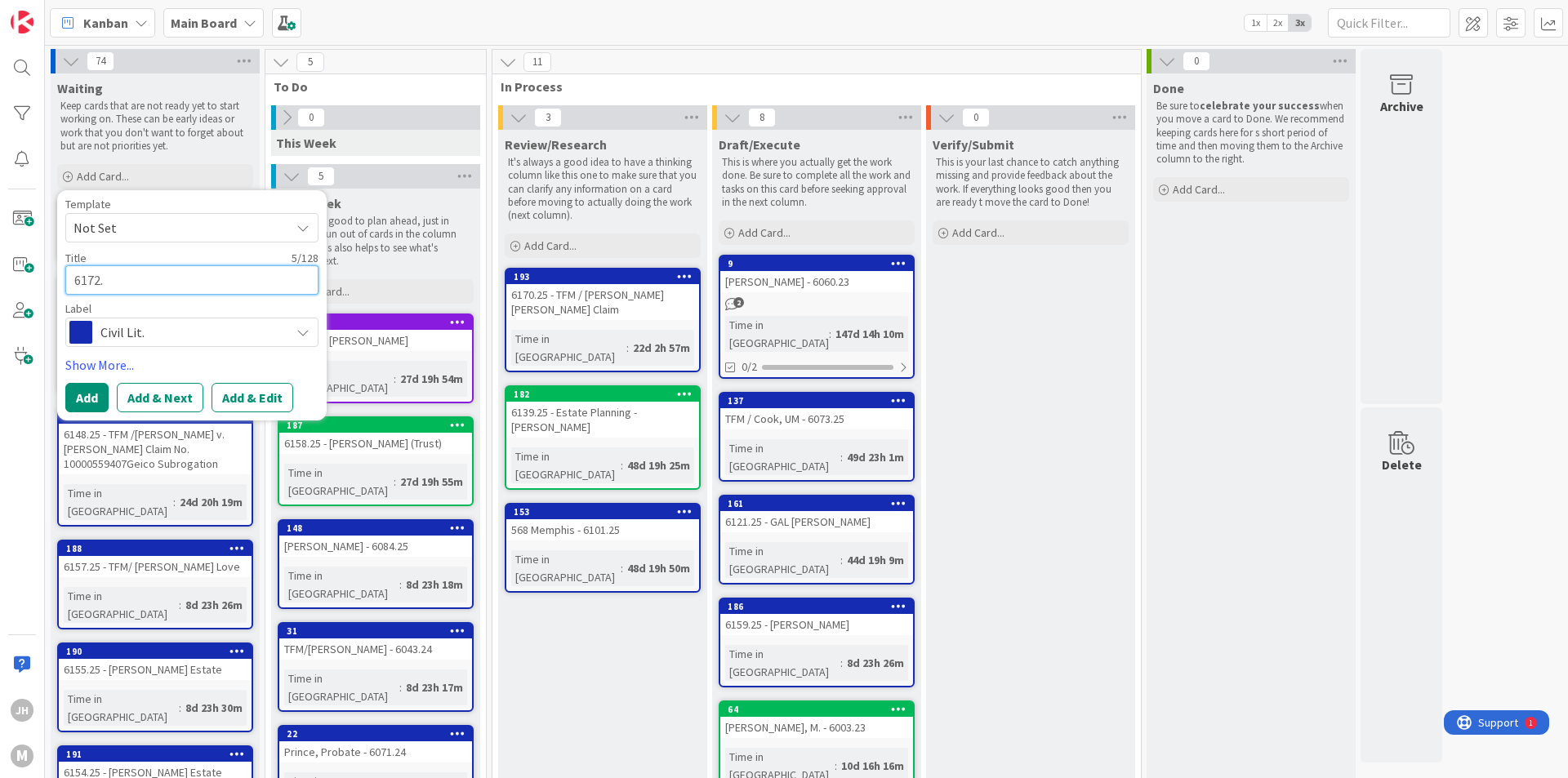
type textarea "x"
type textarea "6172.2"
type textarea "x"
type textarea "6172.25"
type textarea "x"
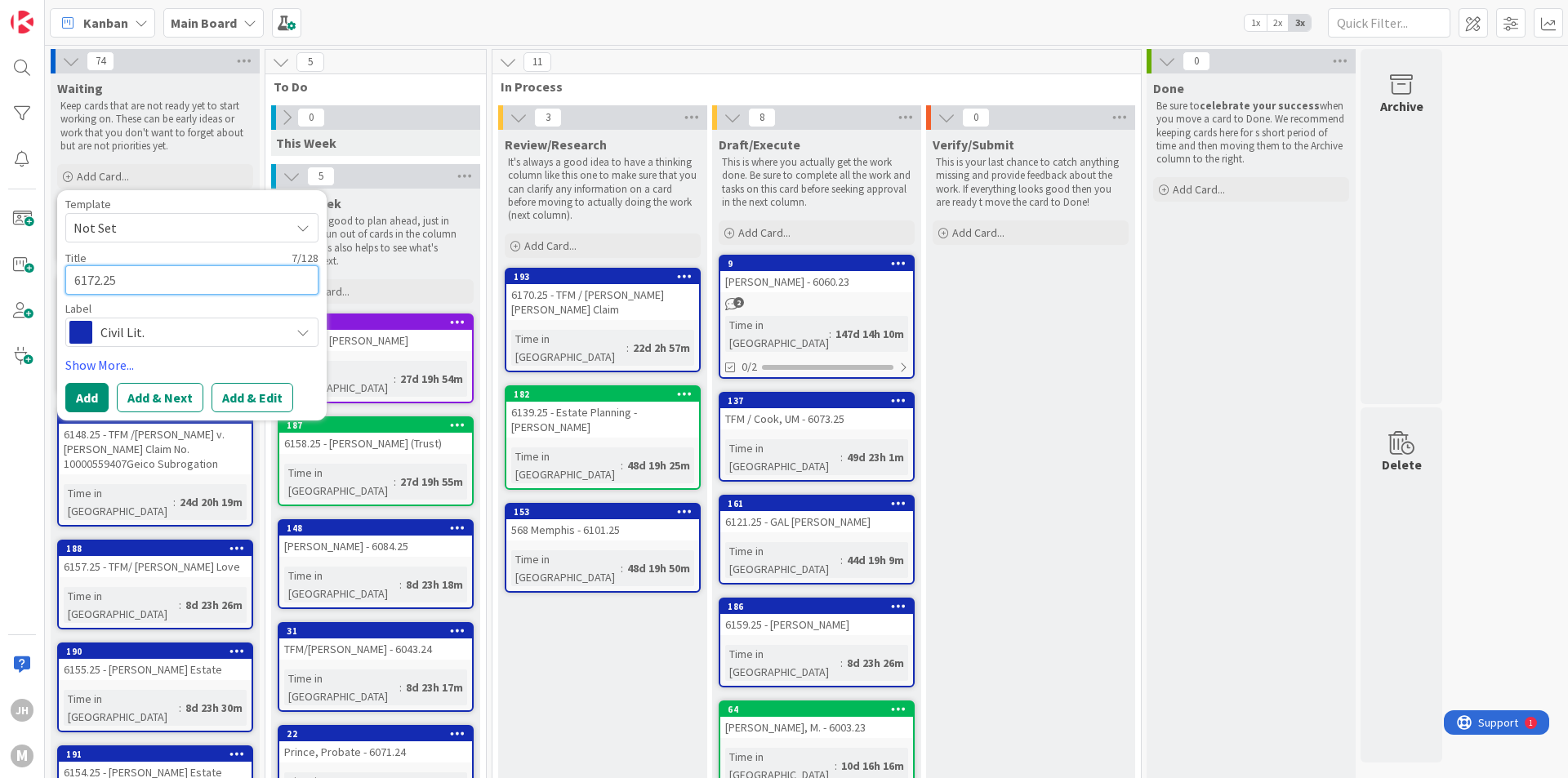
type textarea "6172.25"
type textarea "x"
type textarea "6172.25 -"
type textarea "x"
type textarea "6172.25 -"
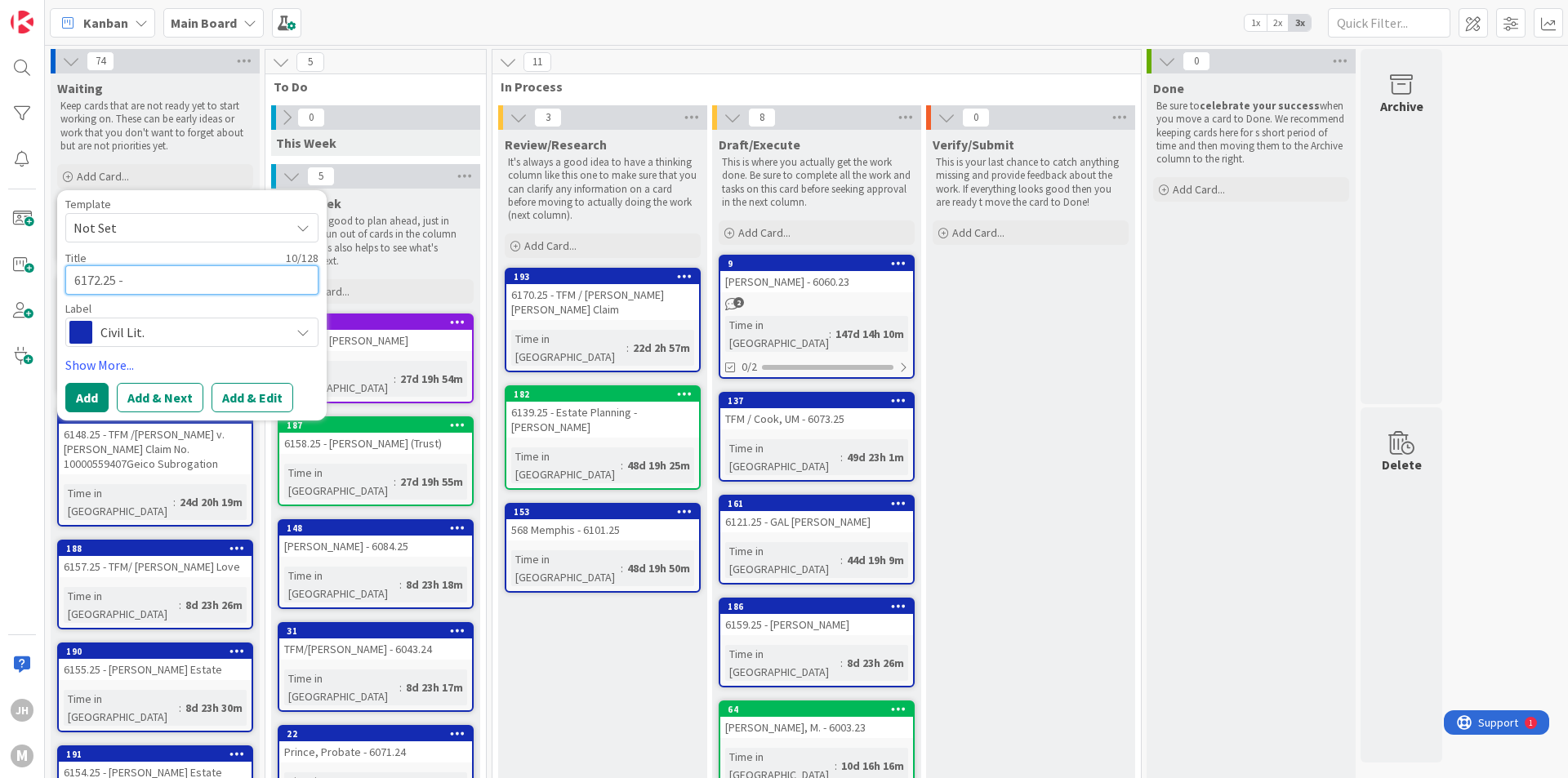
type textarea "x"
type textarea "6172.25 - B"
type textarea "x"
type textarea "6172.25 - Bu"
type textarea "x"
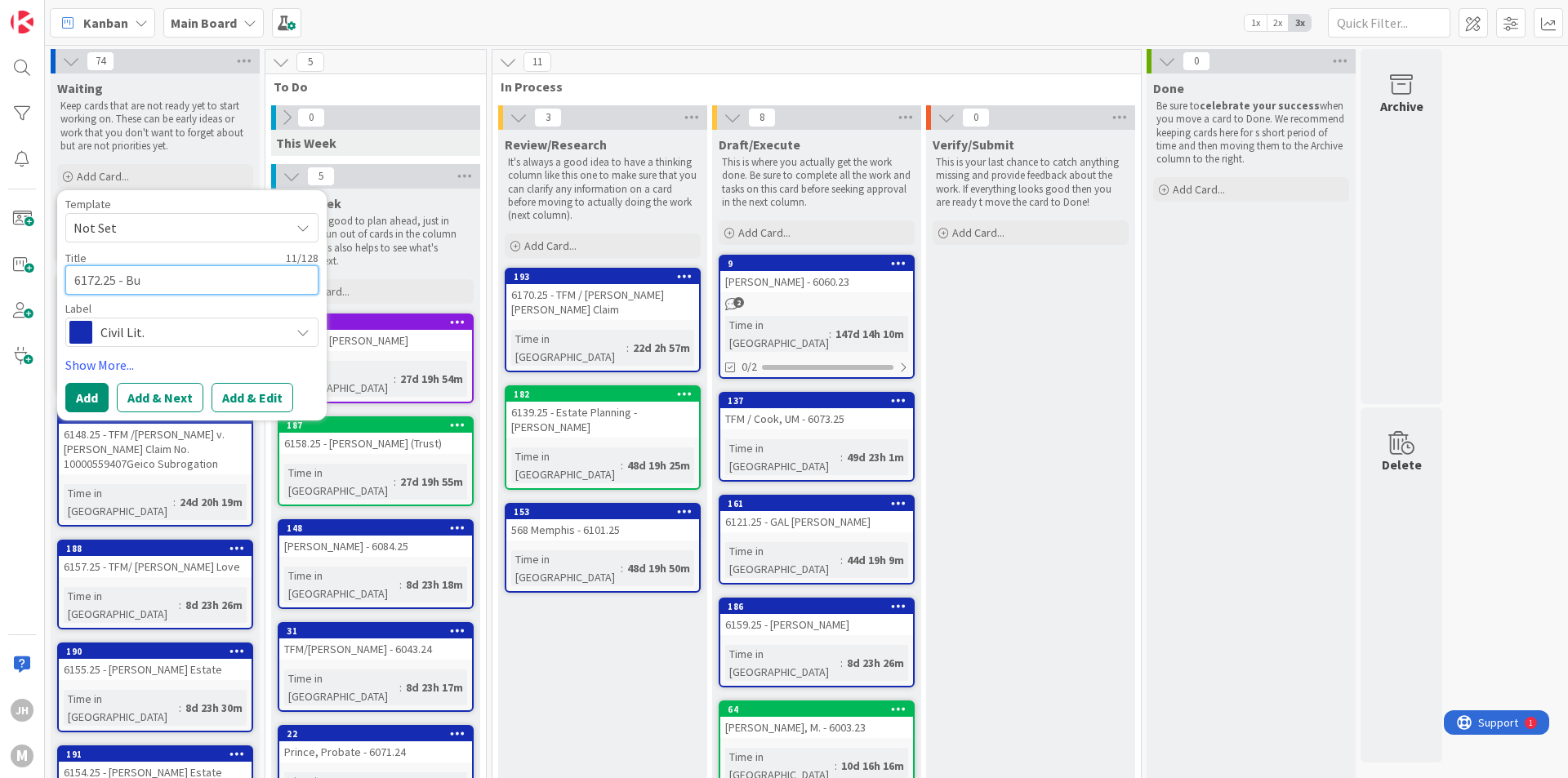
type textarea "6172.25 - Bur"
type textarea "x"
type textarea "6172.25 - Bu"
type textarea "x"
type textarea "6172.25 - B"
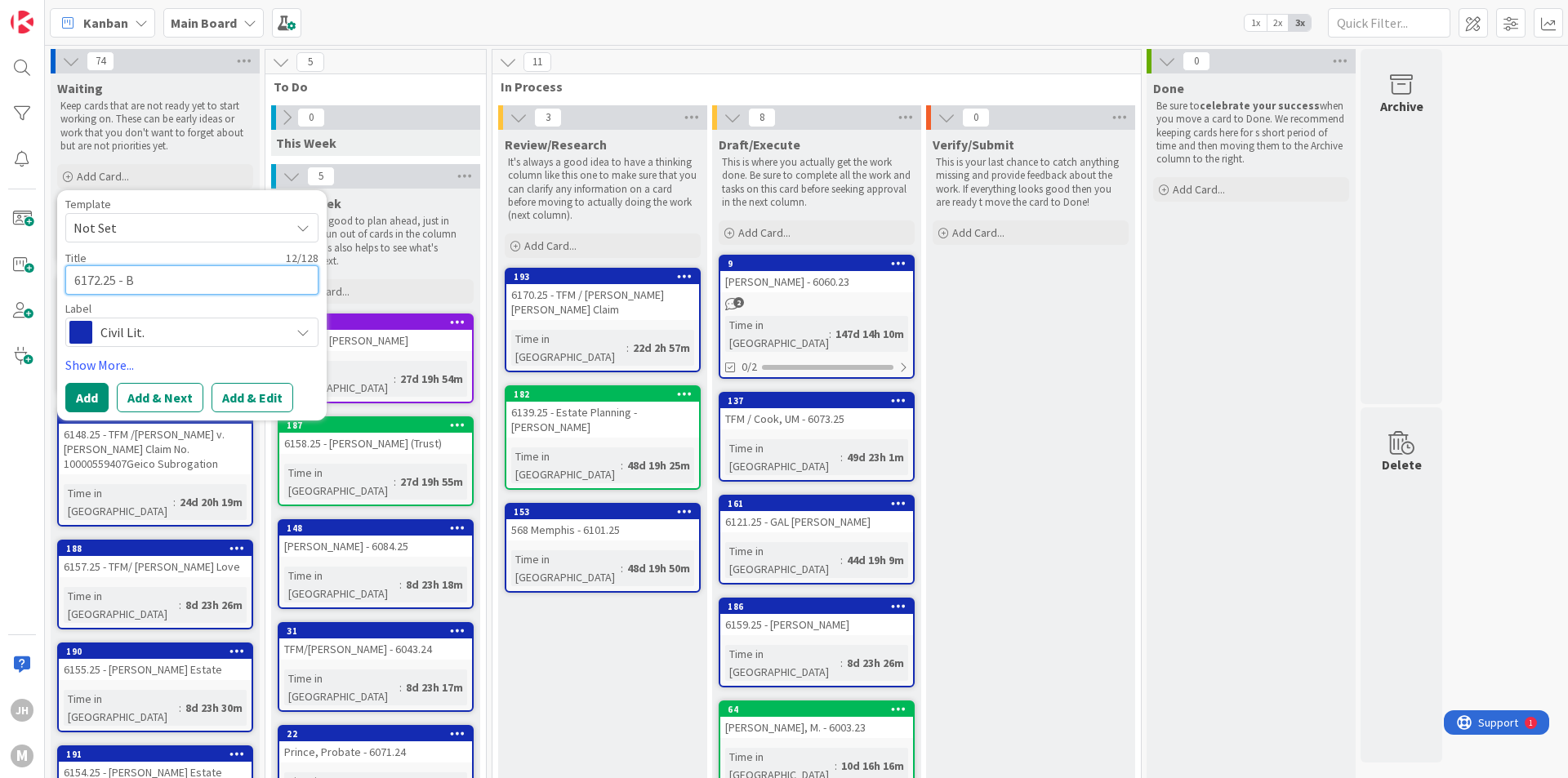
type textarea "x"
type textarea "6172.25 -"
type textarea "x"
type textarea "6172.25 - W"
type textarea "x"
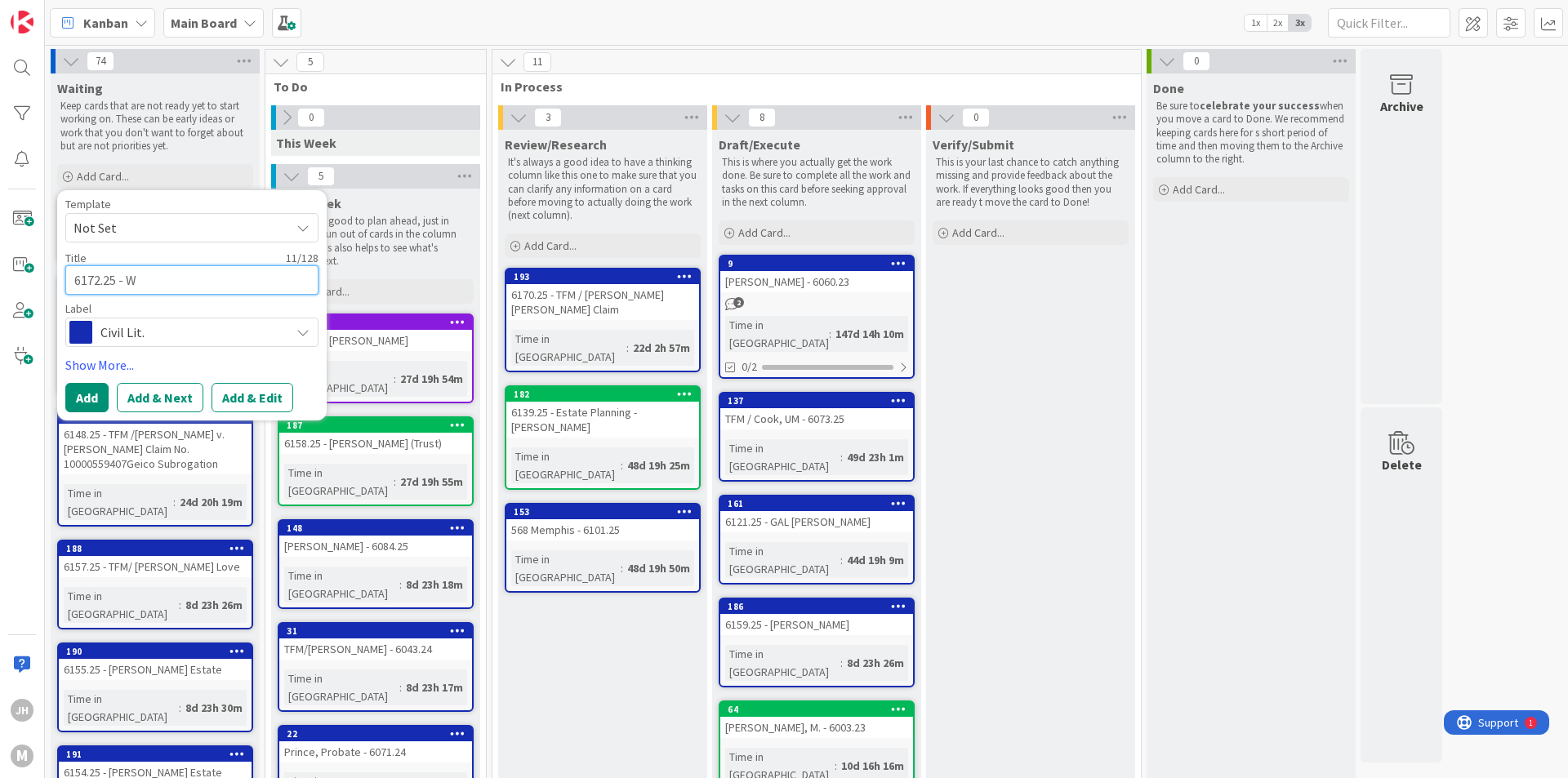
type textarea "6172.25 - Wi"
type textarea "x"
type textarea "6172.25 - Wis"
type textarea "x"
type textarea "6172.25 - Wise"
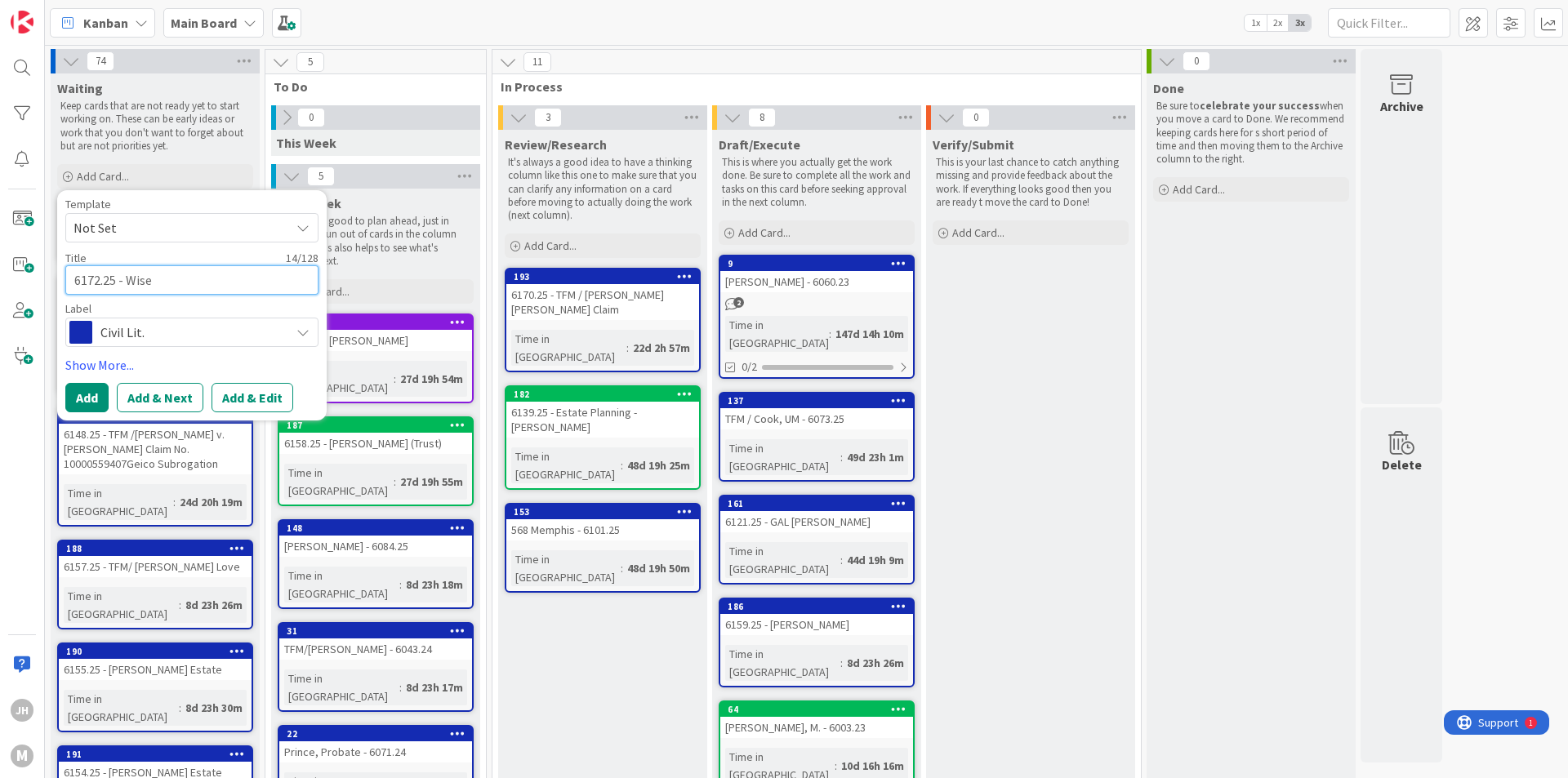
type textarea "x"
type textarea "6172.25 - Wisem"
type textarea "x"
type textarea "6172.25 - Wisema"
type textarea "x"
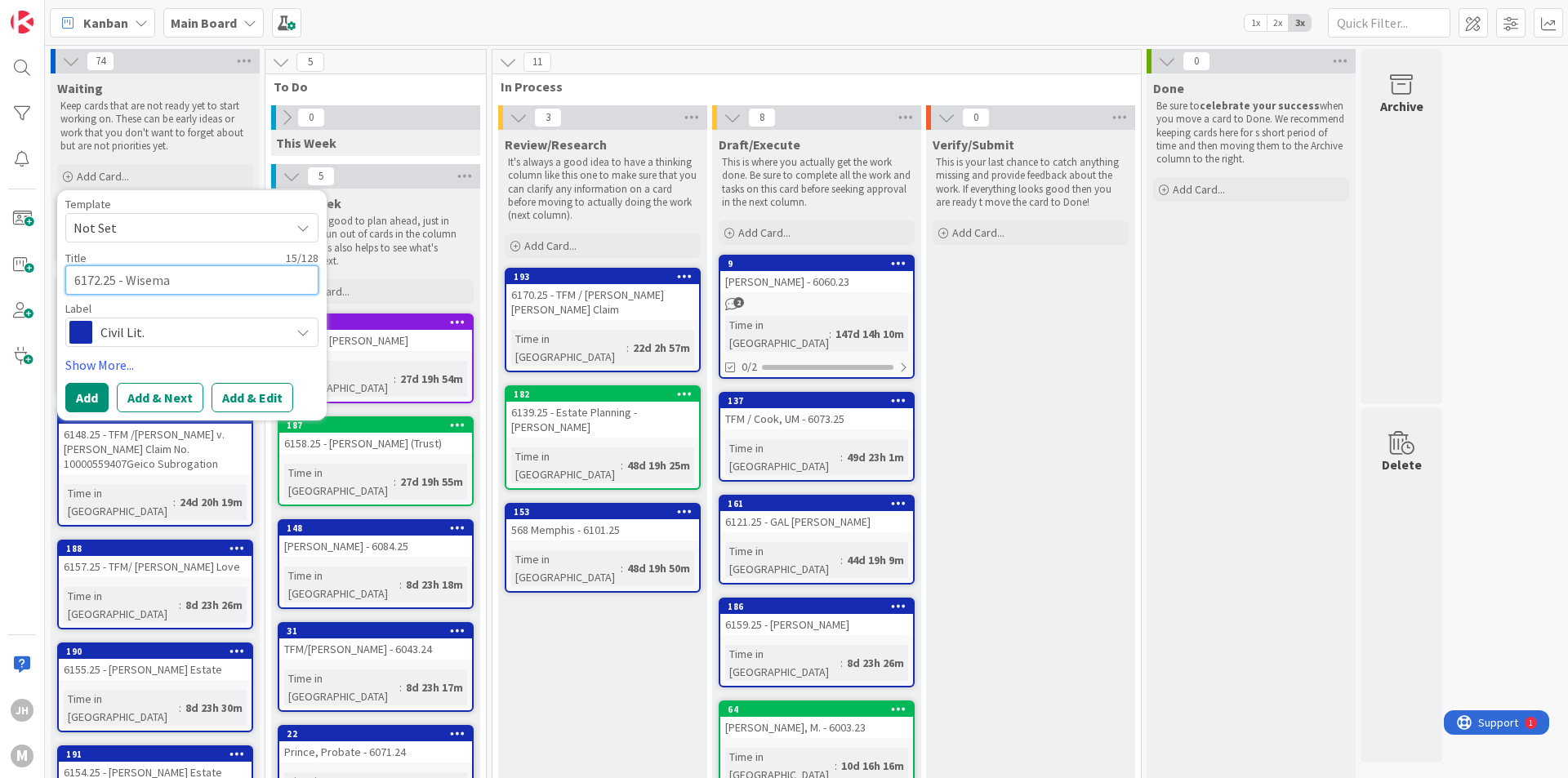
type textarea "6172.25 - [PERSON_NAME]"
type textarea "x"
type textarea "6172.25 - [PERSON_NAME]"
type textarea "x"
type textarea "6172.25 - [PERSON_NAME] v"
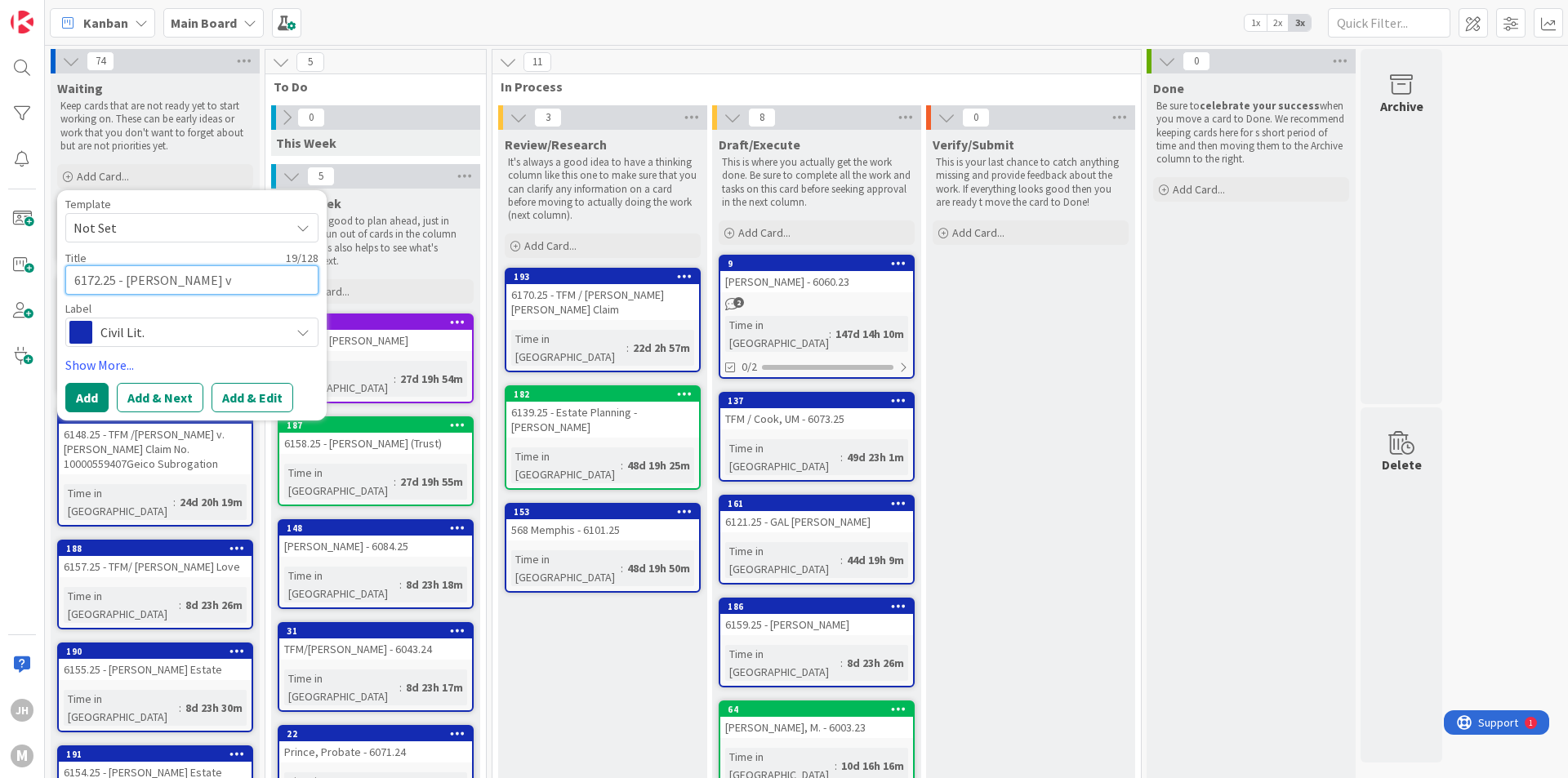
type textarea "x"
click at [75, 407] on button "Add" at bounding box center [87, 398] width 43 height 30
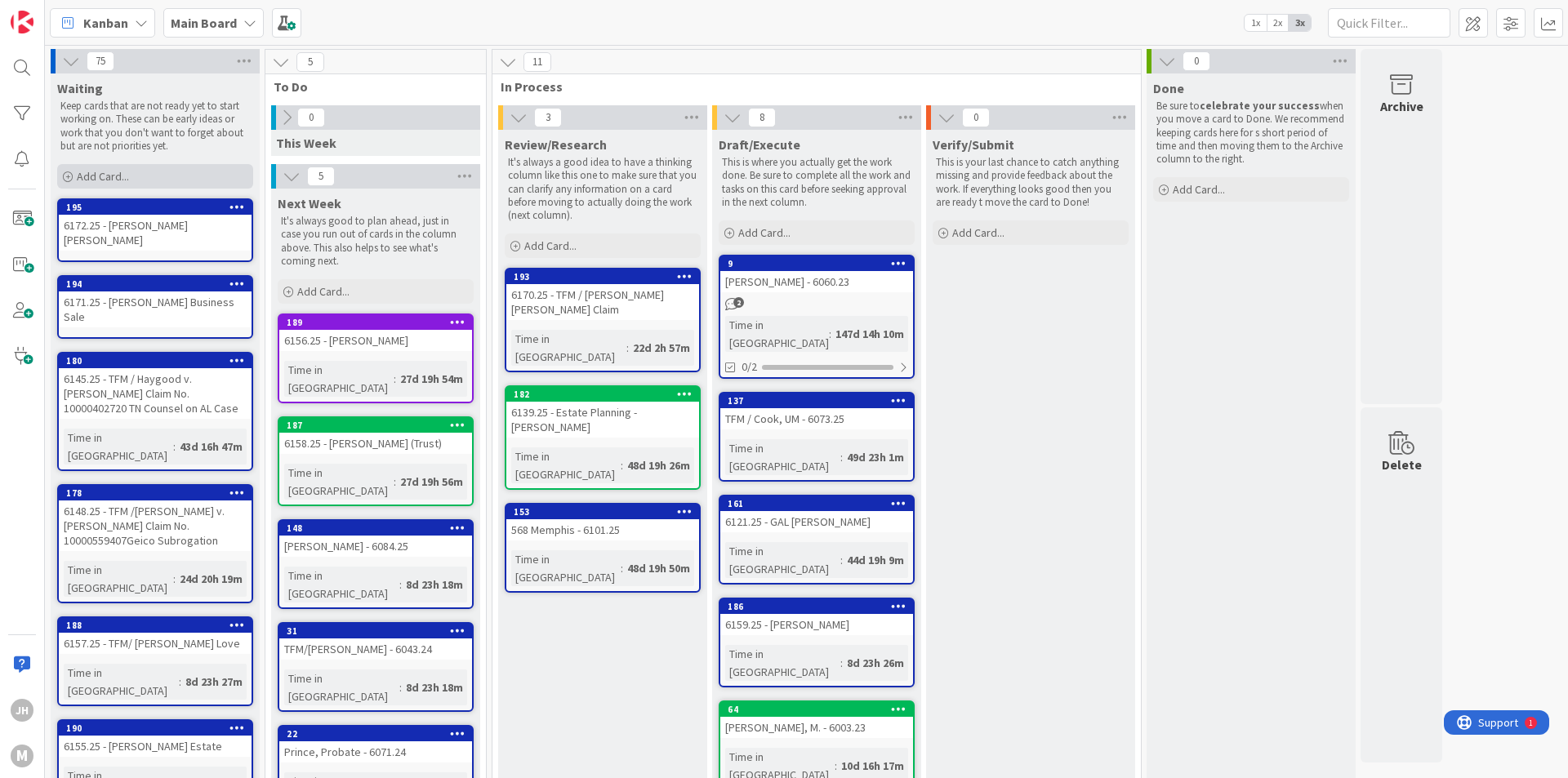
click at [118, 179] on span "Add Card..." at bounding box center [103, 176] width 52 height 14
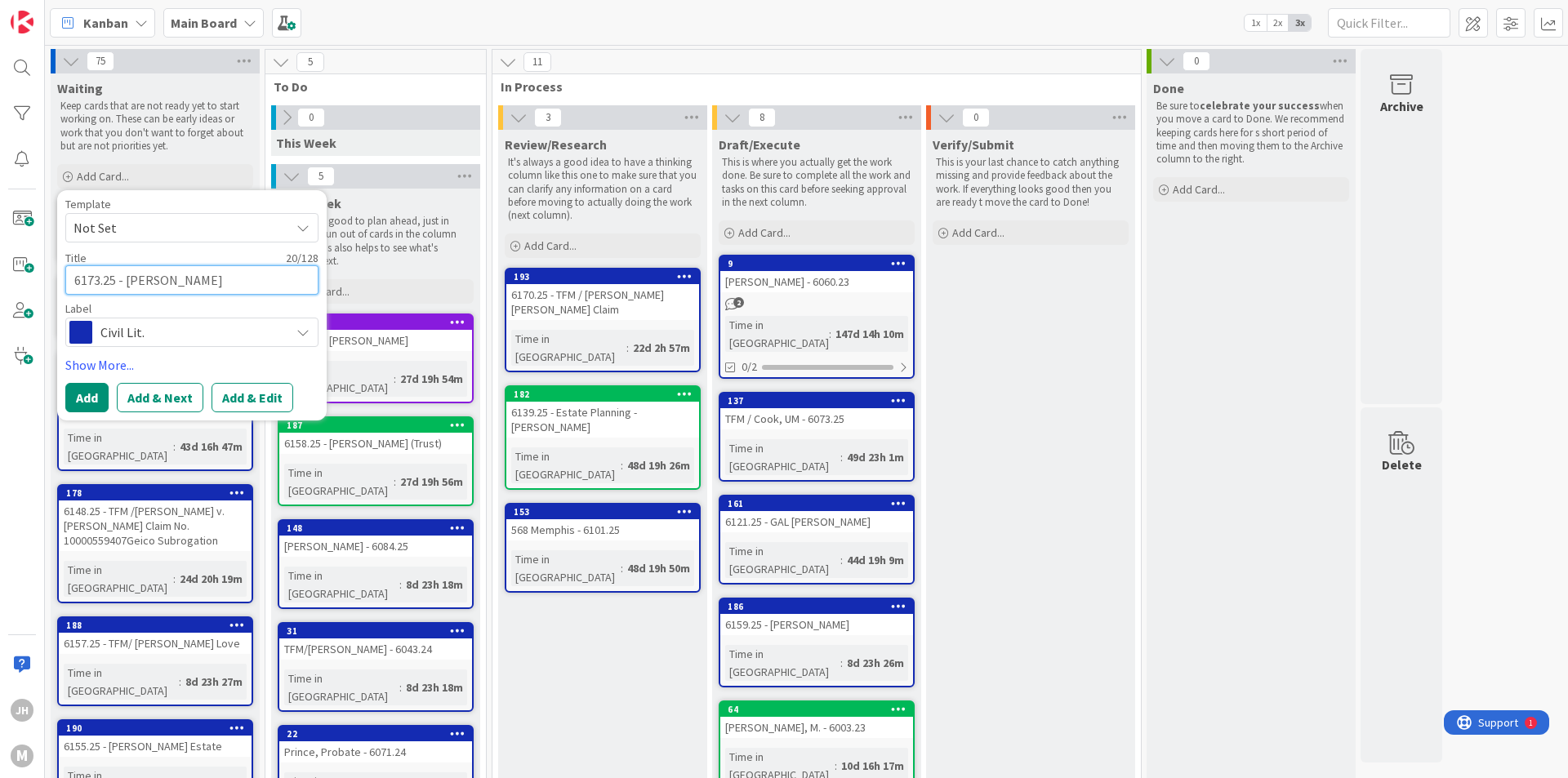
click at [201, 280] on textarea "6173.25 - [PERSON_NAME]" at bounding box center [192, 280] width 253 height 30
paste textarea "[PERSON_NAME] / [STREET_ADDRESS]"
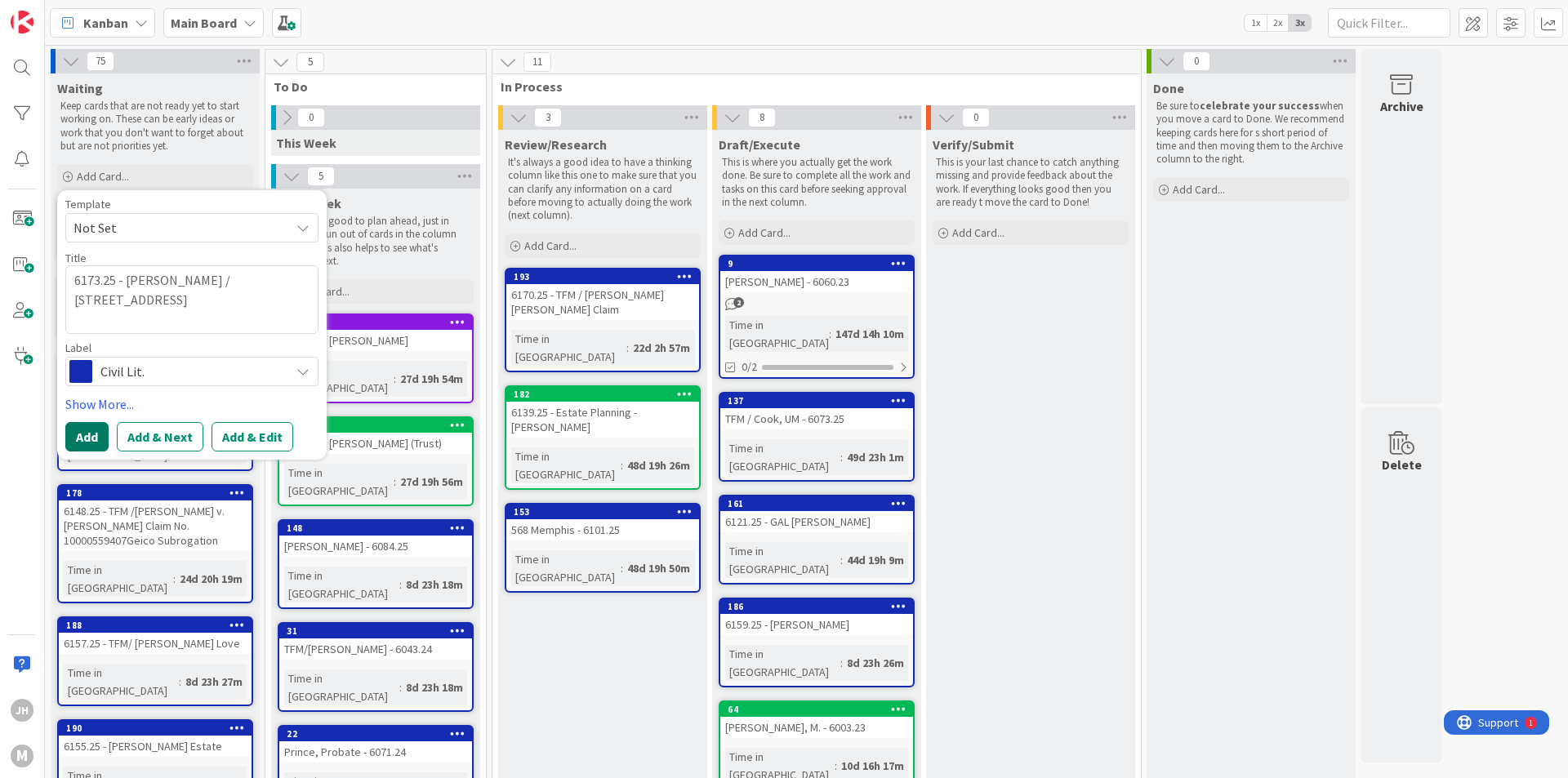
click at [80, 438] on button "Add" at bounding box center [87, 436] width 43 height 30
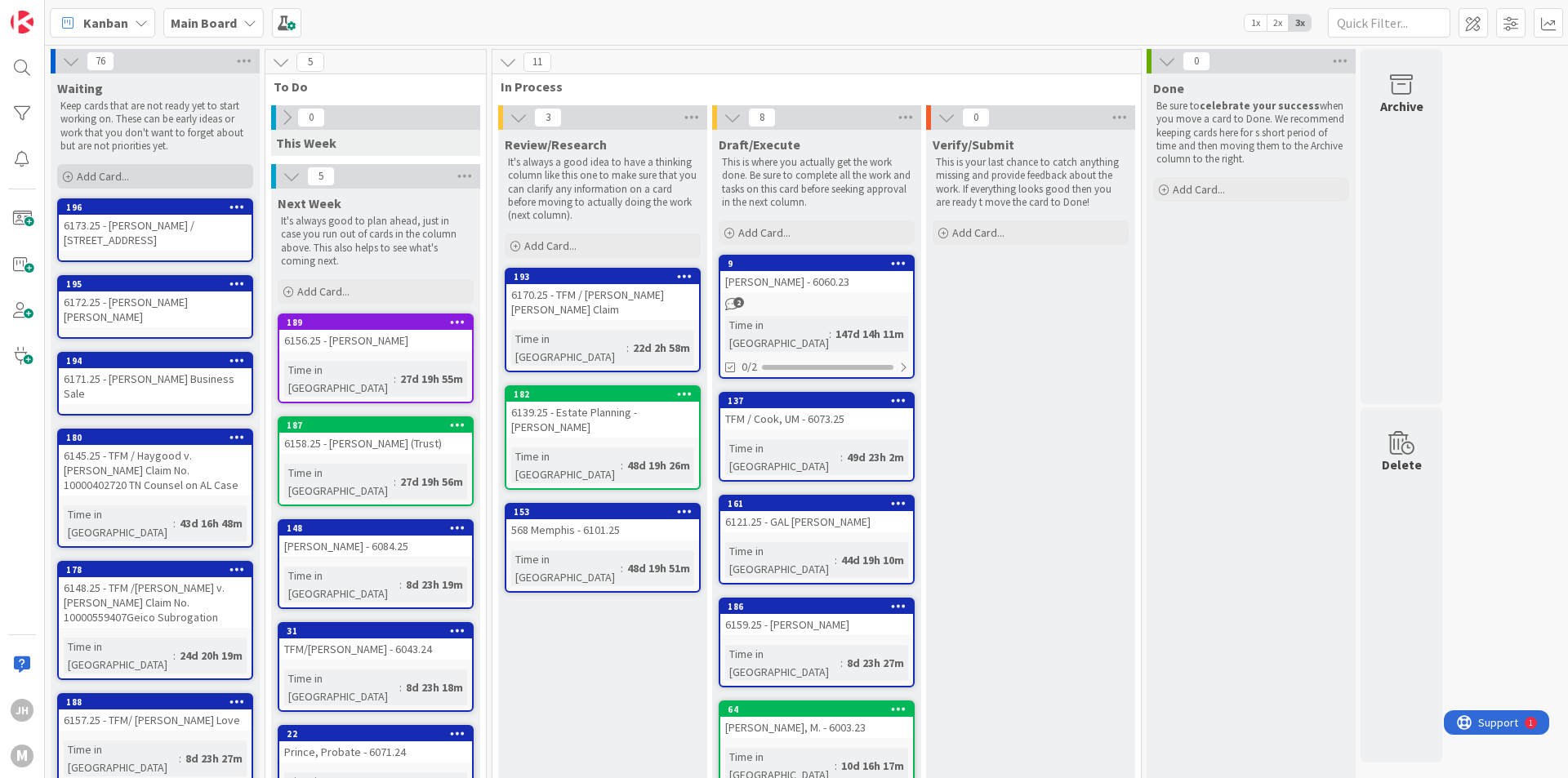
click at [115, 178] on span "Add Card..." at bounding box center [103, 176] width 52 height 14
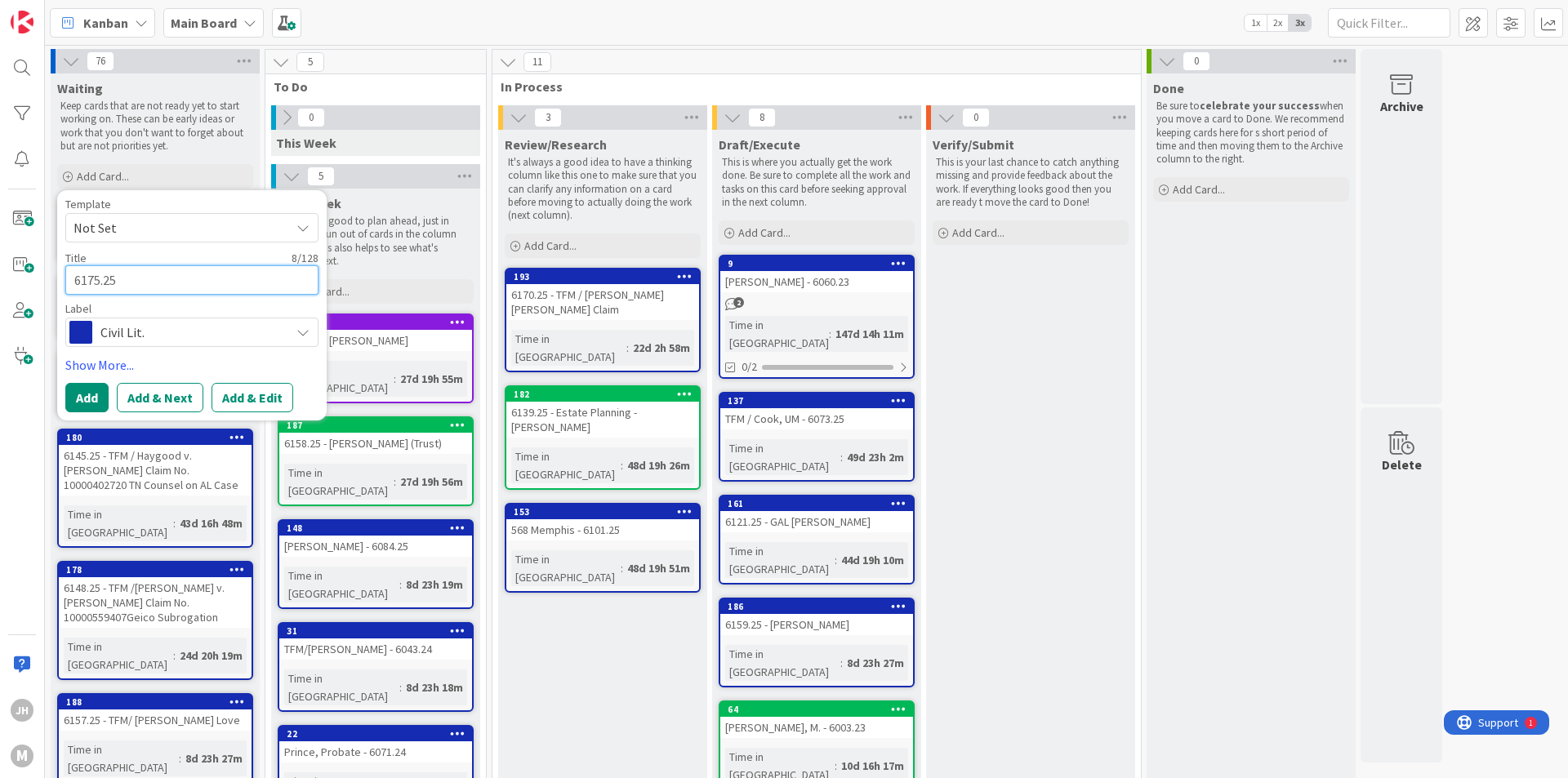
click at [166, 289] on textarea "6175.25" at bounding box center [192, 280] width 253 height 30
paste textarea "TFM / 10000595890 [PERSON_NAME]"
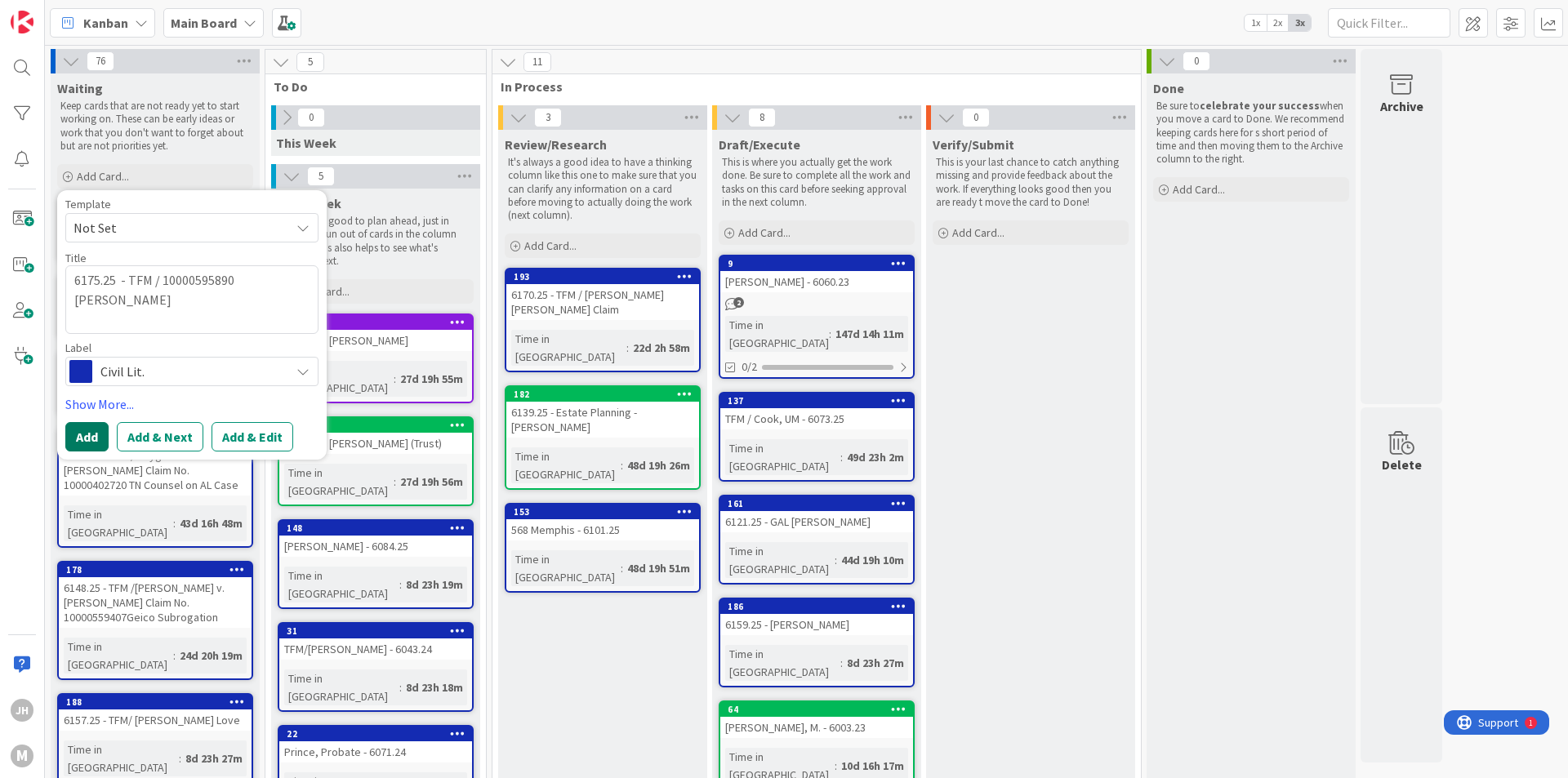
click at [91, 435] on button "Add" at bounding box center [87, 436] width 43 height 30
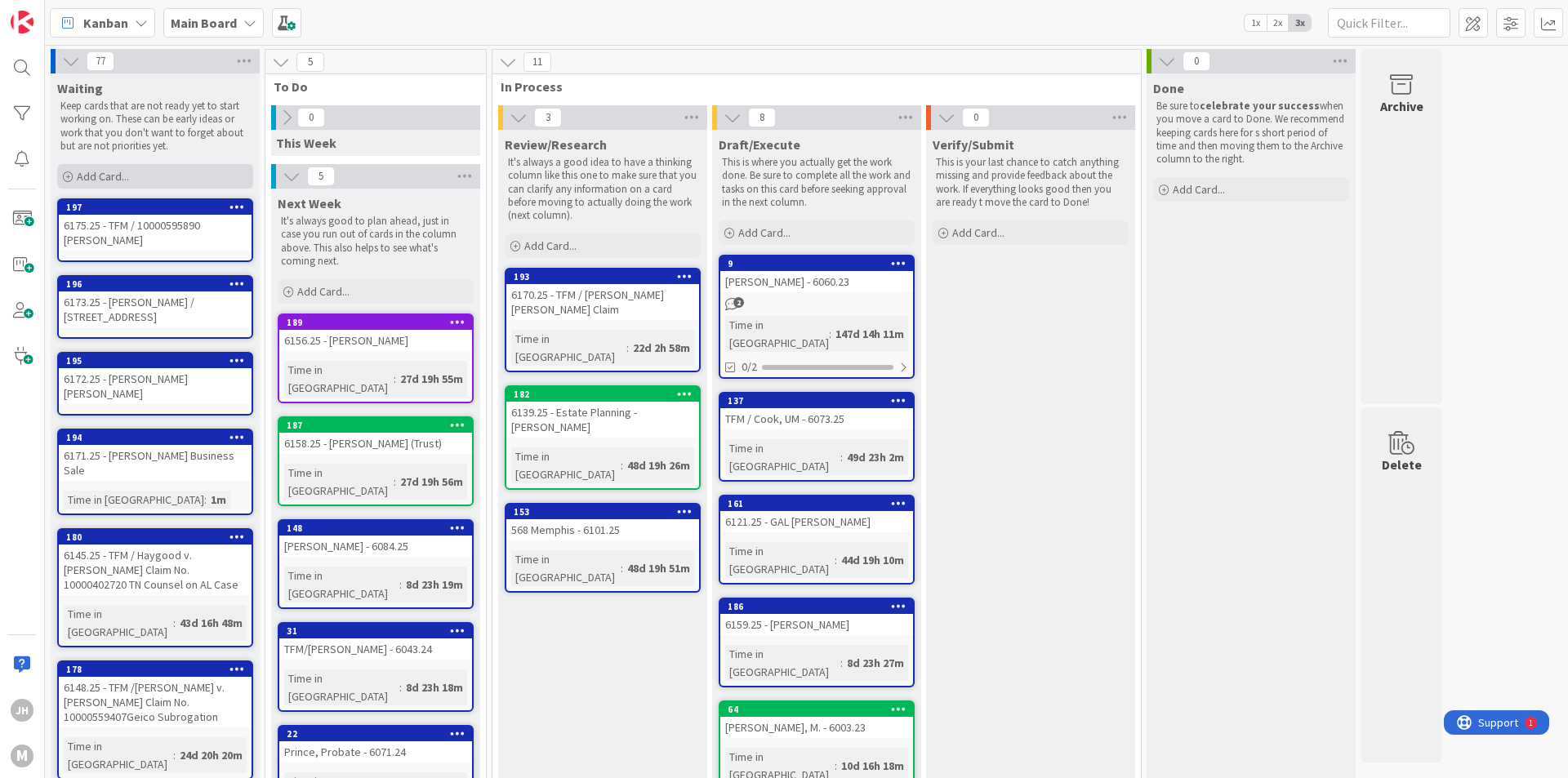
click at [94, 176] on span "Add Card..." at bounding box center [103, 176] width 52 height 14
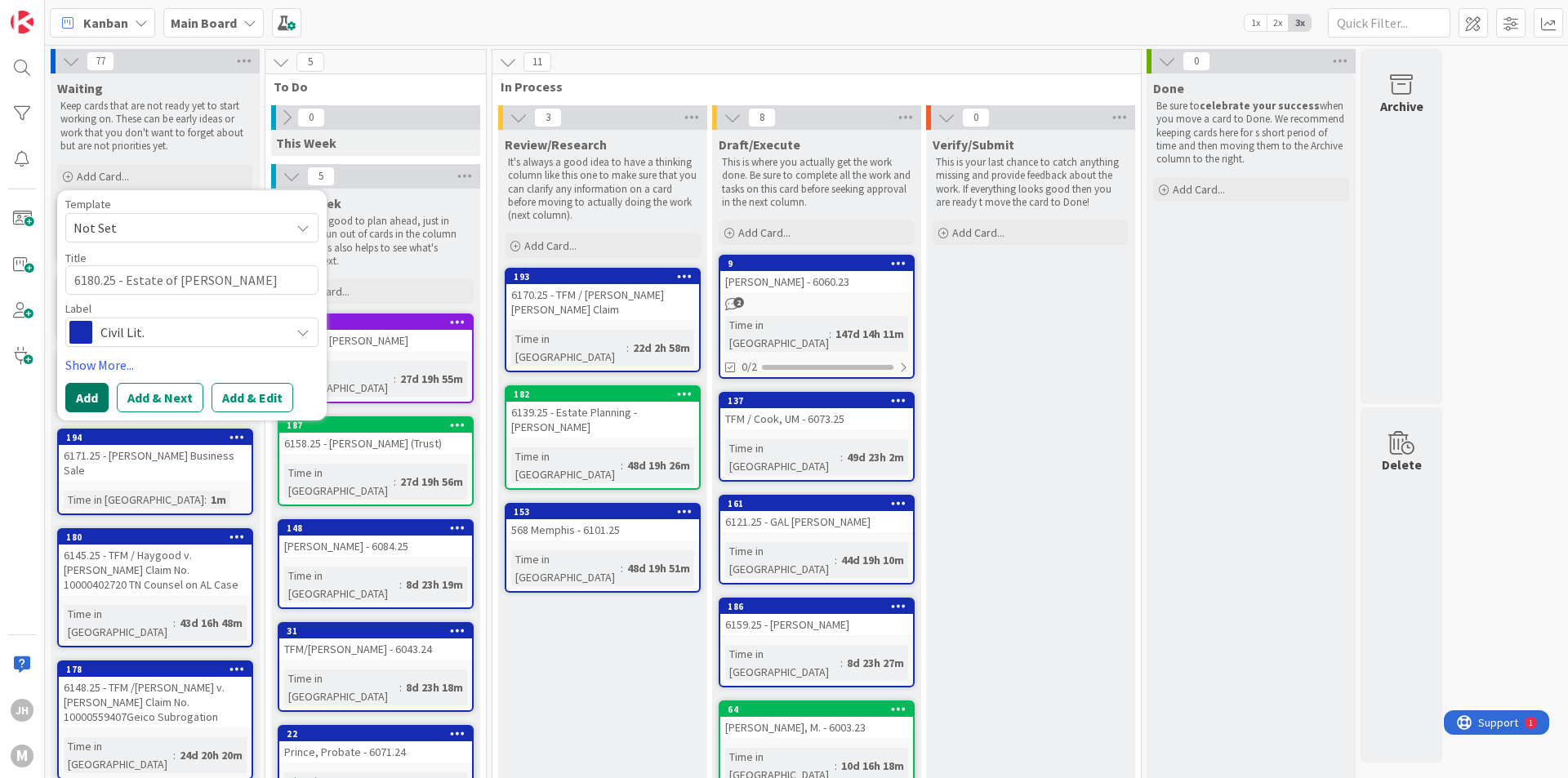
click at [84, 398] on button "Add" at bounding box center [87, 398] width 43 height 30
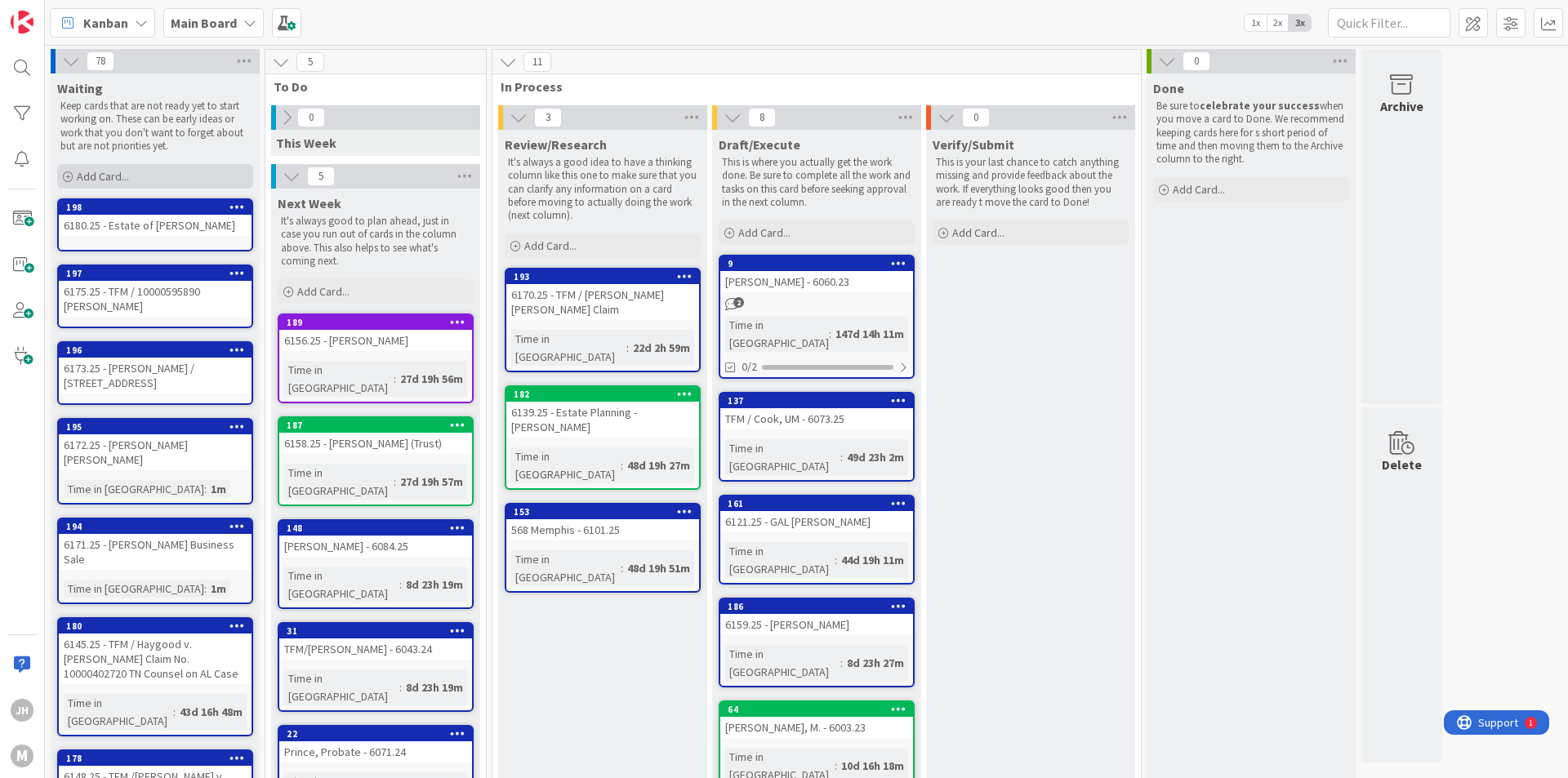
click at [99, 177] on span "Add Card..." at bounding box center [103, 176] width 52 height 14
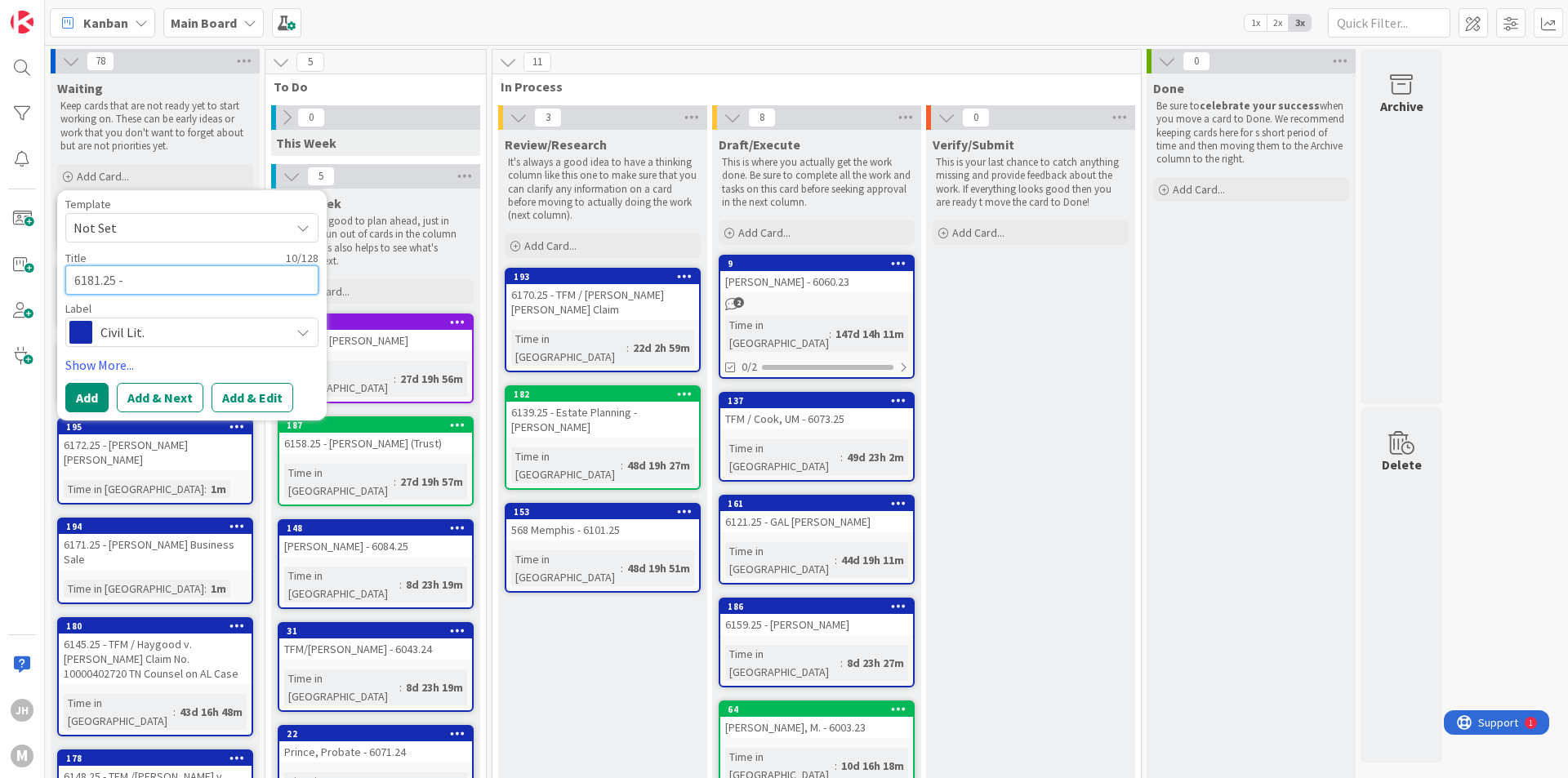
click at [168, 281] on textarea "6181.25 -" at bounding box center [192, 280] width 253 height 30
paste textarea "TFM/ 10000759401 [PERSON_NAME]"
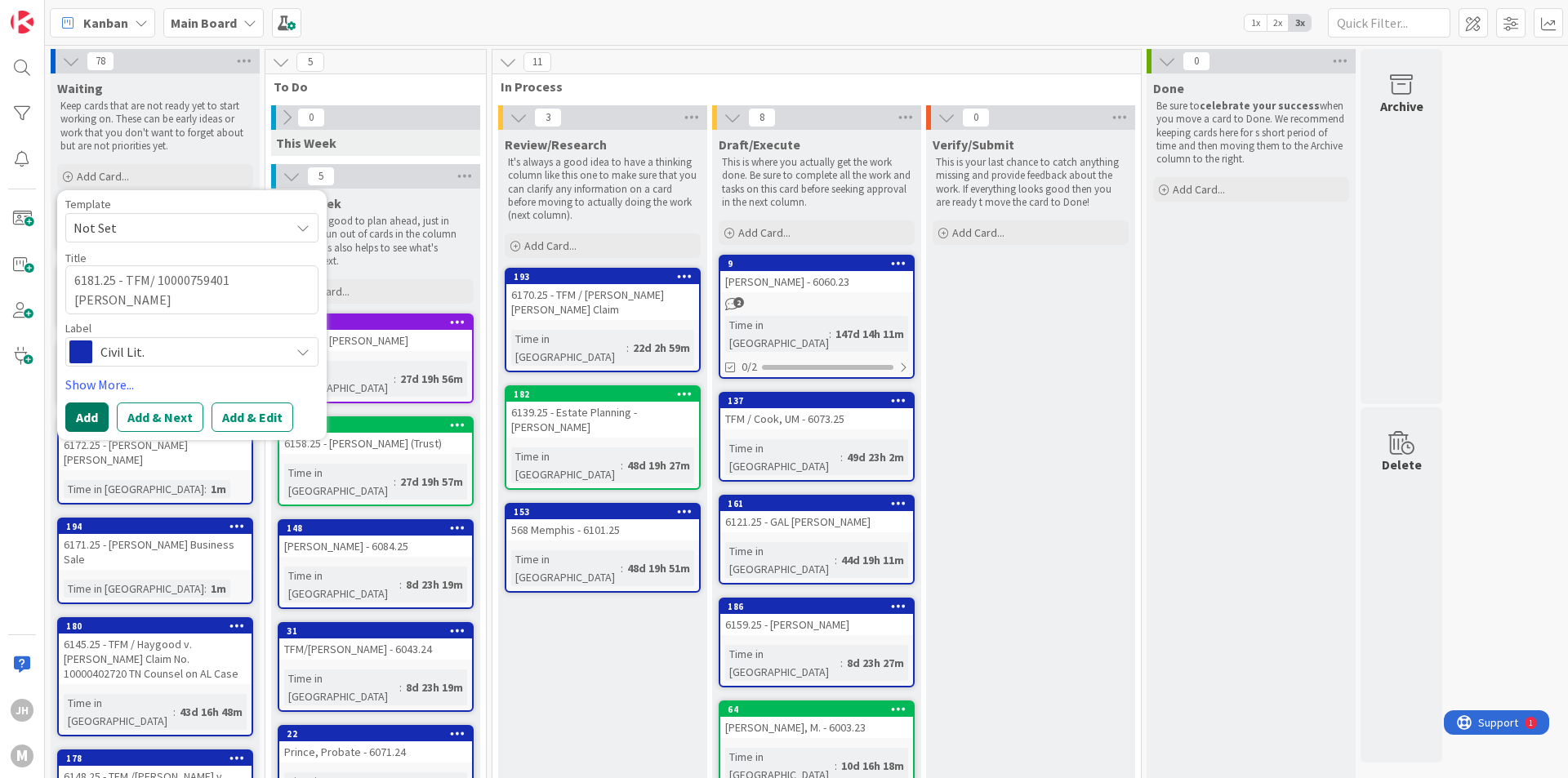
click at [76, 418] on button "Add" at bounding box center [87, 417] width 43 height 30
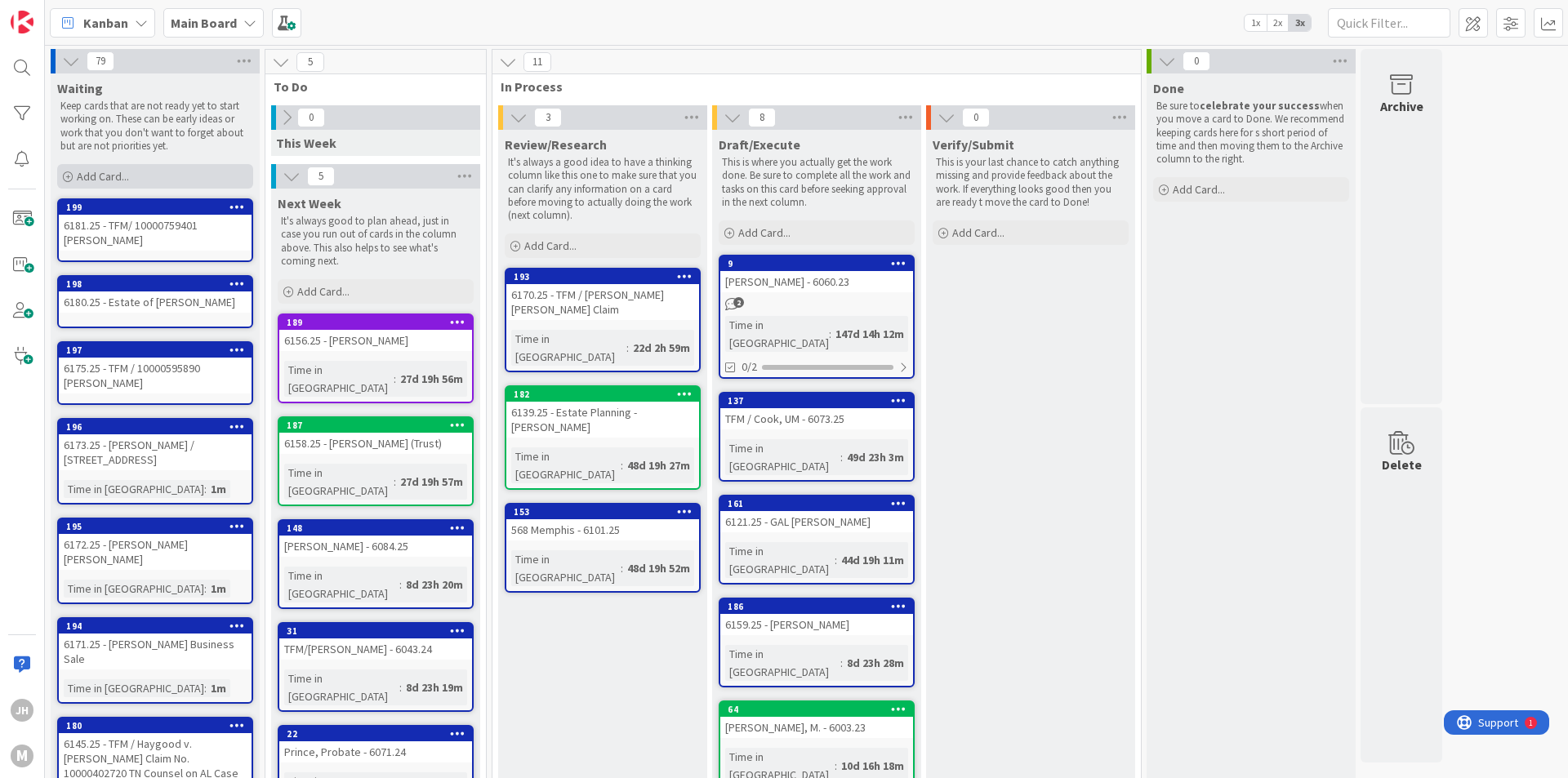
click at [90, 178] on span "Add Card..." at bounding box center [103, 176] width 52 height 14
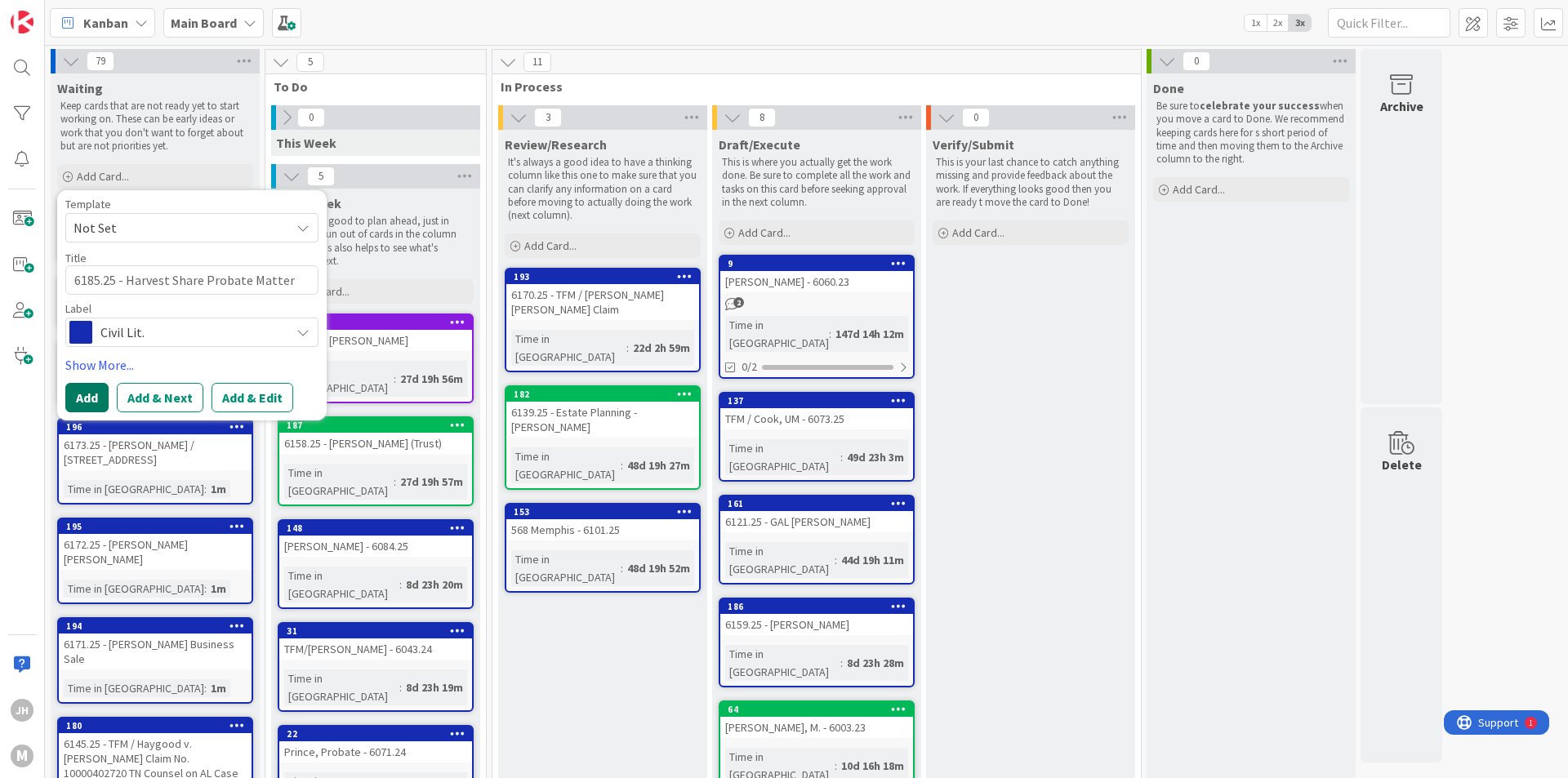
click at [85, 406] on button "Add" at bounding box center [87, 398] width 43 height 30
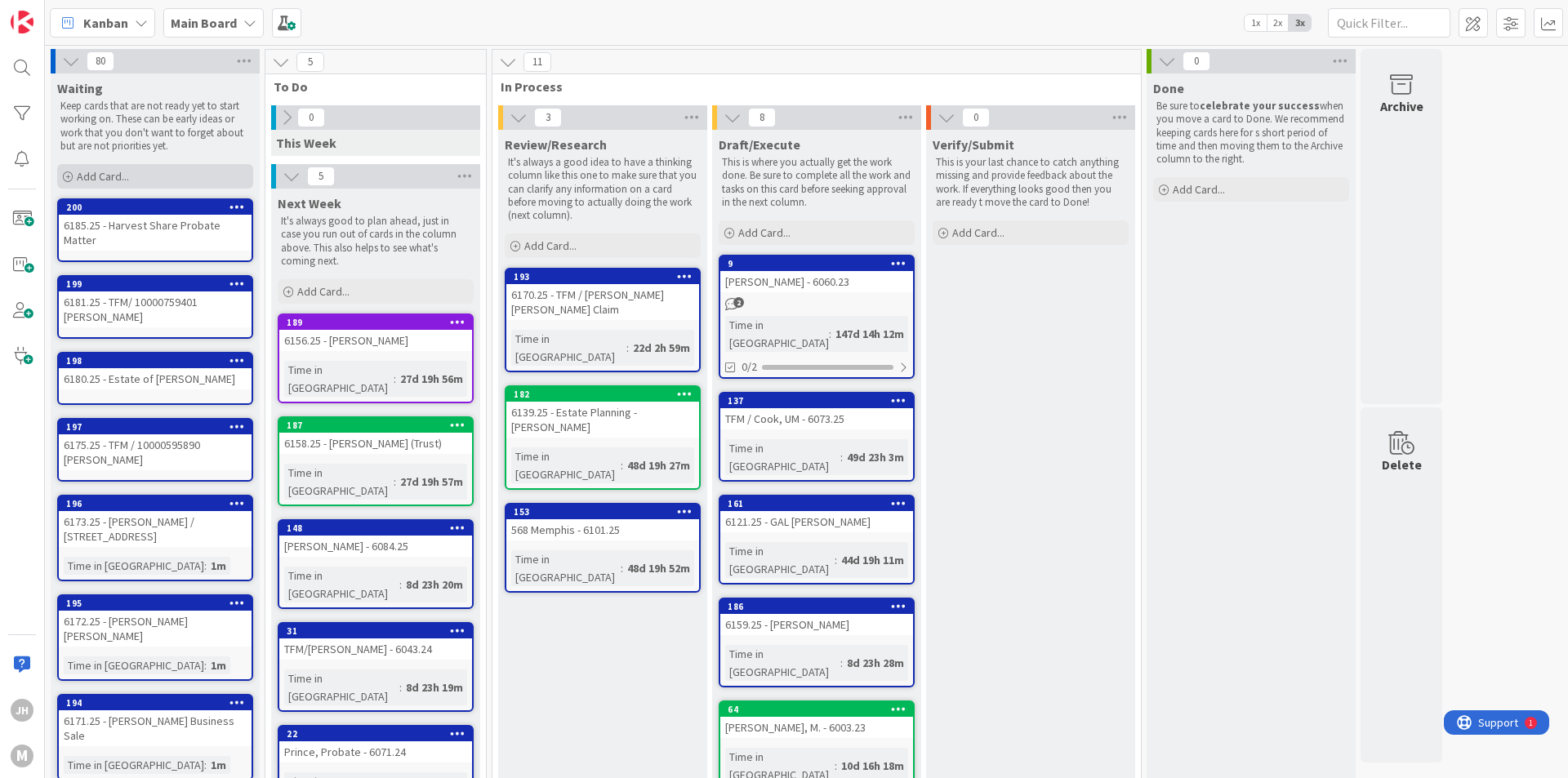
click at [157, 169] on div "Add Card..." at bounding box center [156, 175] width 196 height 24
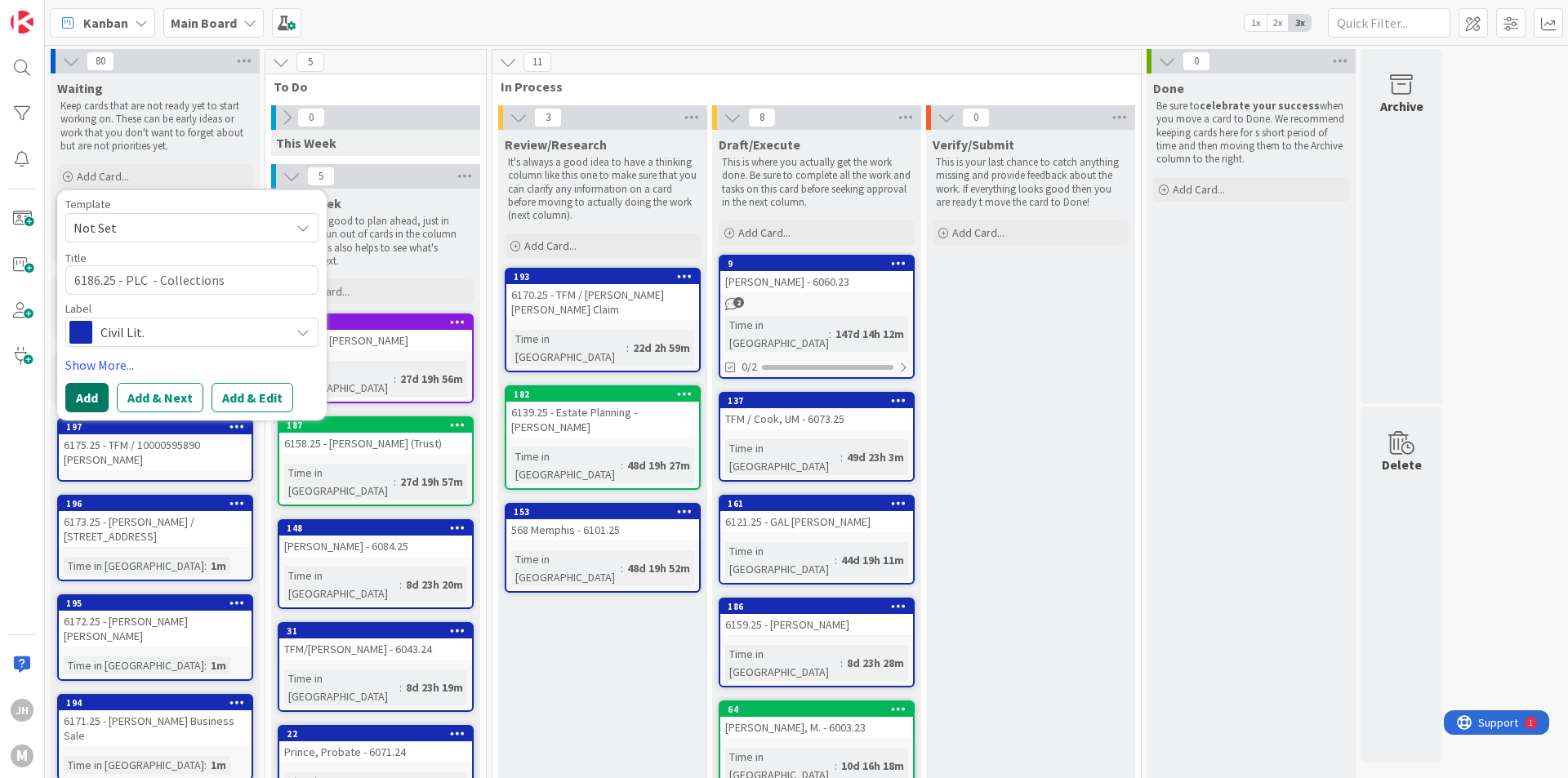
click at [87, 395] on button "Add" at bounding box center [87, 398] width 43 height 30
